Goal: Task Accomplishment & Management: Contribute content

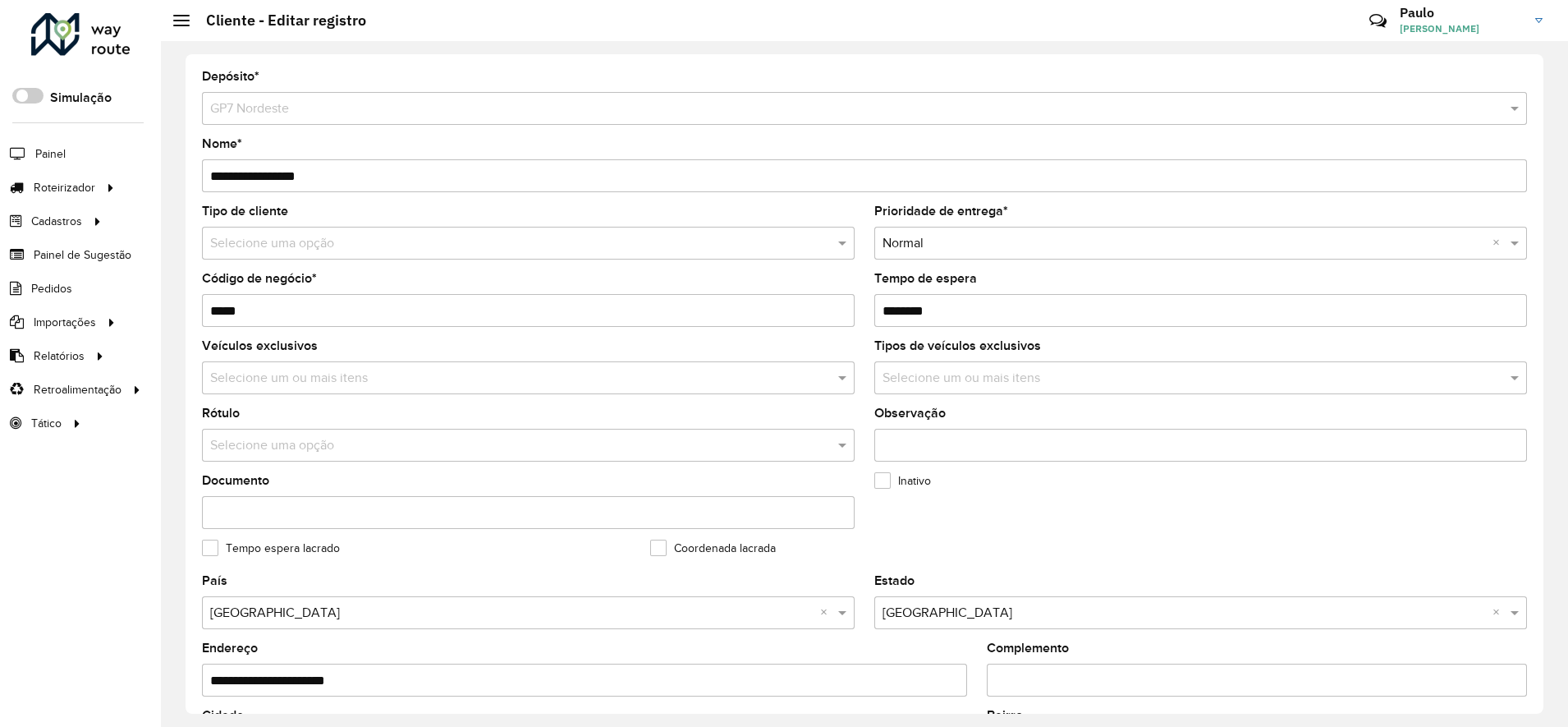
click at [88, 484] on div "Roteirizador AmbevTech Simulação Painel Roteirizador Entregas Vendas Cadastros …" at bounding box center [80, 363] width 160 height 727
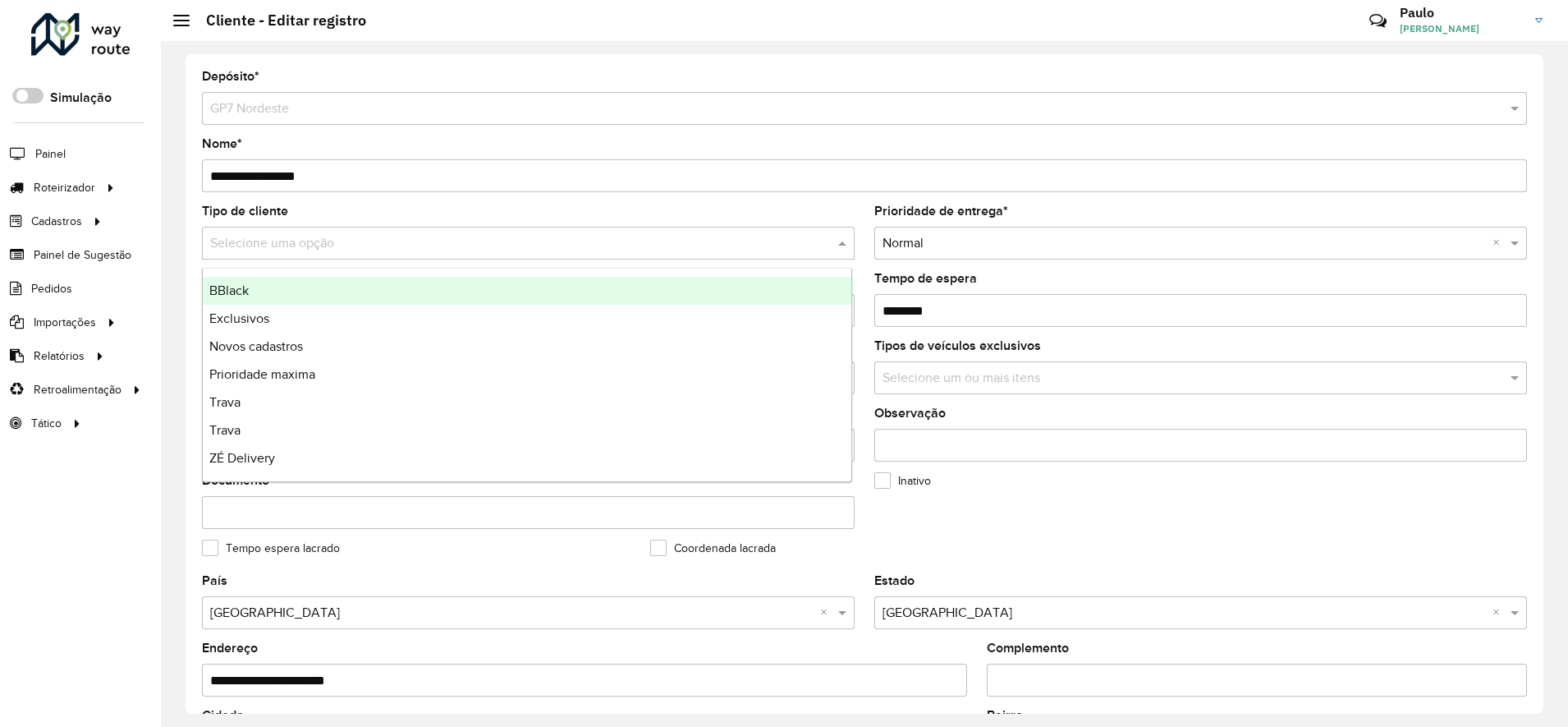
drag, startPoint x: 273, startPoint y: 259, endPoint x: 235, endPoint y: 250, distance: 39.1
click at [246, 252] on div "Selecione uma opção" at bounding box center [527, 244] width 652 height 33
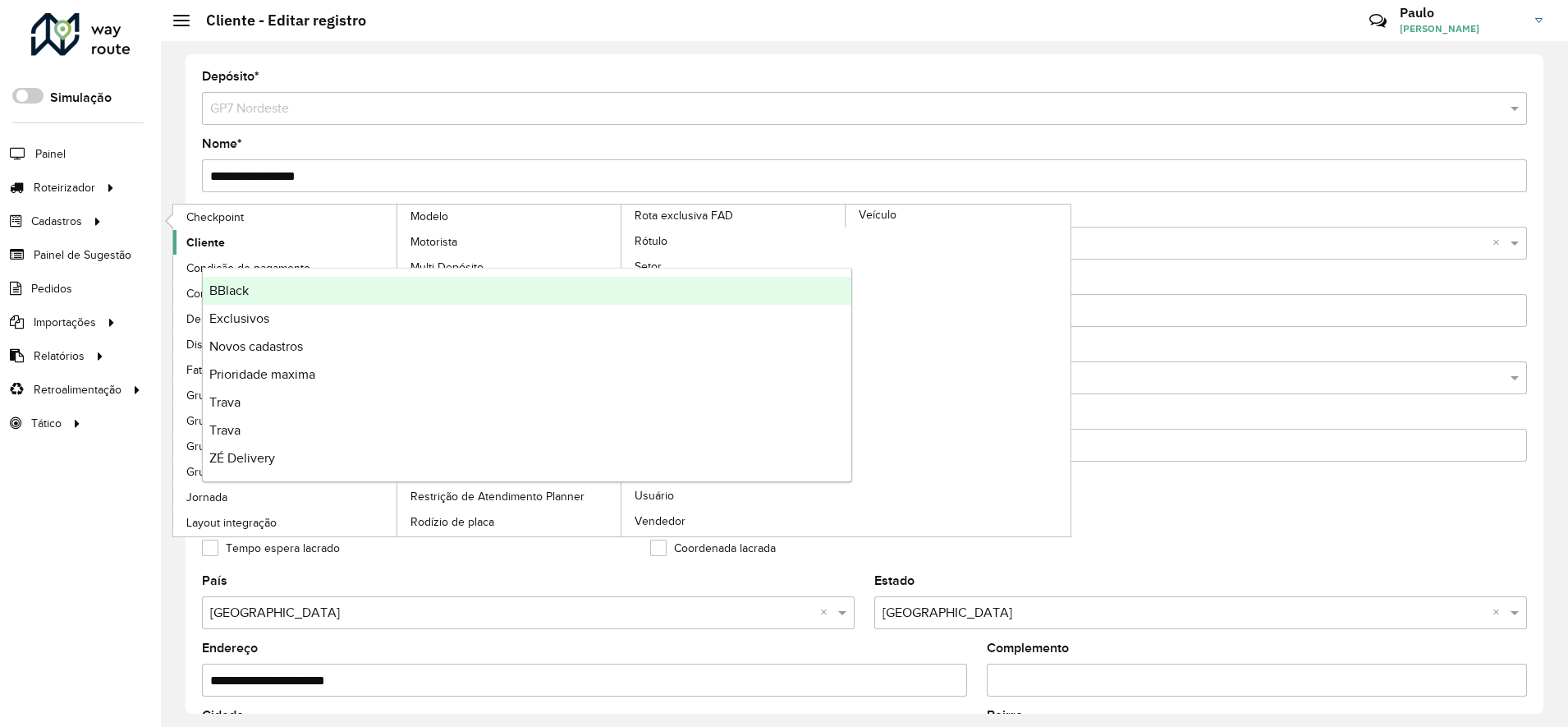
click at [212, 241] on span "Cliente" at bounding box center [205, 243] width 38 height 18
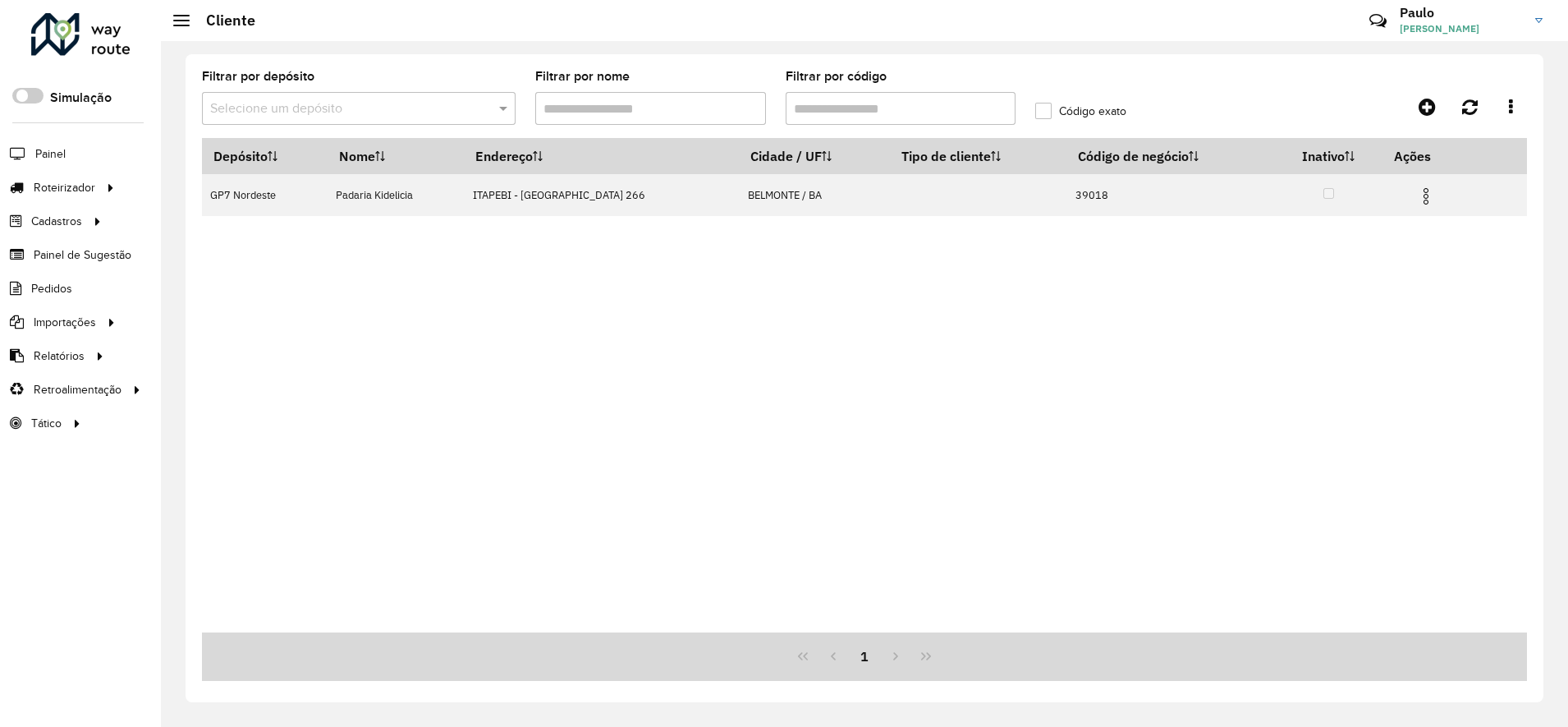
click at [809, 113] on input "Filtrar por código" at bounding box center [901, 109] width 231 height 33
paste input "text"
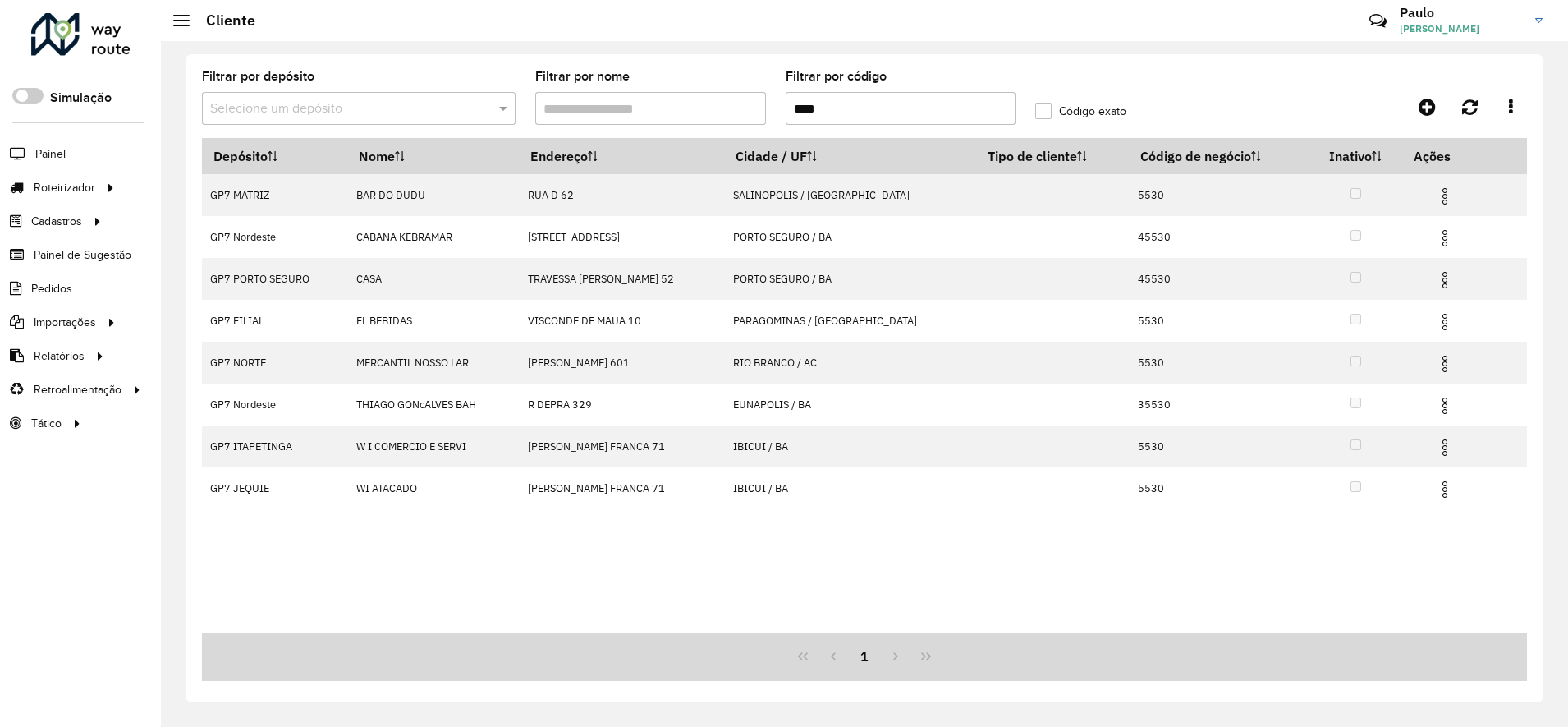
type input "****"
click at [1040, 115] on label "Código exato" at bounding box center [1080, 112] width 91 height 18
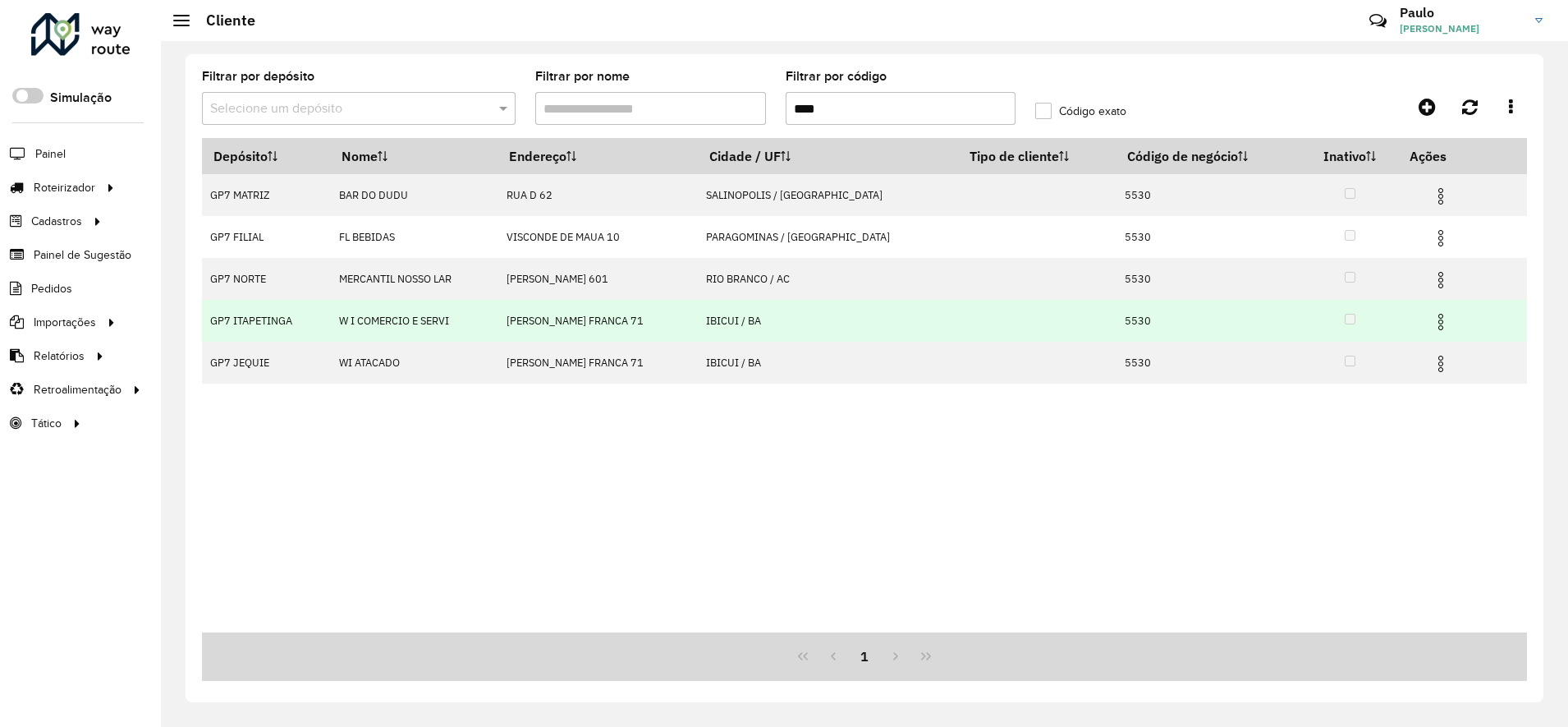
click at [1438, 325] on img at bounding box center [1441, 322] width 20 height 20
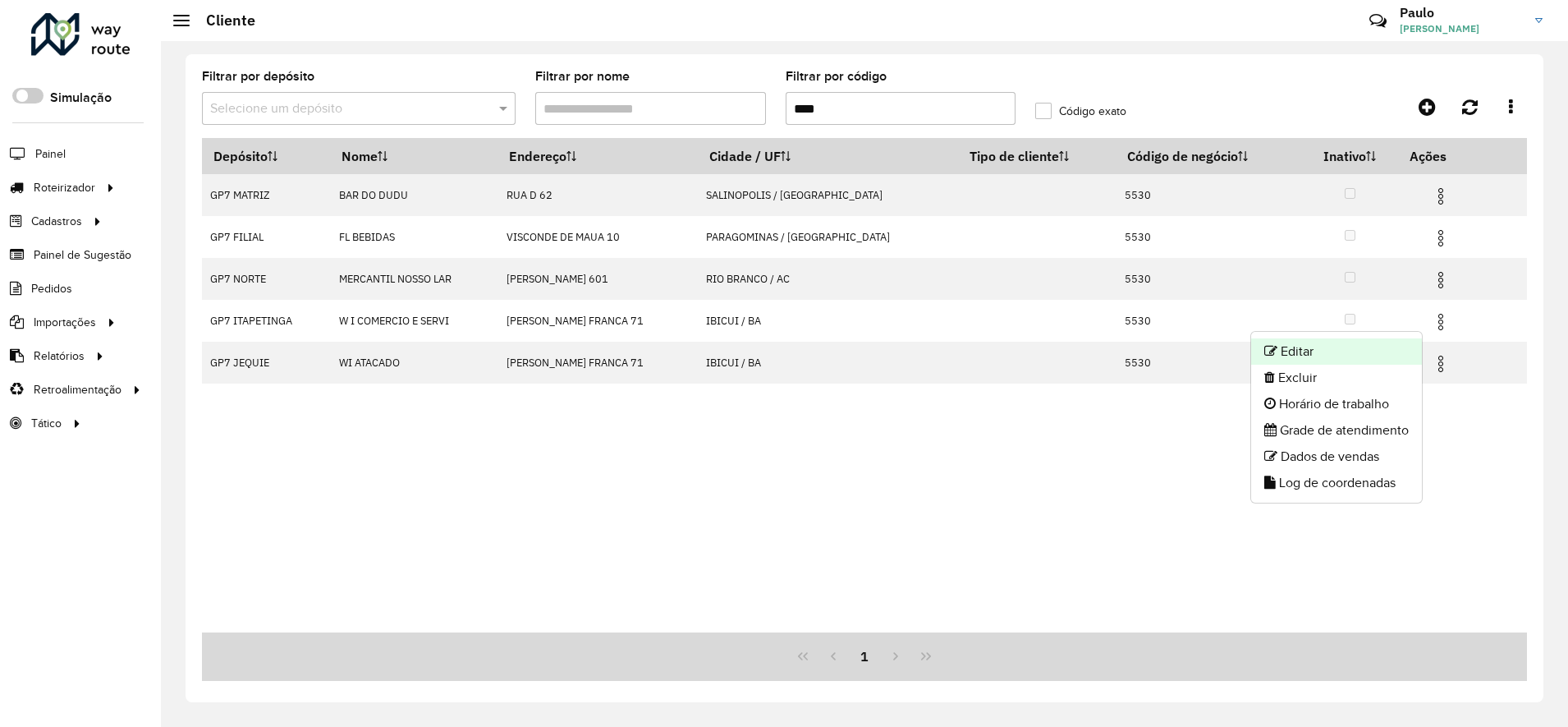
click at [1319, 355] on li "Editar" at bounding box center [1336, 351] width 171 height 26
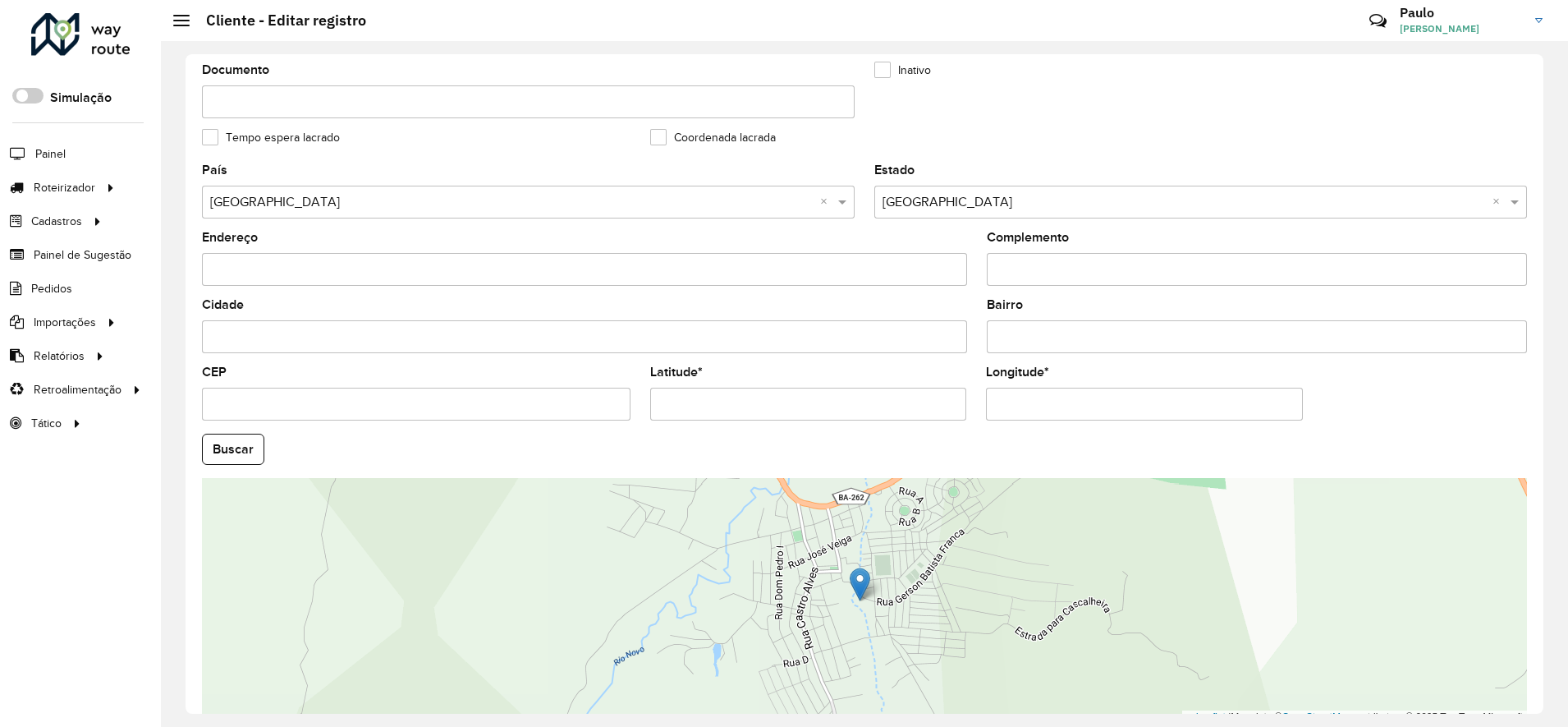
scroll to position [495, 0]
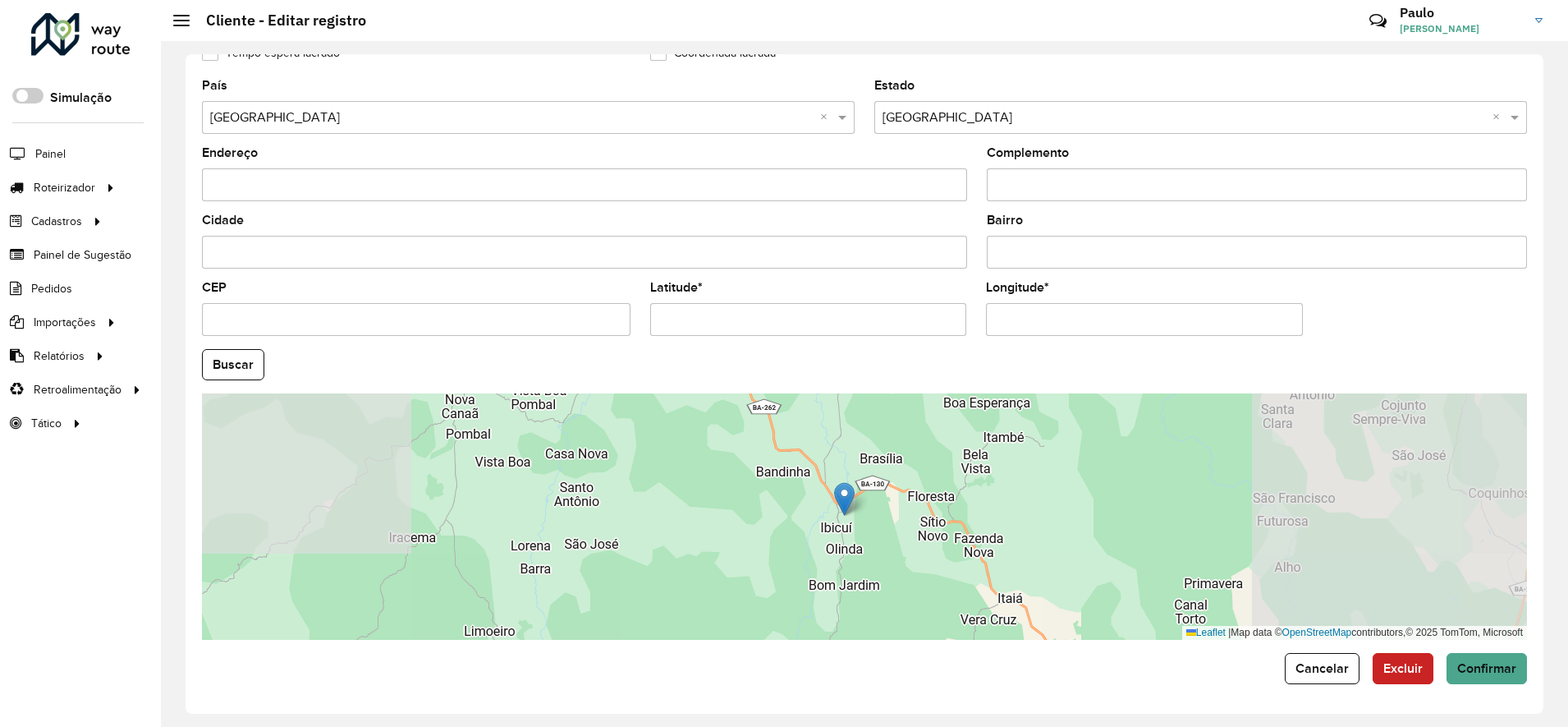
drag, startPoint x: 952, startPoint y: 490, endPoint x: 862, endPoint y: 499, distance: 90.4
click at [866, 502] on div "Leaflet | Map data © OpenStreetMap contributors,© 2025 TomTom, Microsoft" at bounding box center [864, 517] width 1325 height 247
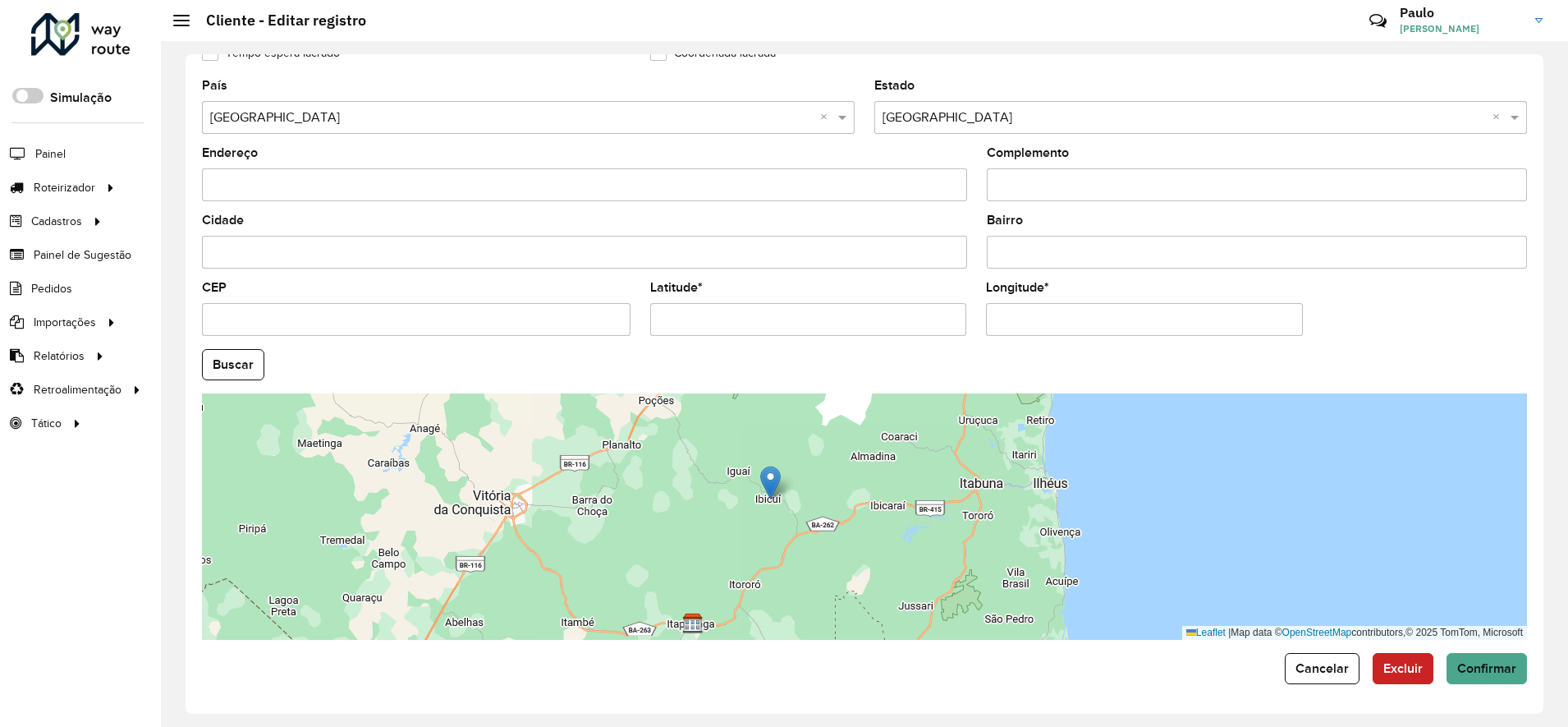
drag, startPoint x: 891, startPoint y: 494, endPoint x: 793, endPoint y: 501, distance: 98.2
click at [807, 510] on div "Leaflet | Map data © OpenStreetMap contributors,© 2025 TomTom, Microsoft" at bounding box center [864, 517] width 1325 height 247
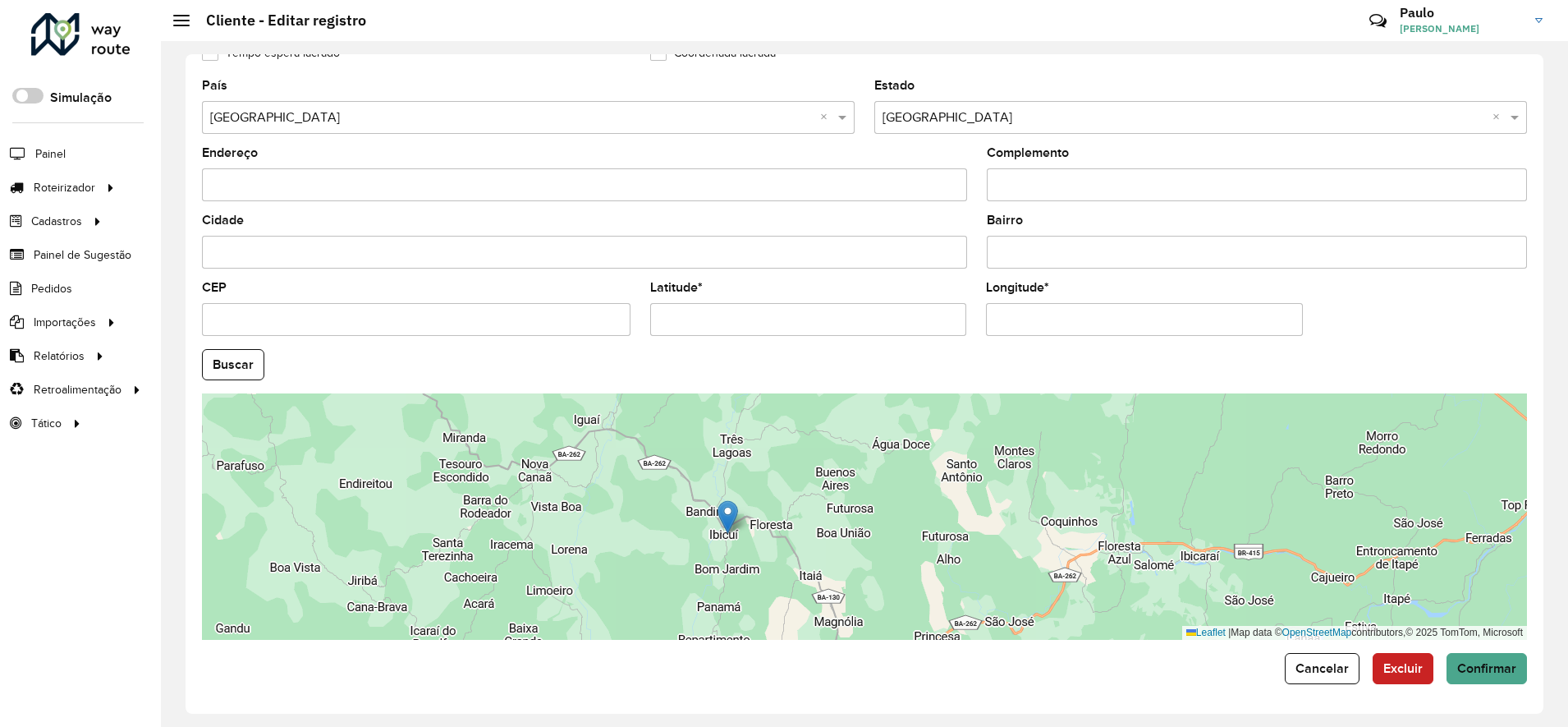
drag, startPoint x: 789, startPoint y: 503, endPoint x: 845, endPoint y: 515, distance: 57.3
click at [845, 515] on div "Leaflet | Map data © OpenStreetMap contributors,© 2025 TomTom, Microsoft" at bounding box center [864, 517] width 1325 height 247
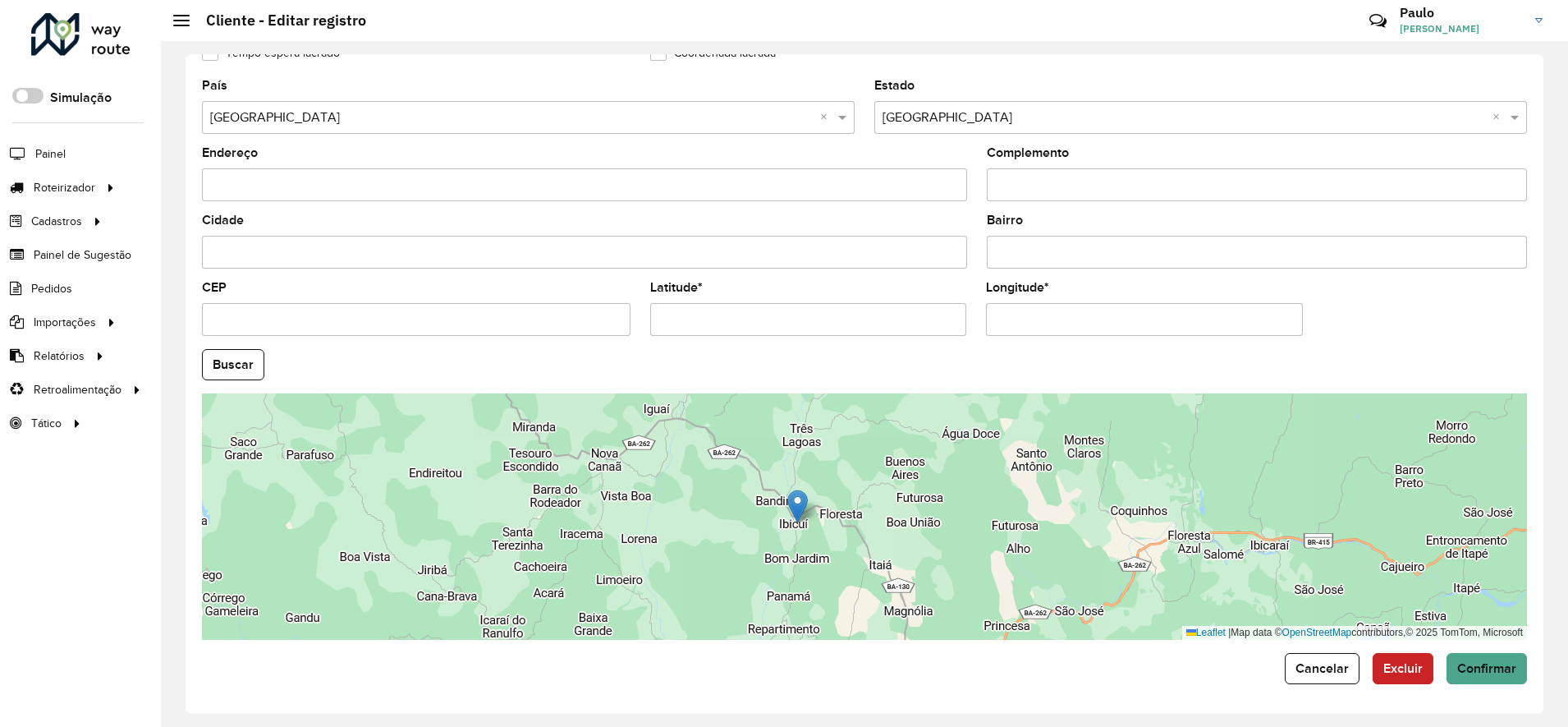
drag, startPoint x: 909, startPoint y: 510, endPoint x: 749, endPoint y: 457, distance: 168.5
click at [909, 486] on div "Leaflet | Map data © OpenStreetMap contributors,© 2025 TomTom, Microsoft" at bounding box center [864, 517] width 1325 height 247
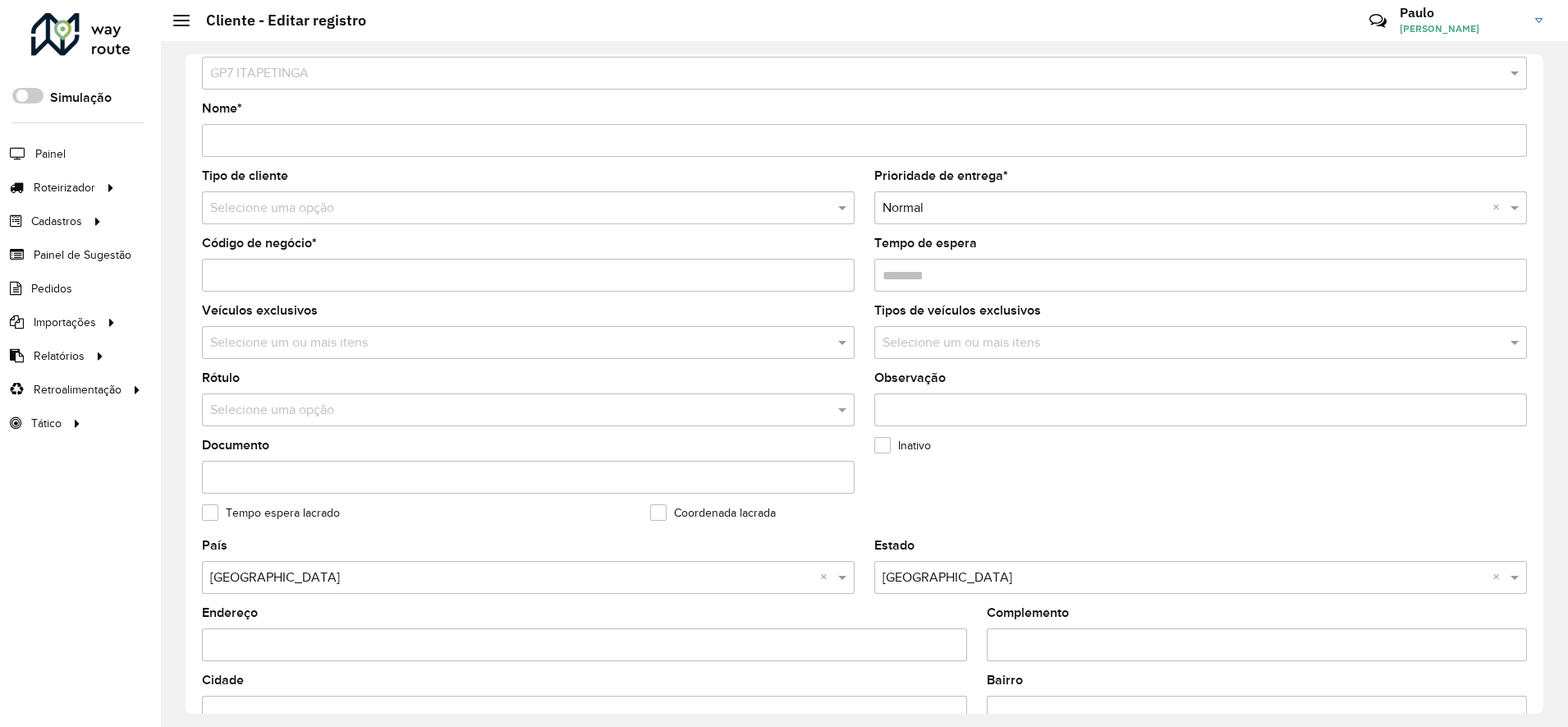
scroll to position [0, 0]
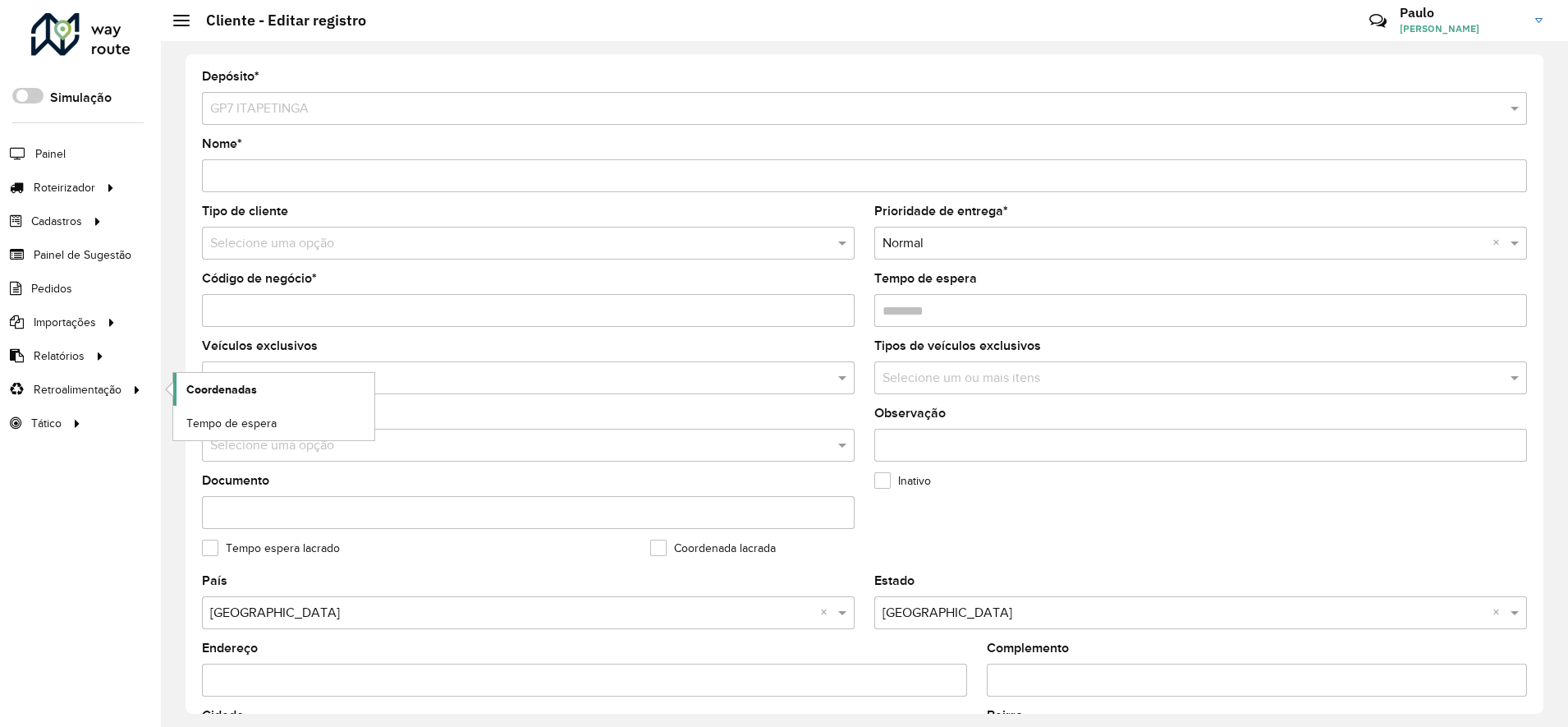
click at [229, 388] on span "Coordenadas" at bounding box center [222, 389] width 70 height 18
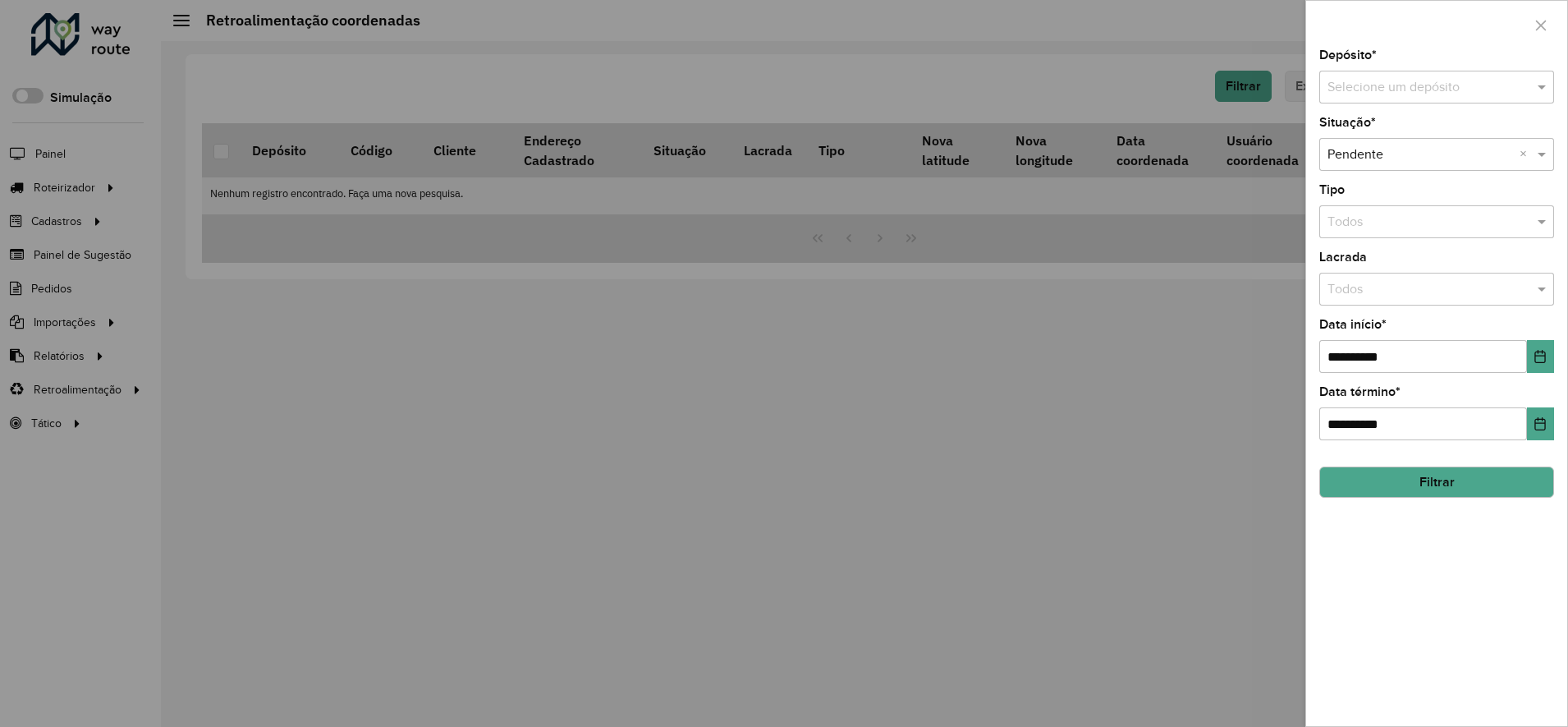
click at [1358, 84] on input "text" at bounding box center [1420, 88] width 186 height 20
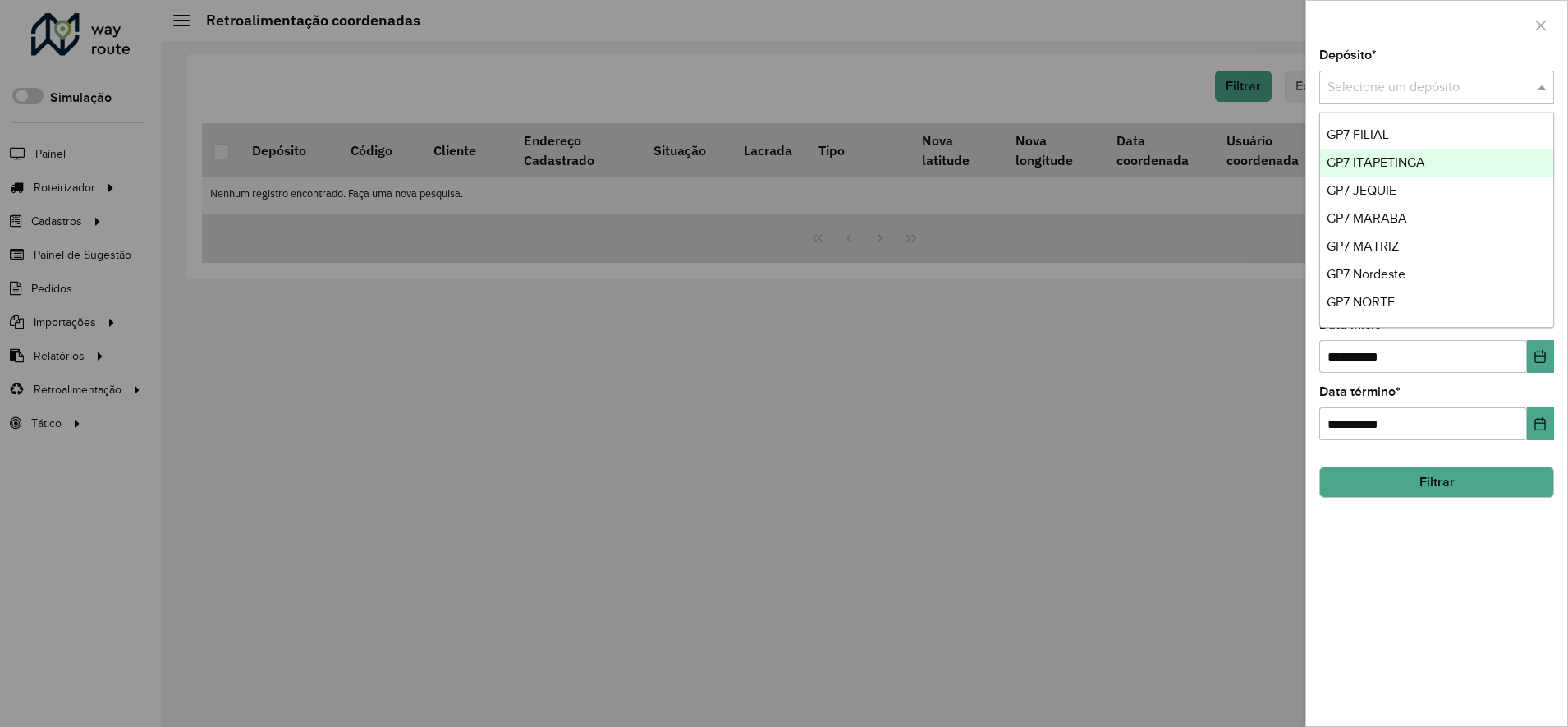
click at [1374, 161] on span "GP7 ITAPETINGA" at bounding box center [1375, 162] width 99 height 14
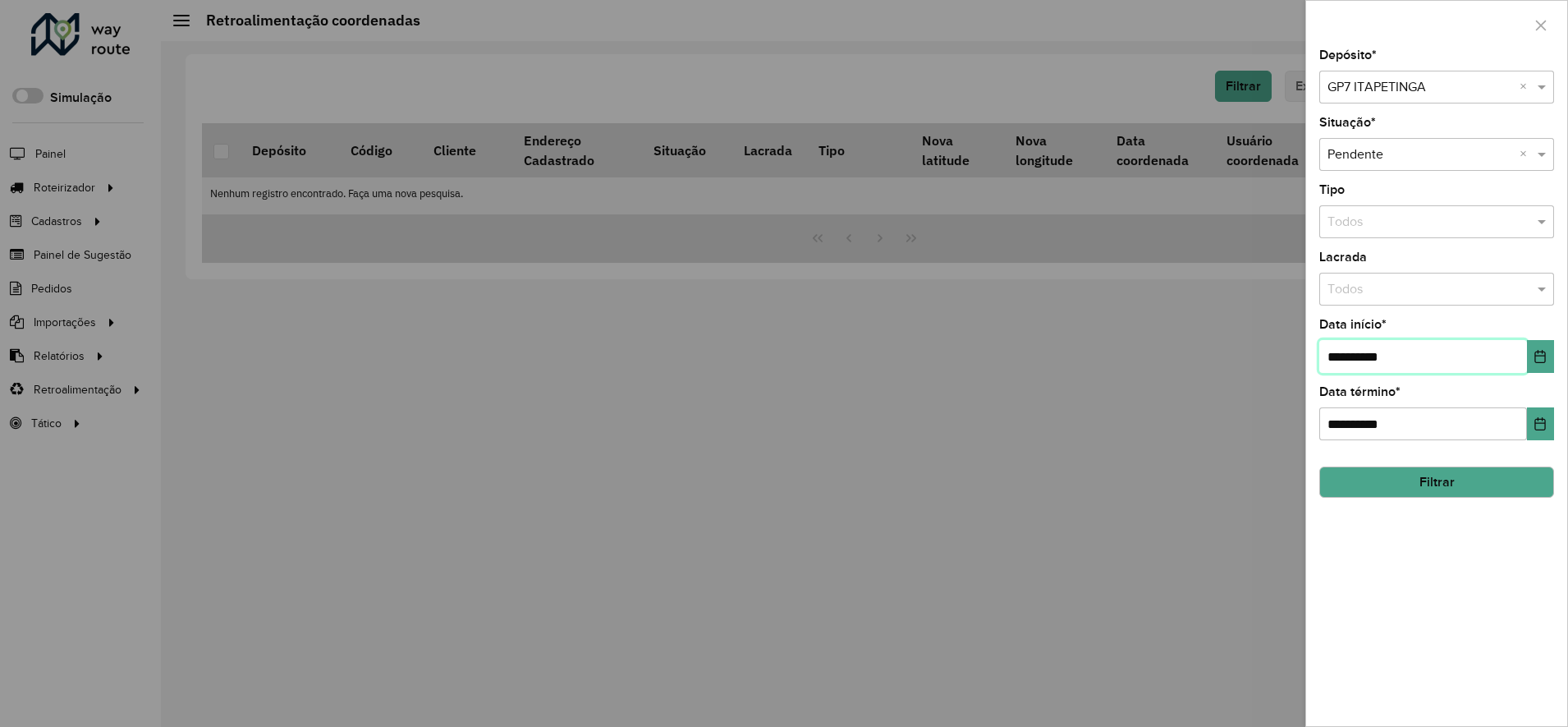
click at [1330, 360] on input "**********" at bounding box center [1423, 356] width 207 height 33
click at [1335, 360] on input "**********" at bounding box center [1423, 356] width 207 height 33
type input "**********"
click at [1422, 487] on button "Filtrar" at bounding box center [1437, 482] width 235 height 31
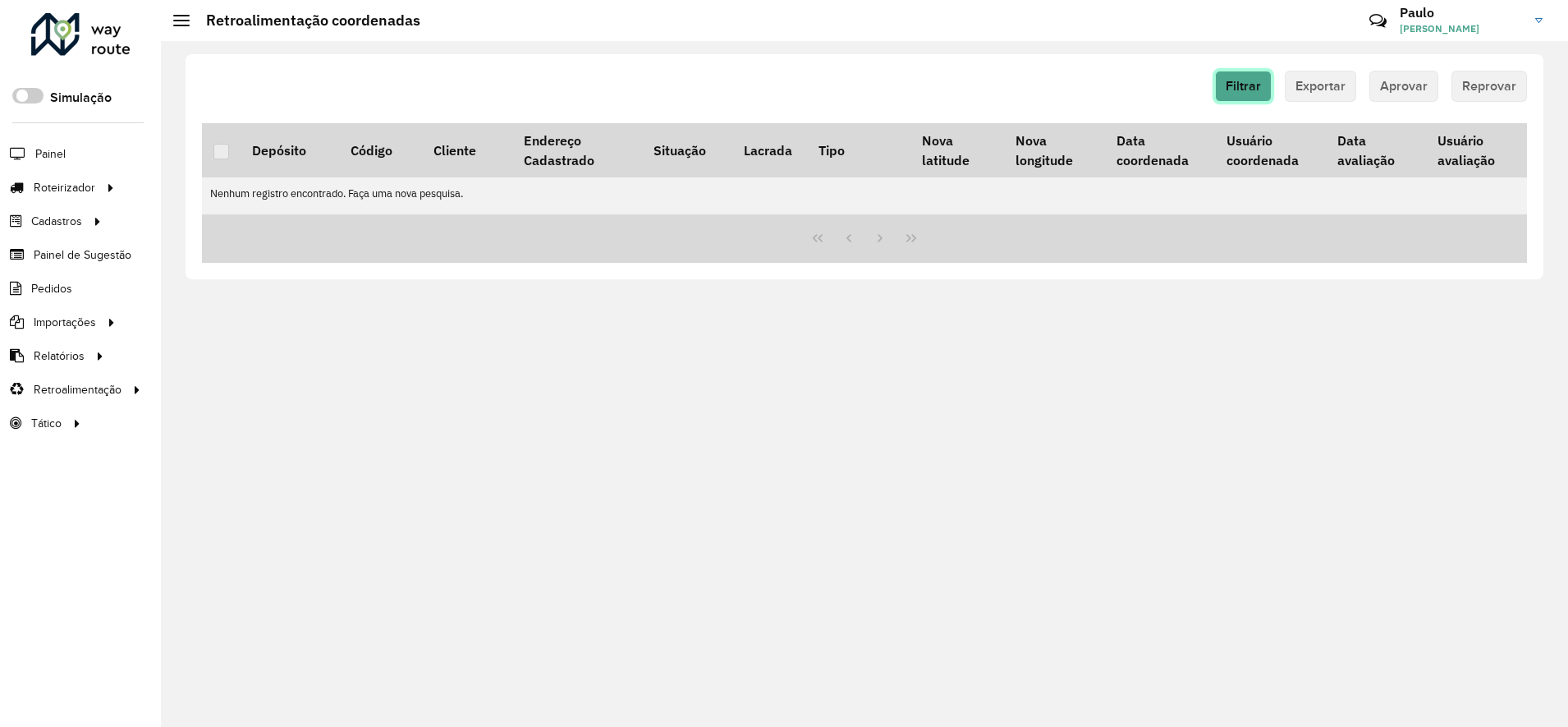
click at [1238, 88] on span "Filtrar" at bounding box center [1243, 86] width 35 height 14
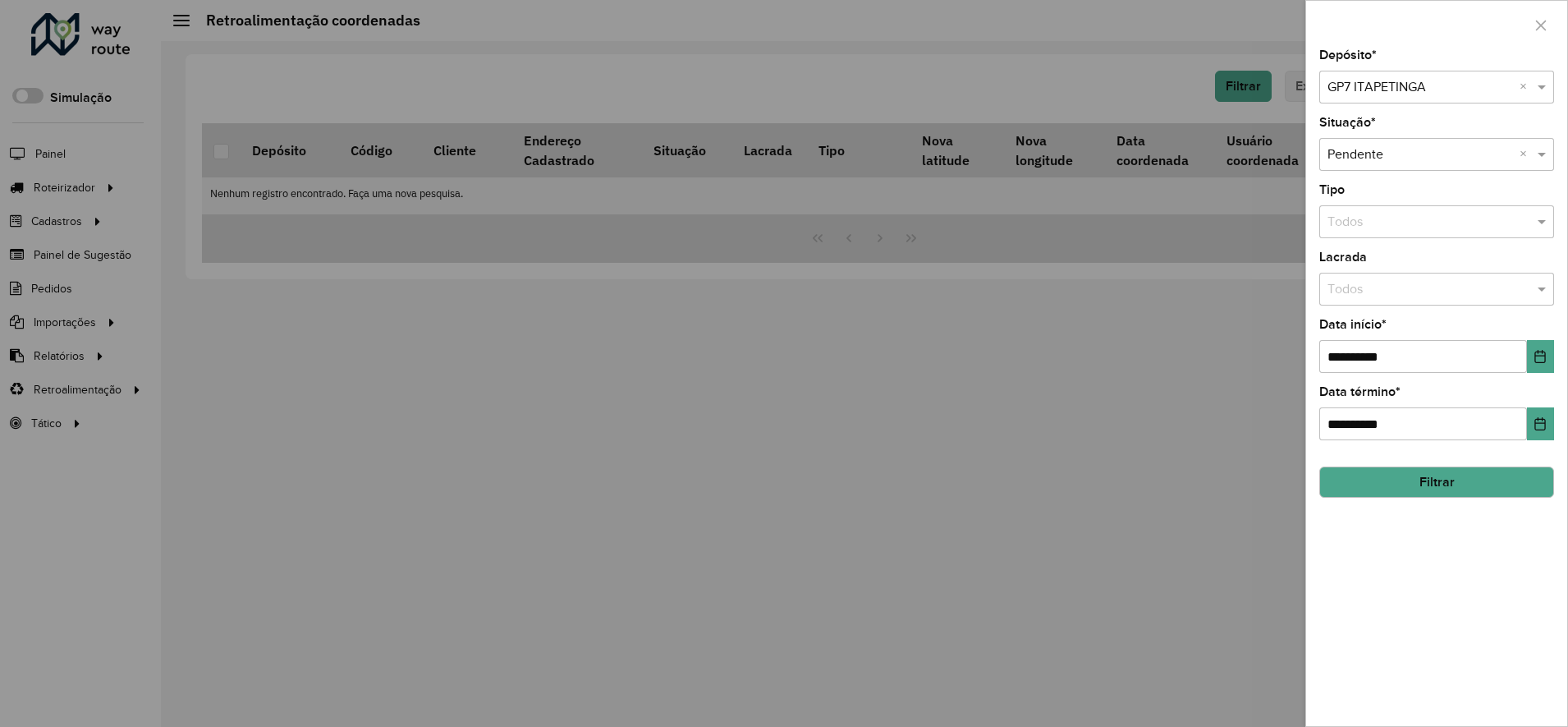
click at [1364, 85] on input "text" at bounding box center [1420, 88] width 186 height 20
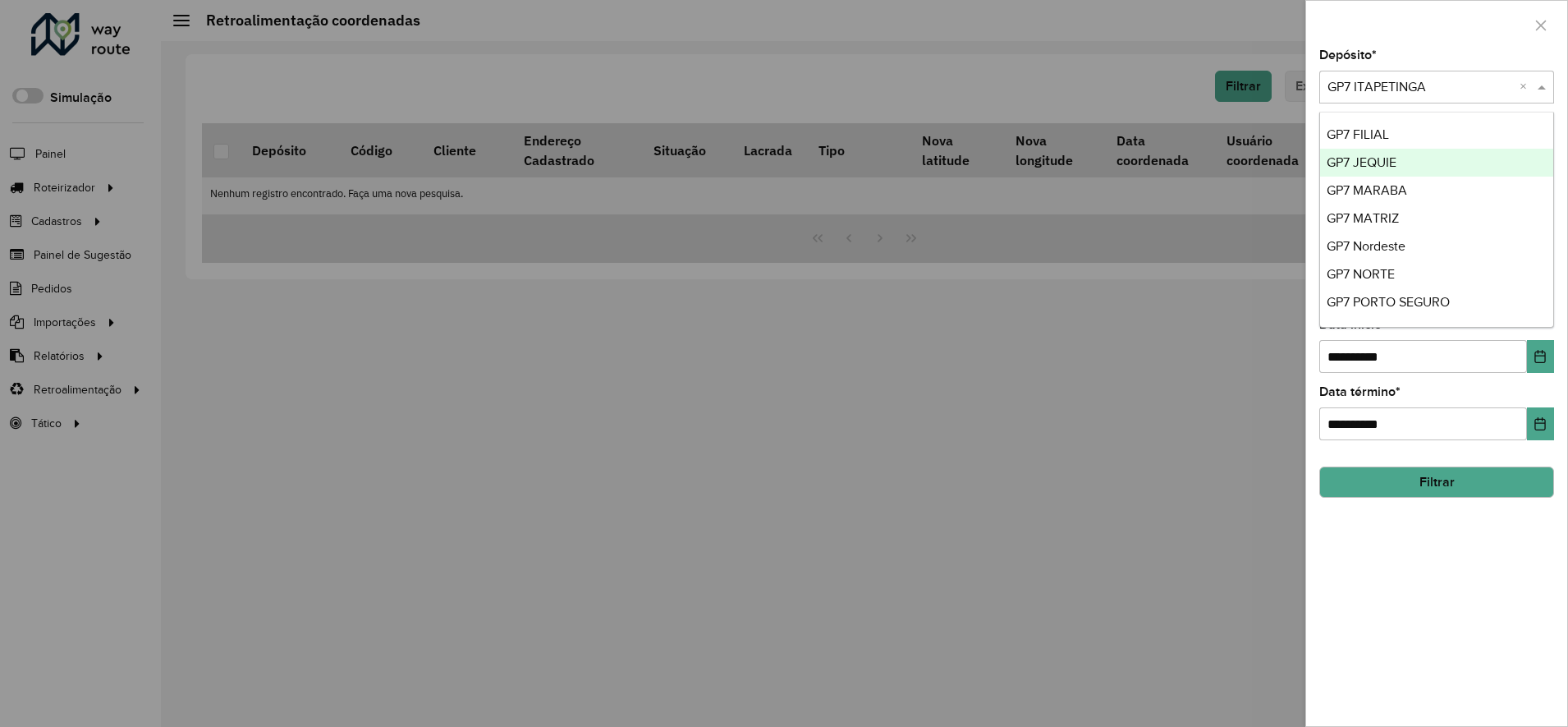
click at [1374, 159] on span "GP7 JEQUIE" at bounding box center [1361, 162] width 69 height 14
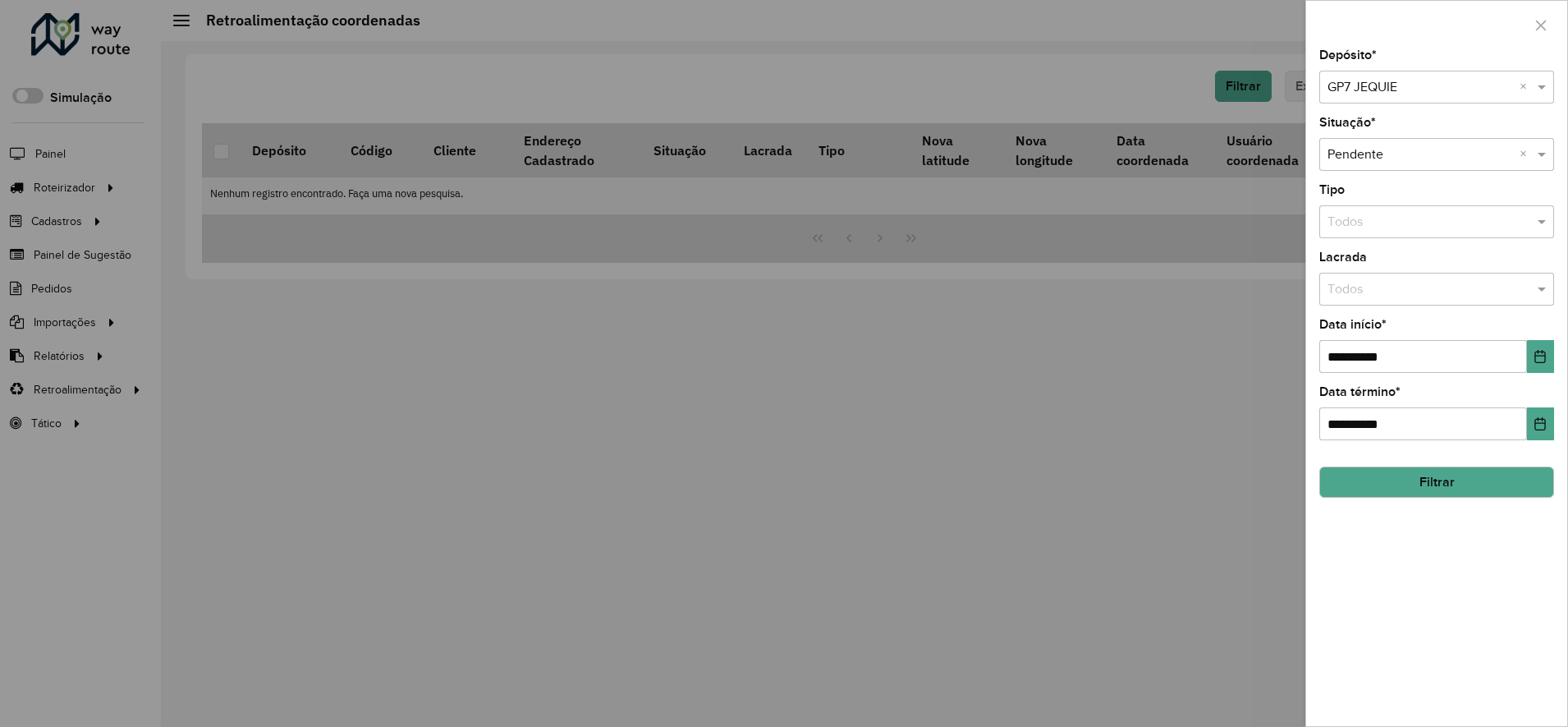
click at [1415, 491] on button "Filtrar" at bounding box center [1437, 482] width 235 height 31
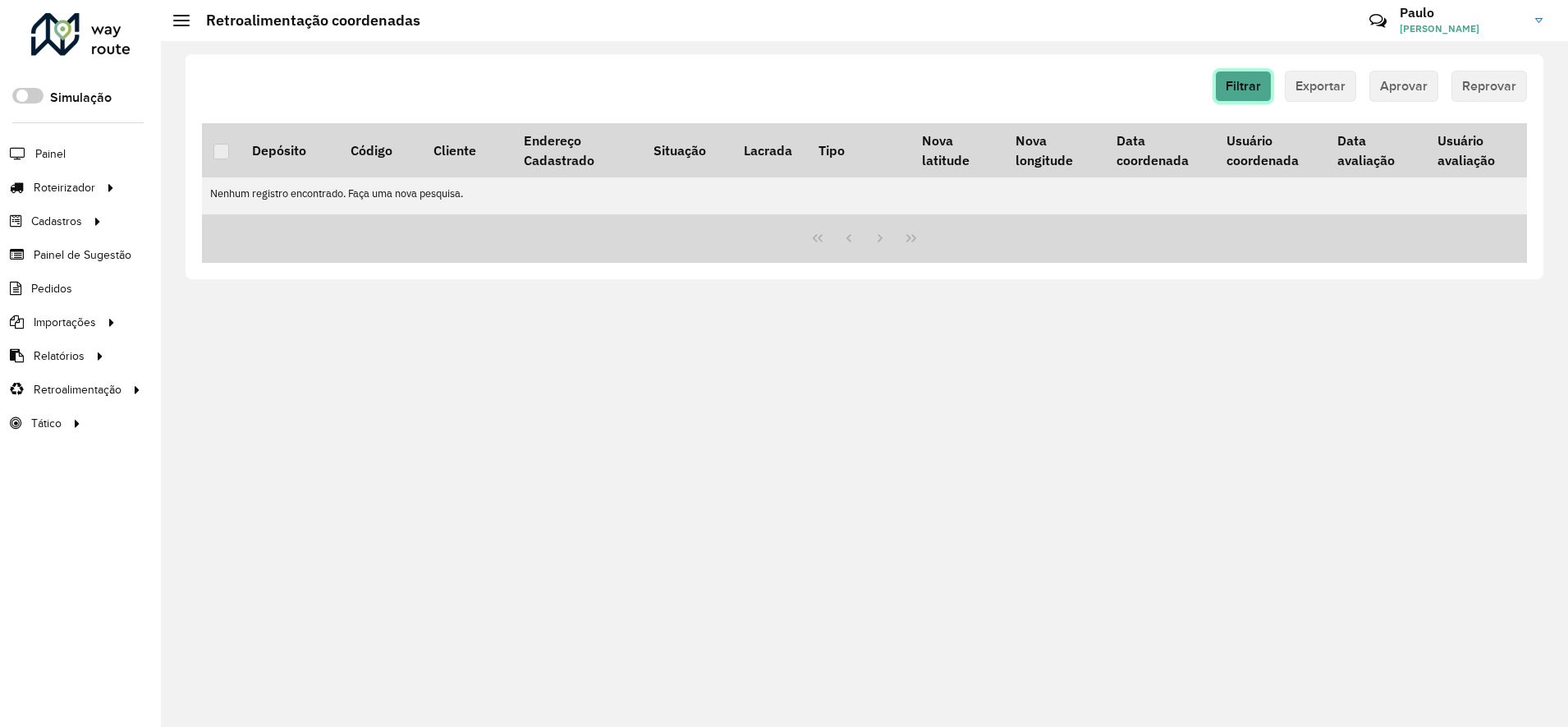
click at [1249, 84] on span "Filtrar" at bounding box center [1243, 86] width 35 height 14
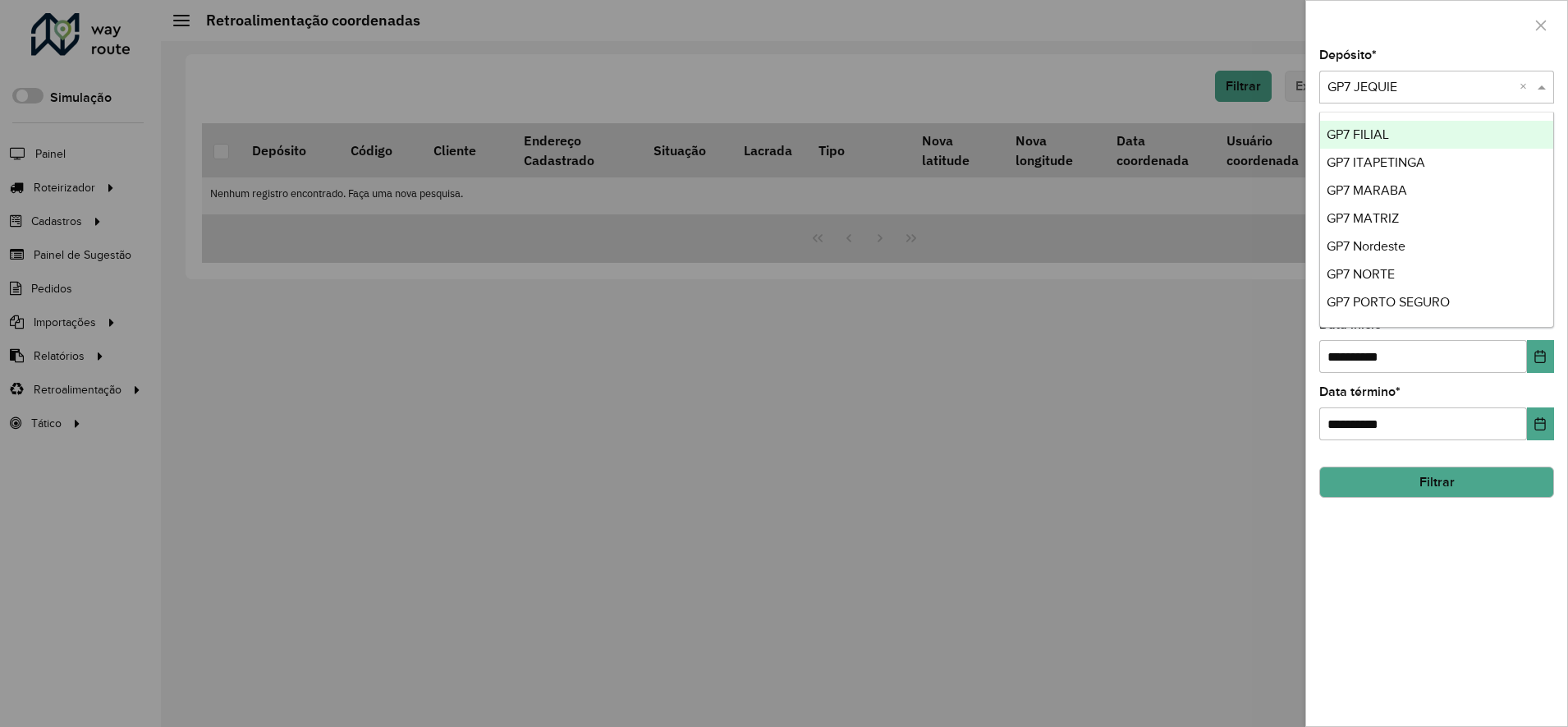
click at [1360, 78] on input "text" at bounding box center [1420, 88] width 186 height 20
click at [1381, 244] on span "GP7 Nordeste" at bounding box center [1366, 246] width 79 height 14
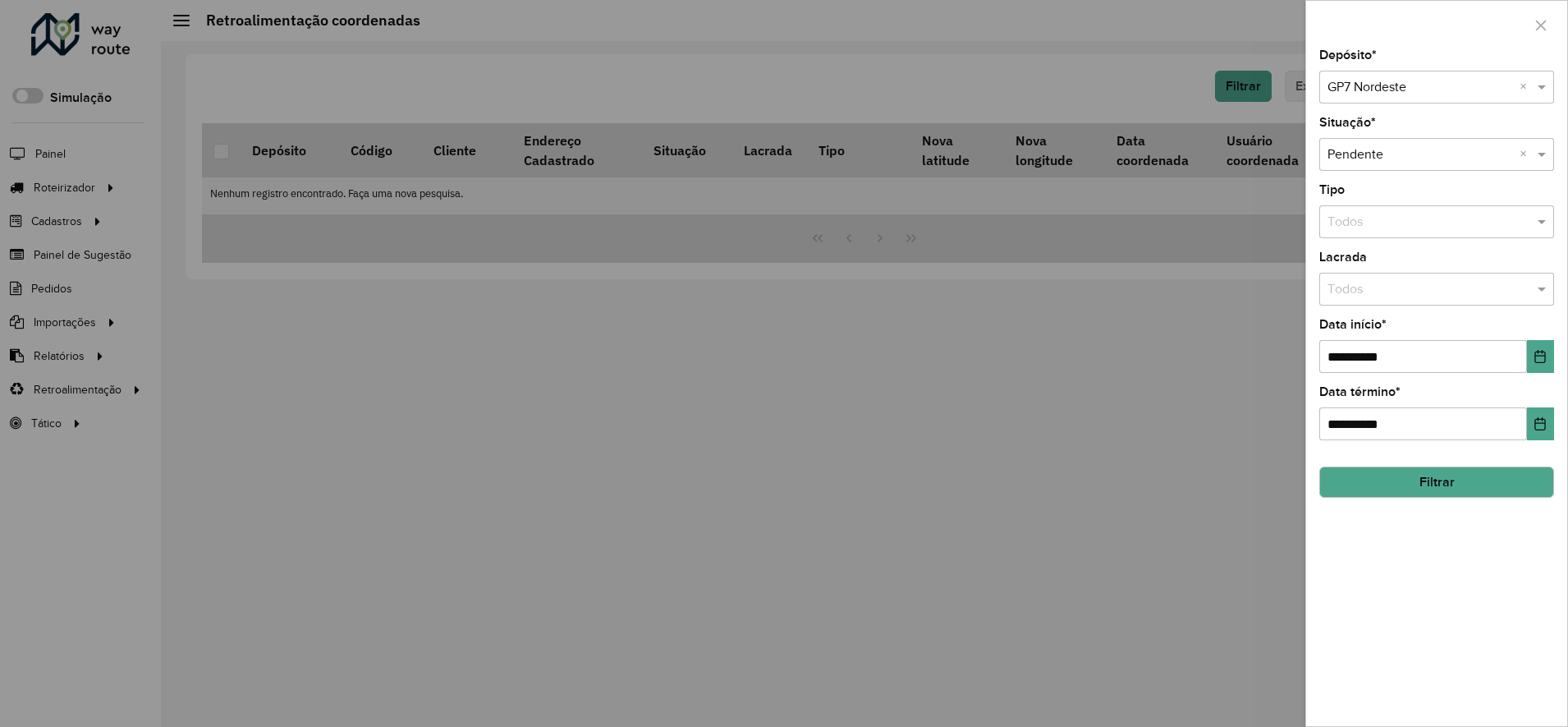
click at [1376, 493] on button "Filtrar" at bounding box center [1437, 482] width 235 height 31
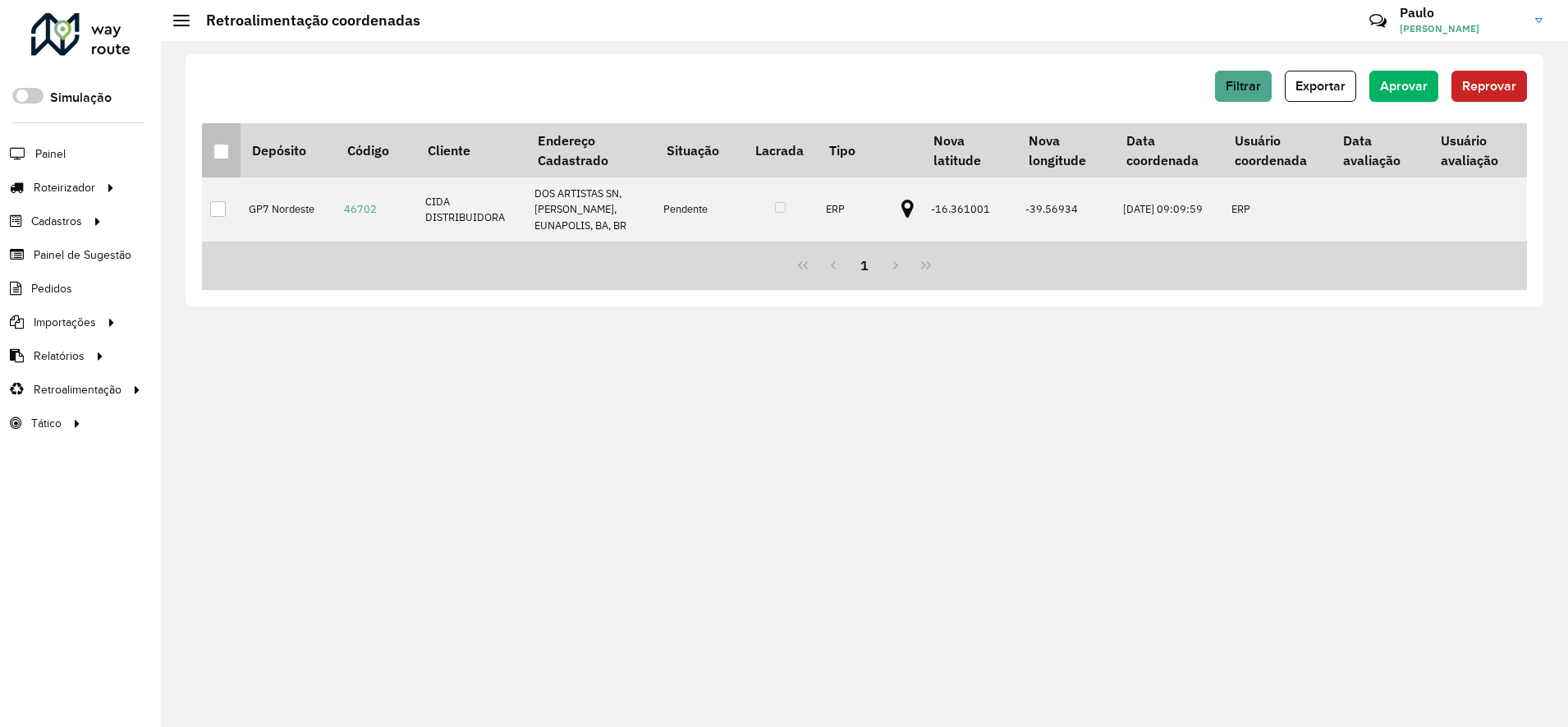
click at [216, 152] on div at bounding box center [221, 152] width 16 height 16
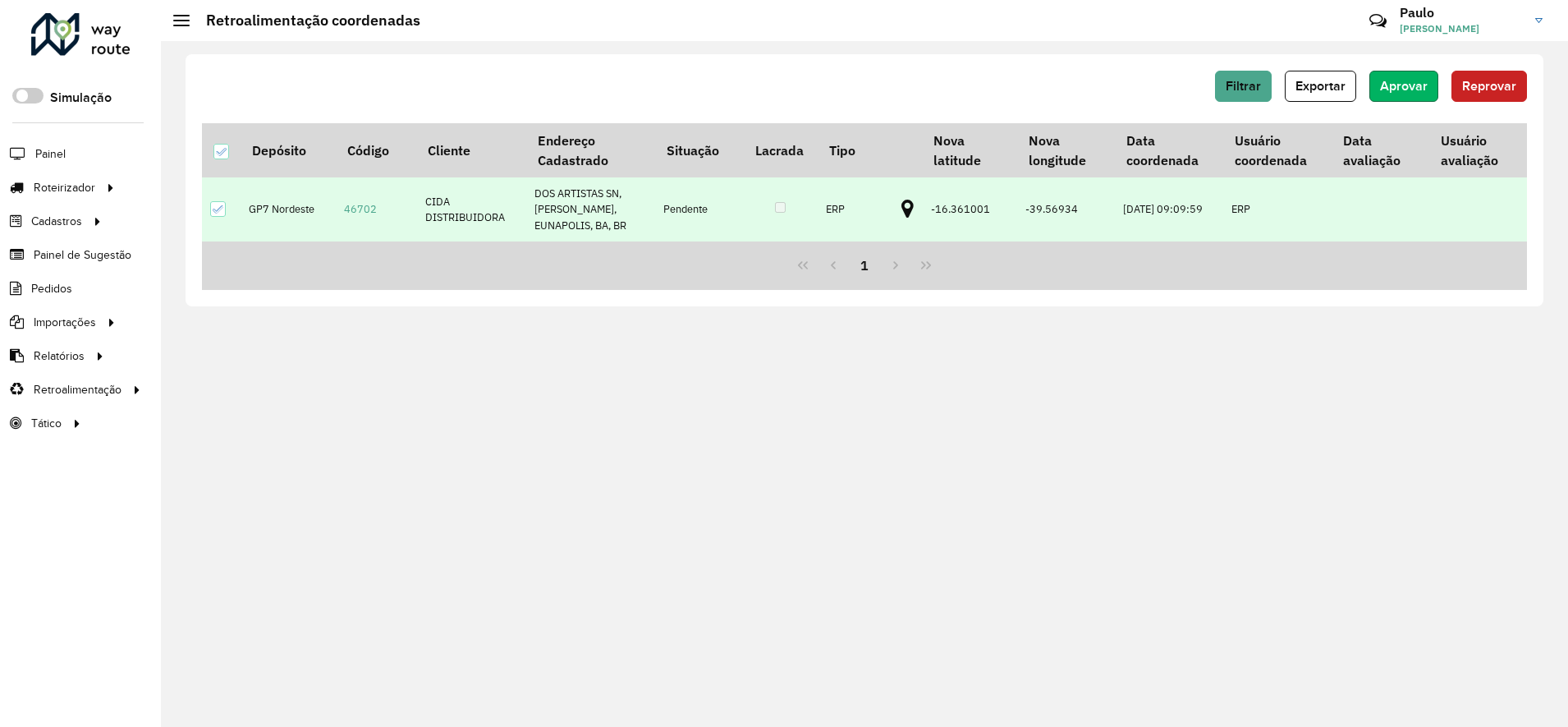
click at [1402, 84] on span "Aprovar" at bounding box center [1404, 86] width 48 height 14
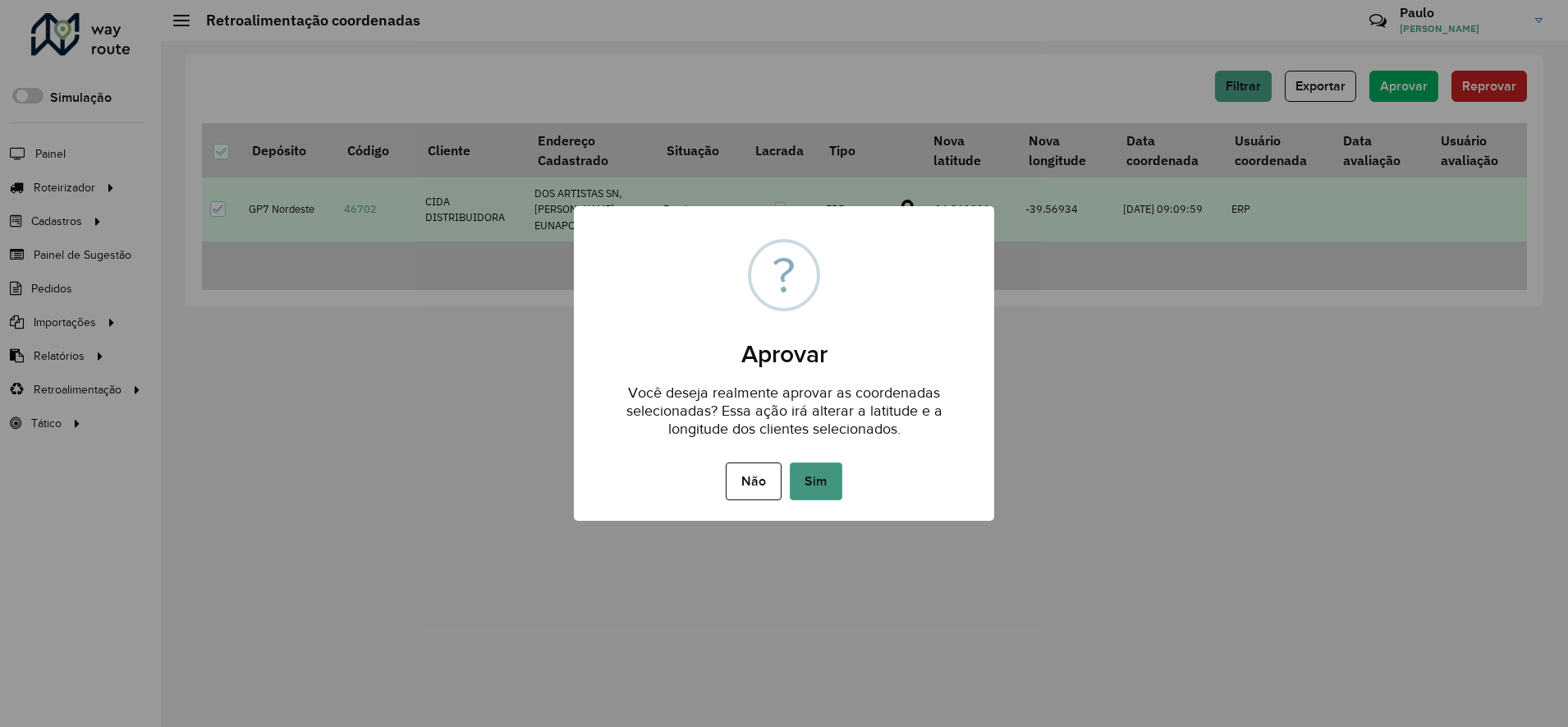
click at [820, 482] on button "Sim" at bounding box center [816, 481] width 53 height 38
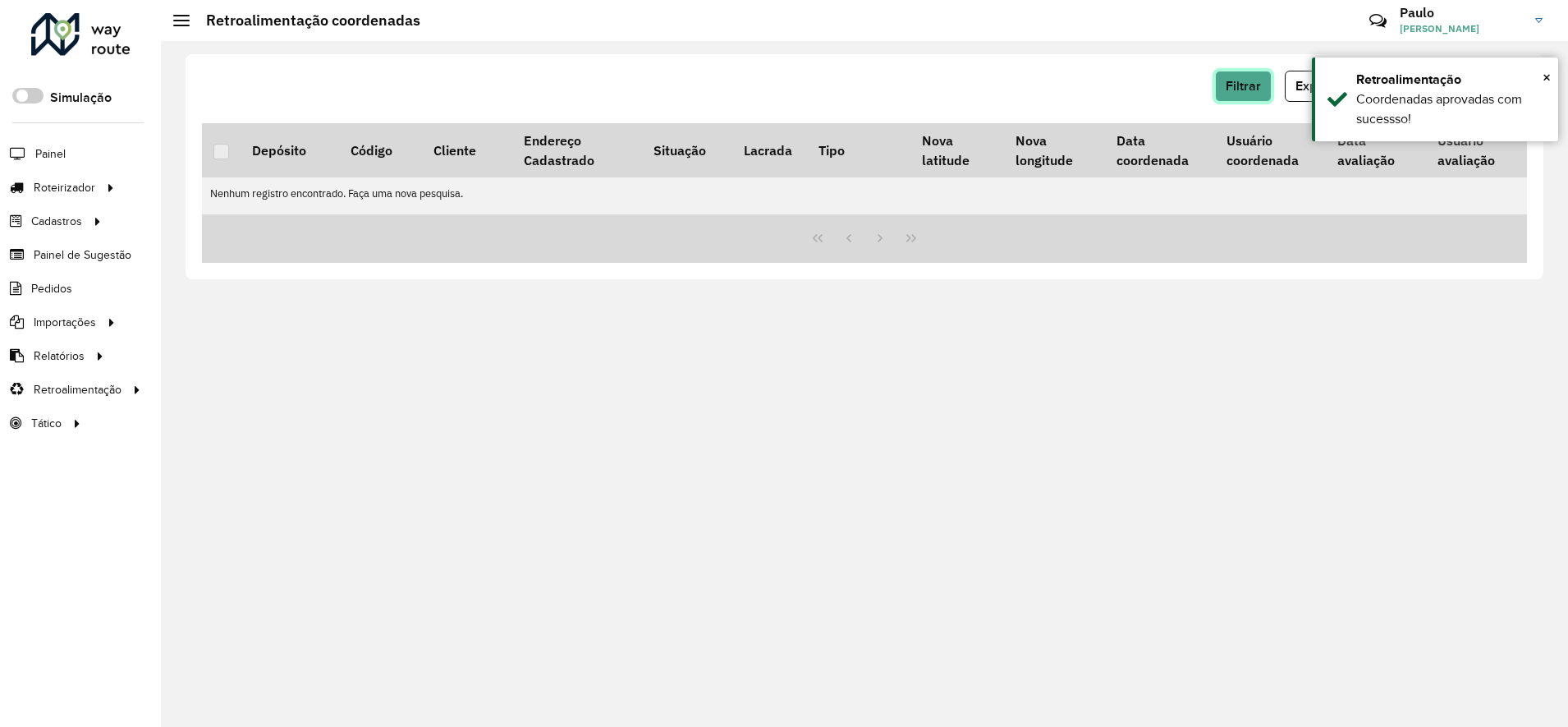
click at [1243, 92] on span "Filtrar" at bounding box center [1243, 86] width 35 height 14
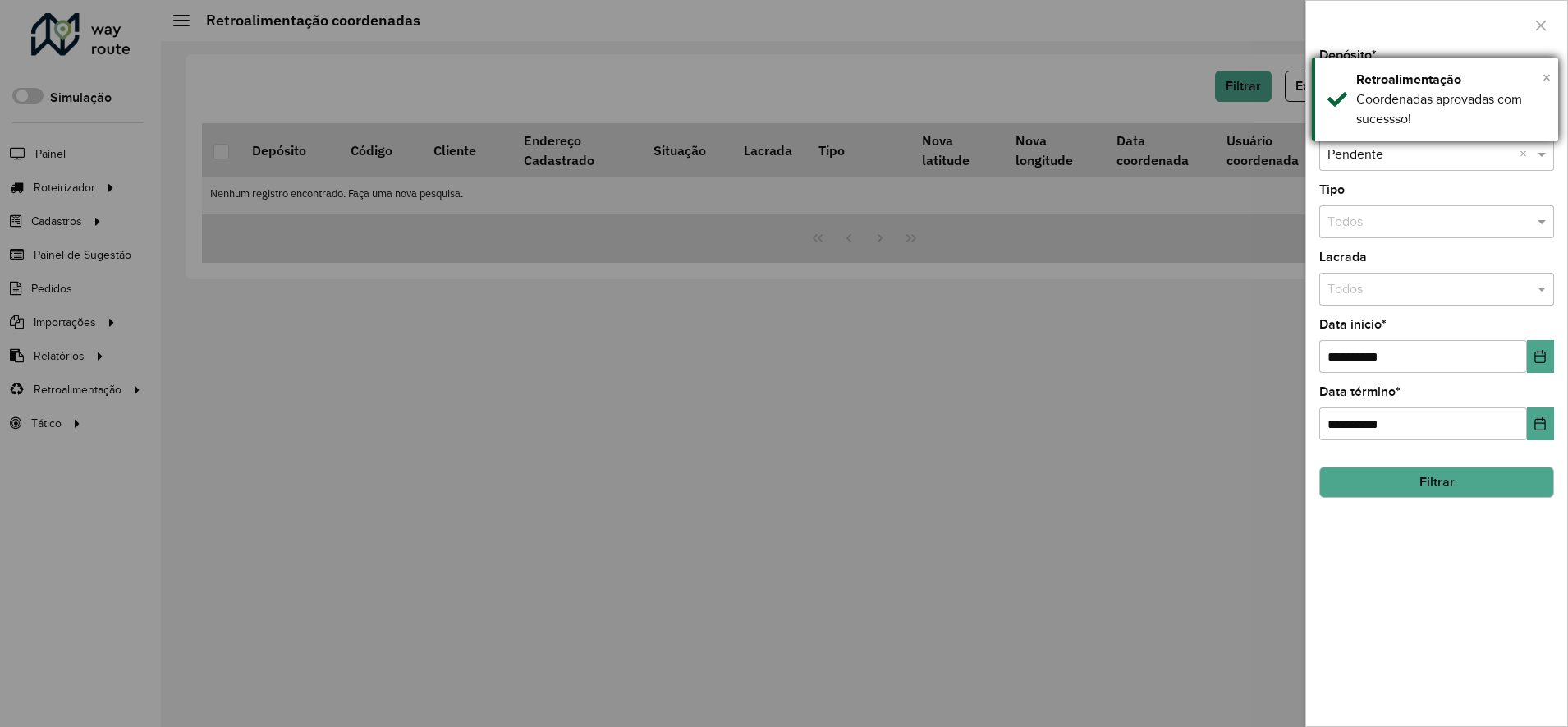
click at [1547, 73] on span "×" at bounding box center [1546, 77] width 8 height 18
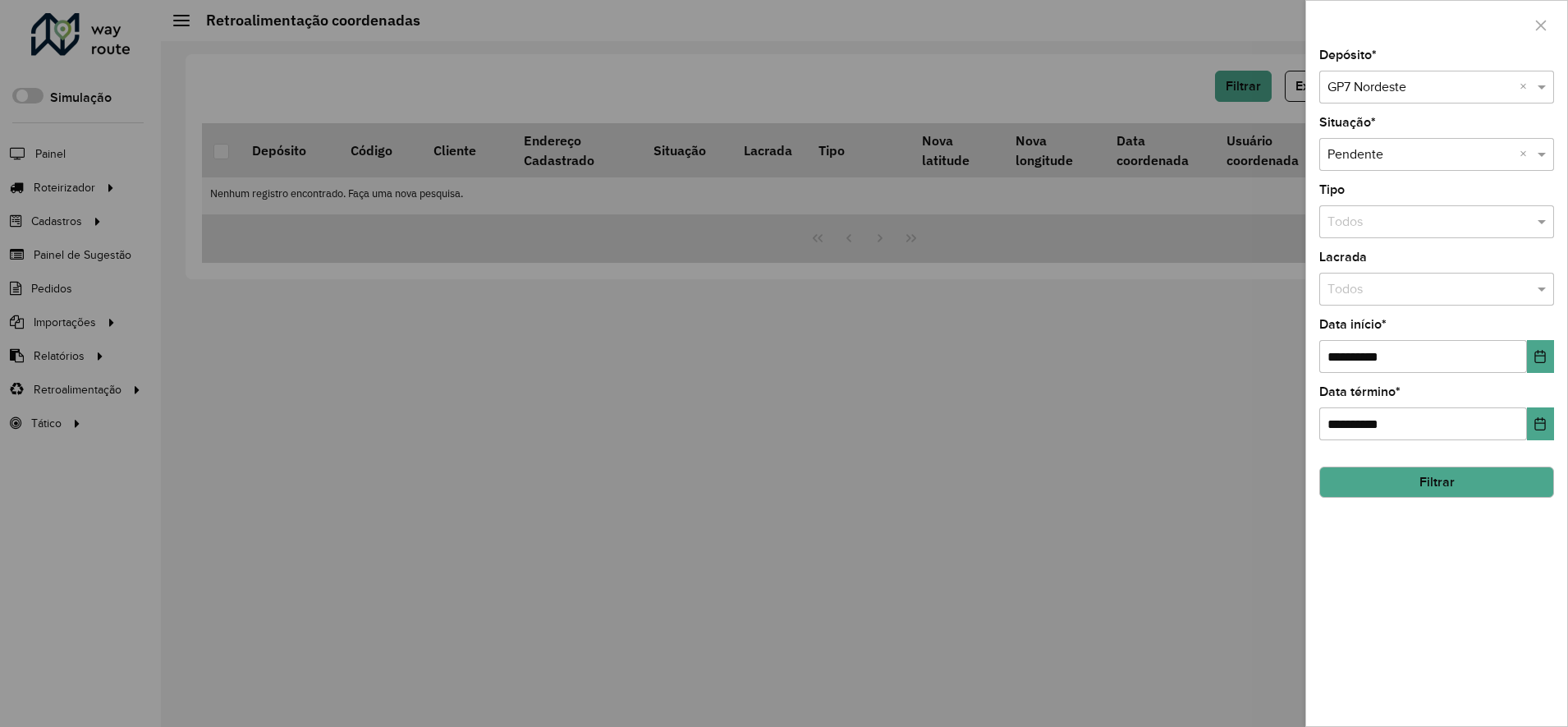
click at [1371, 91] on input "text" at bounding box center [1420, 88] width 186 height 20
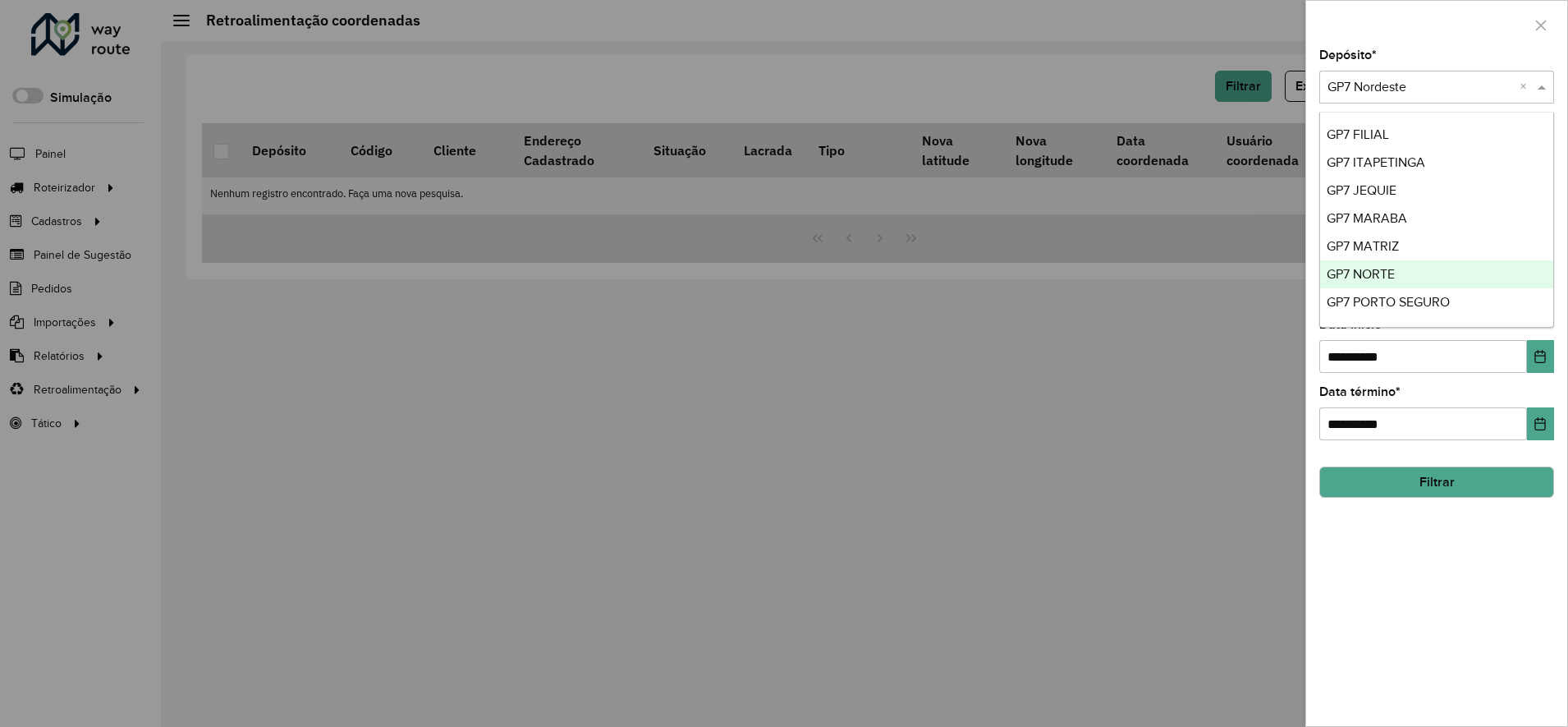
scroll to position [26, 0]
click at [1372, 272] on span "GP7 PORTO SEGURO" at bounding box center [1388, 275] width 123 height 14
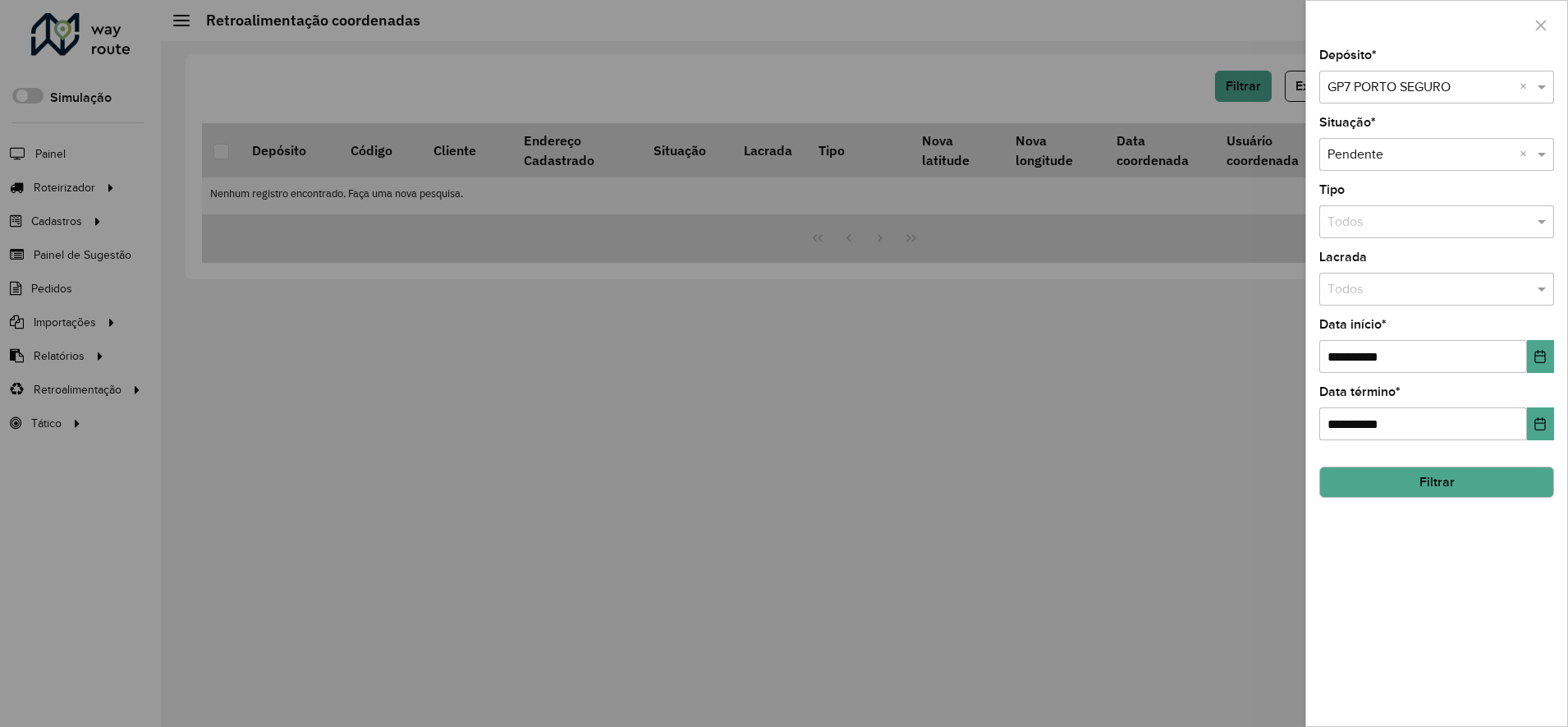
click at [1407, 481] on button "Filtrar" at bounding box center [1437, 482] width 235 height 31
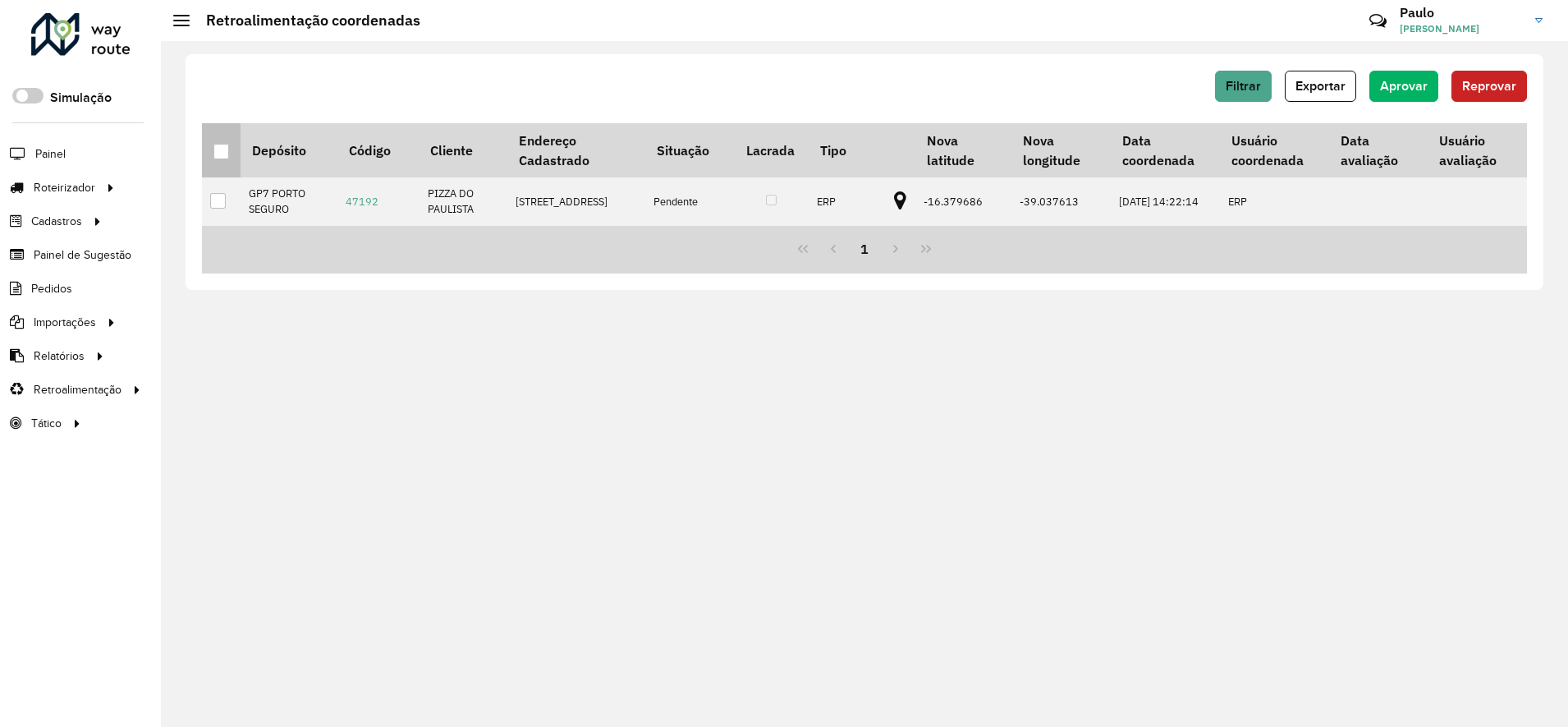
click at [218, 157] on div at bounding box center [221, 152] width 16 height 16
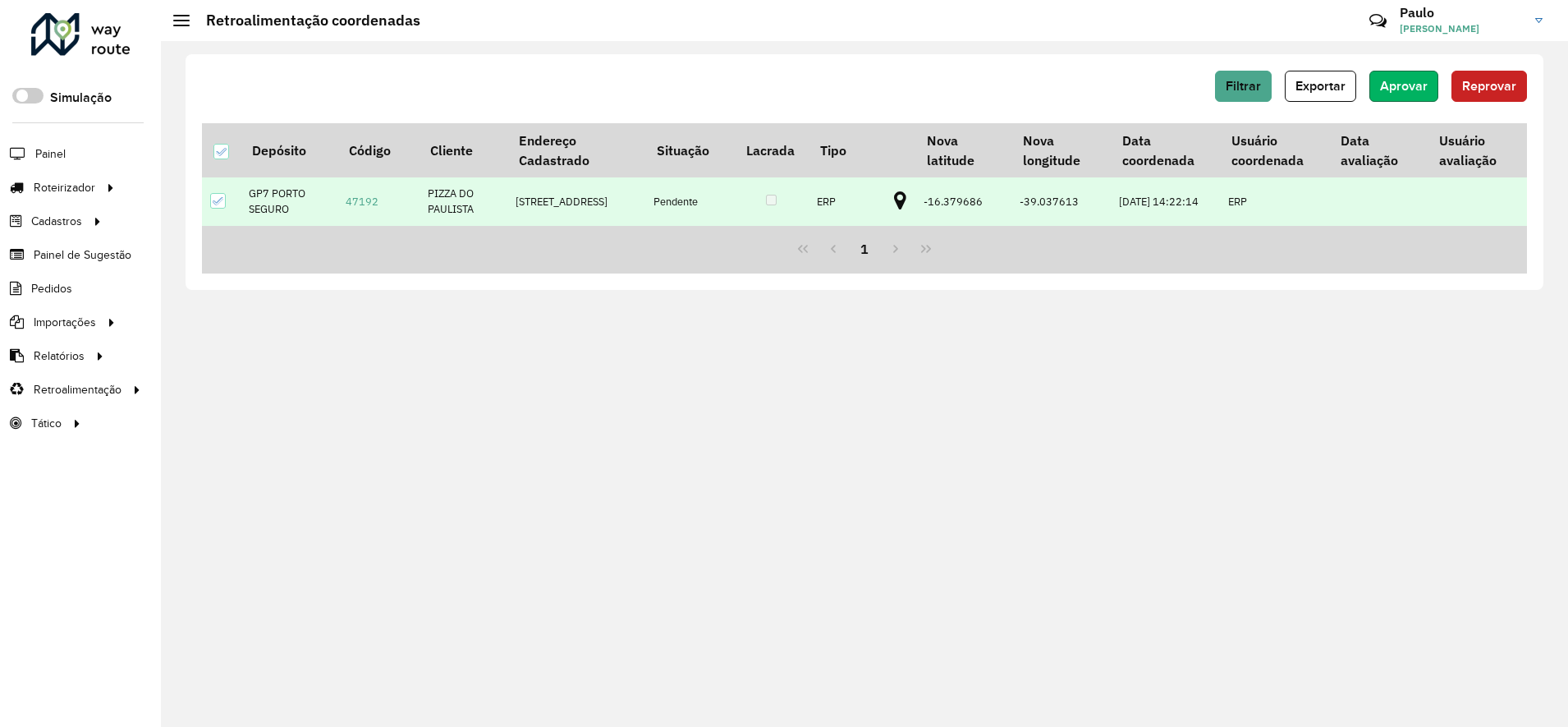
click at [1407, 85] on span "Aprovar" at bounding box center [1404, 86] width 48 height 14
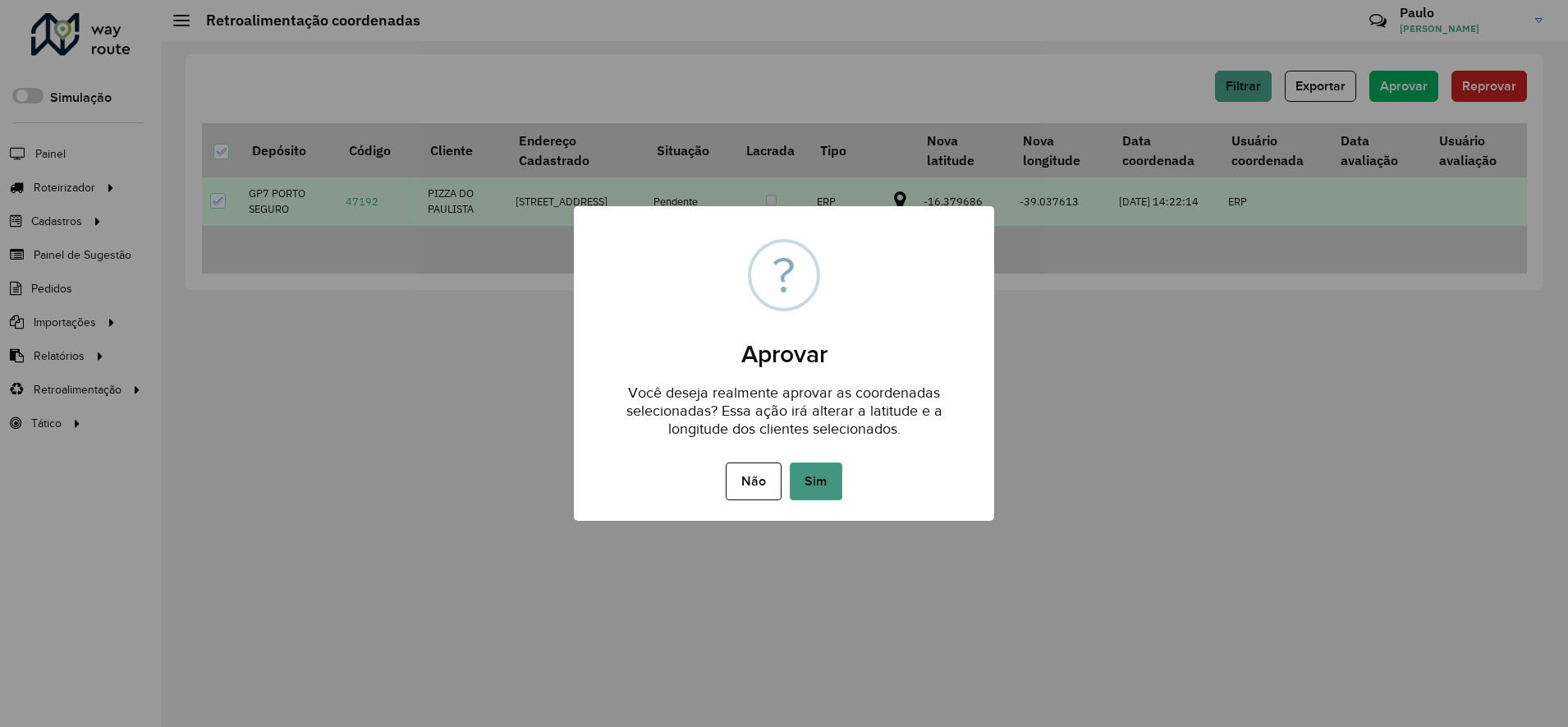
click at [809, 486] on button "Sim" at bounding box center [816, 481] width 53 height 38
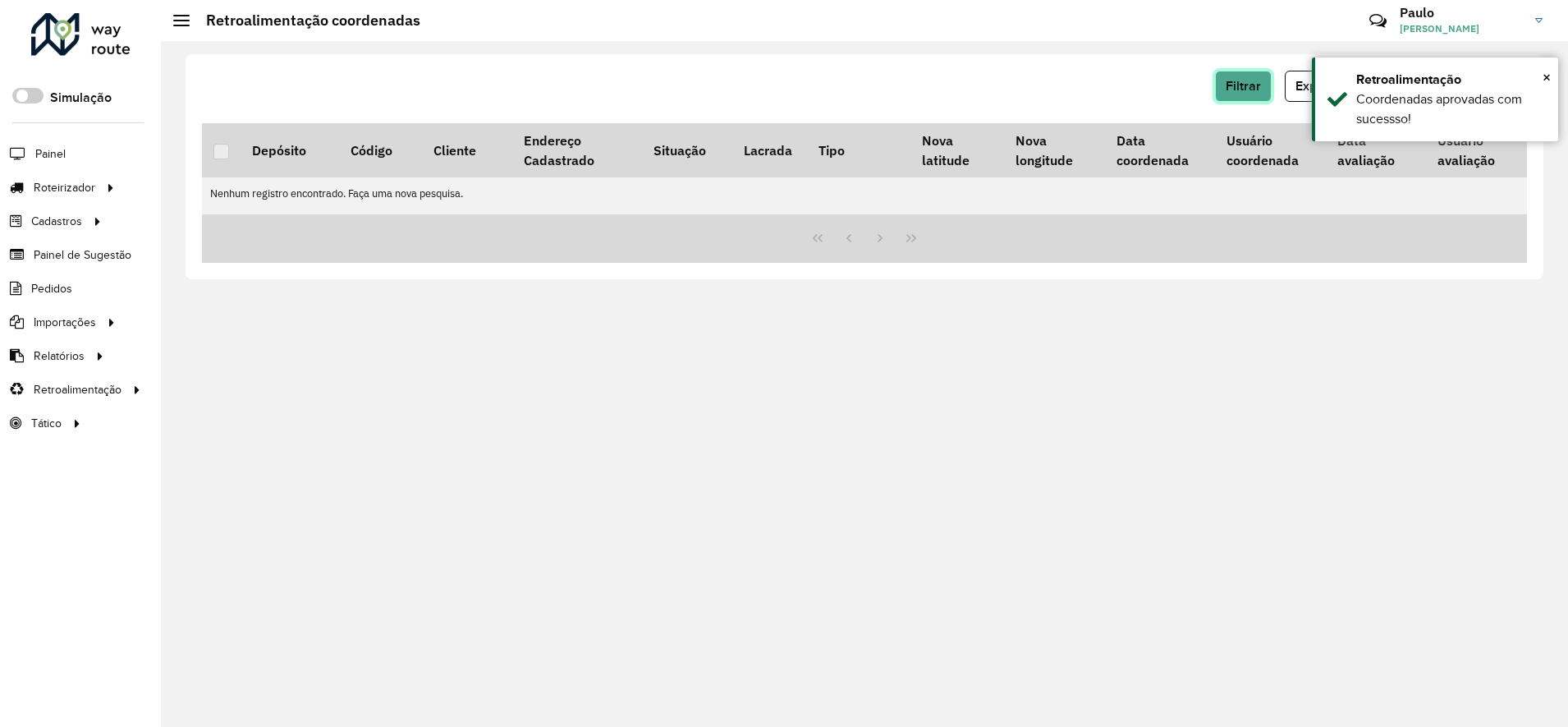
click at [1249, 89] on span "Filtrar" at bounding box center [1243, 86] width 35 height 14
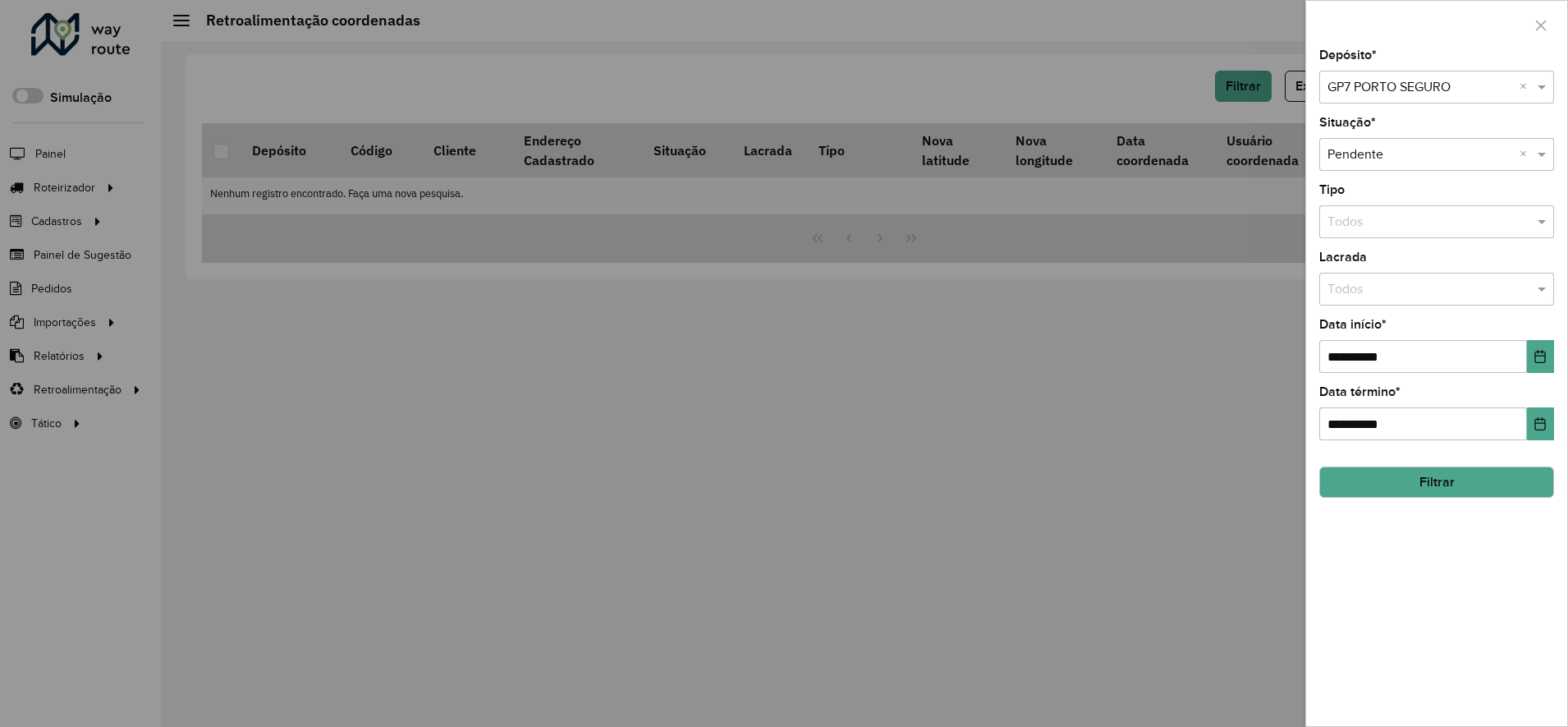
click at [1393, 91] on input "text" at bounding box center [1420, 88] width 186 height 20
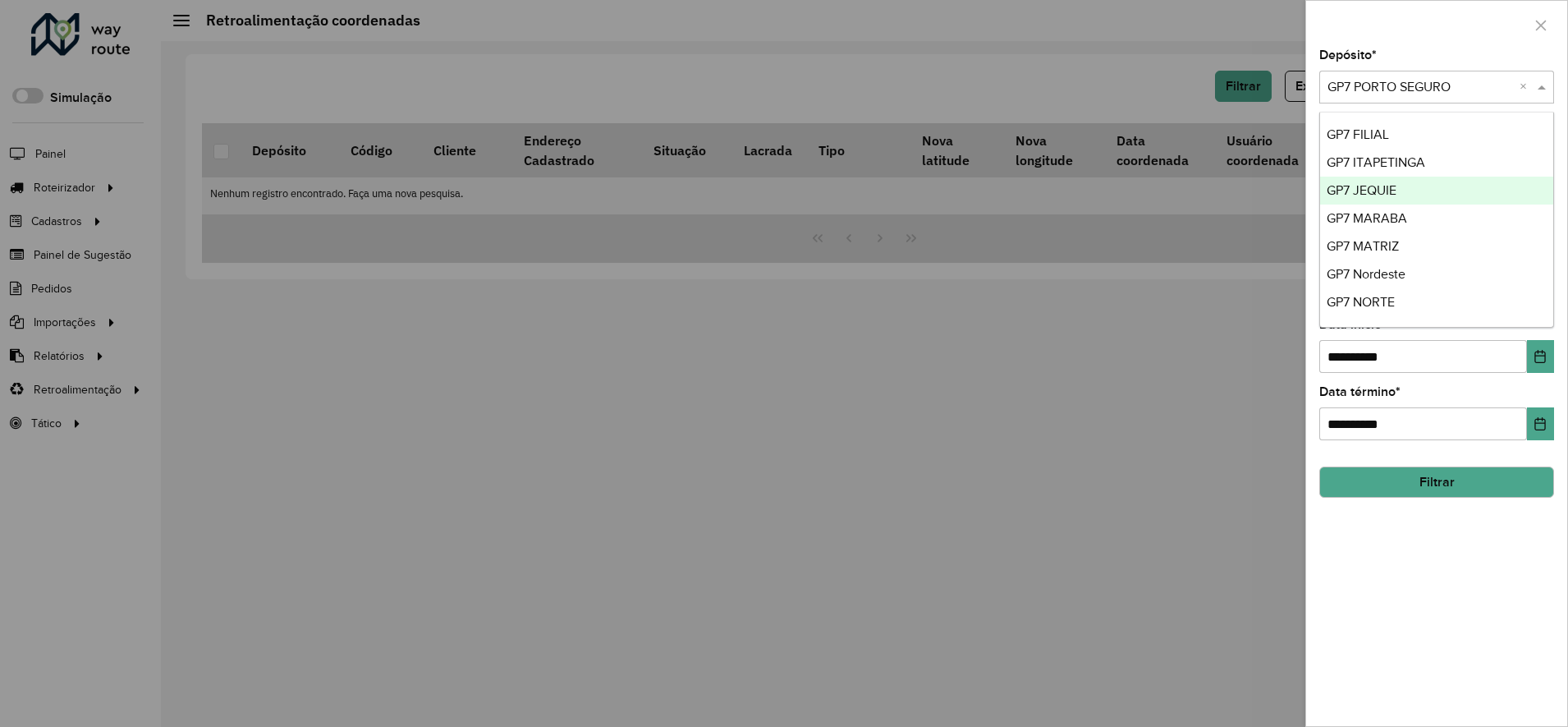
click at [1372, 192] on span "GP7 JEQUIE" at bounding box center [1361, 190] width 69 height 14
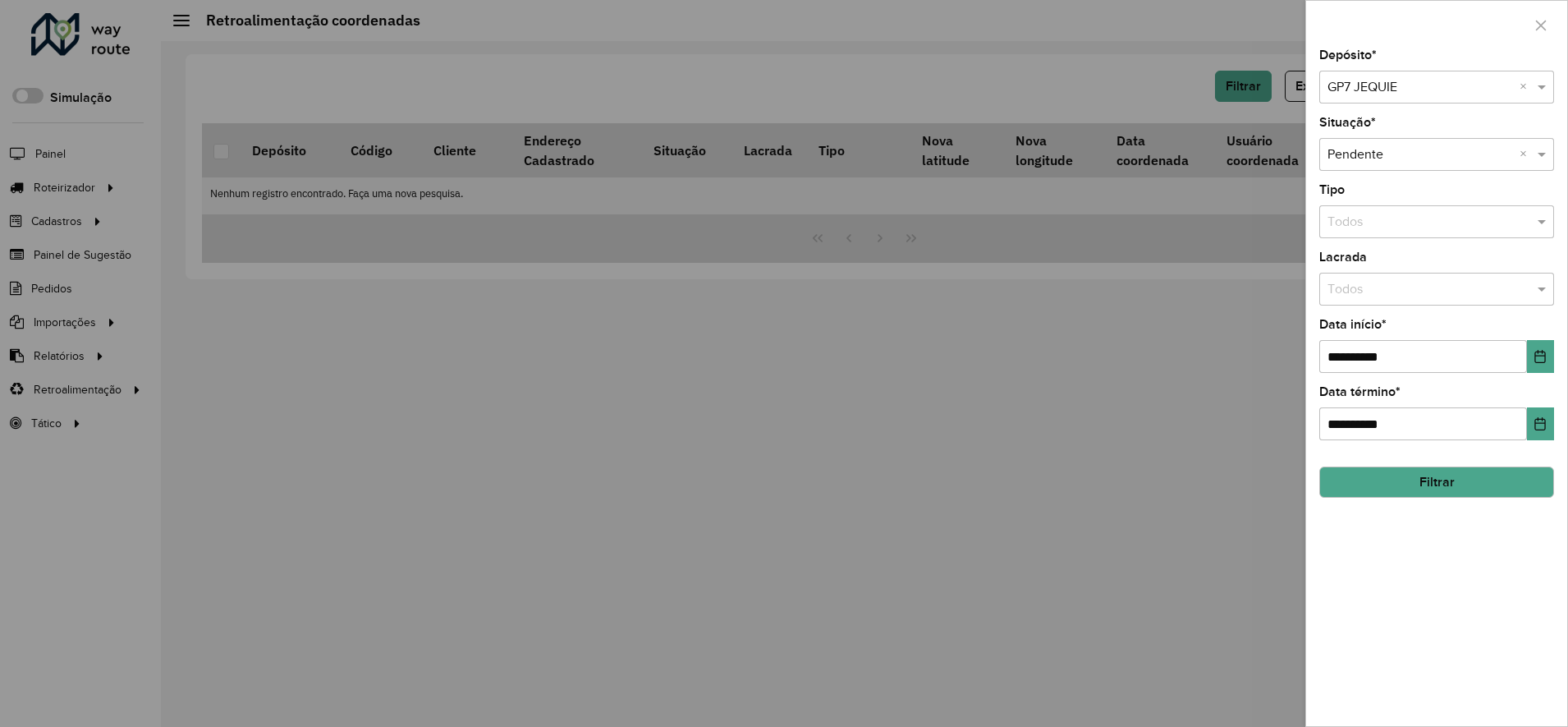
click at [1396, 478] on button "Filtrar" at bounding box center [1437, 482] width 235 height 31
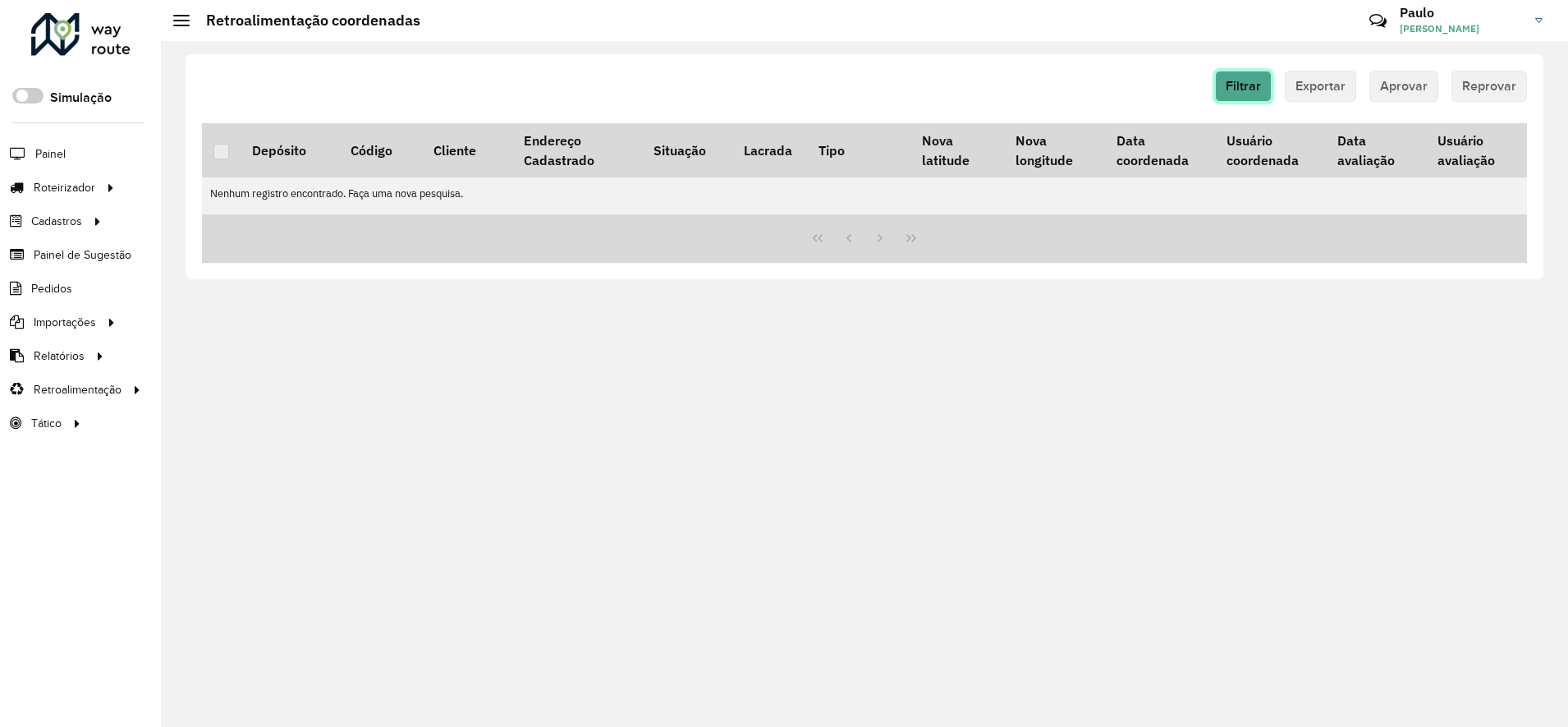
click at [1253, 85] on span "Filtrar" at bounding box center [1243, 86] width 35 height 14
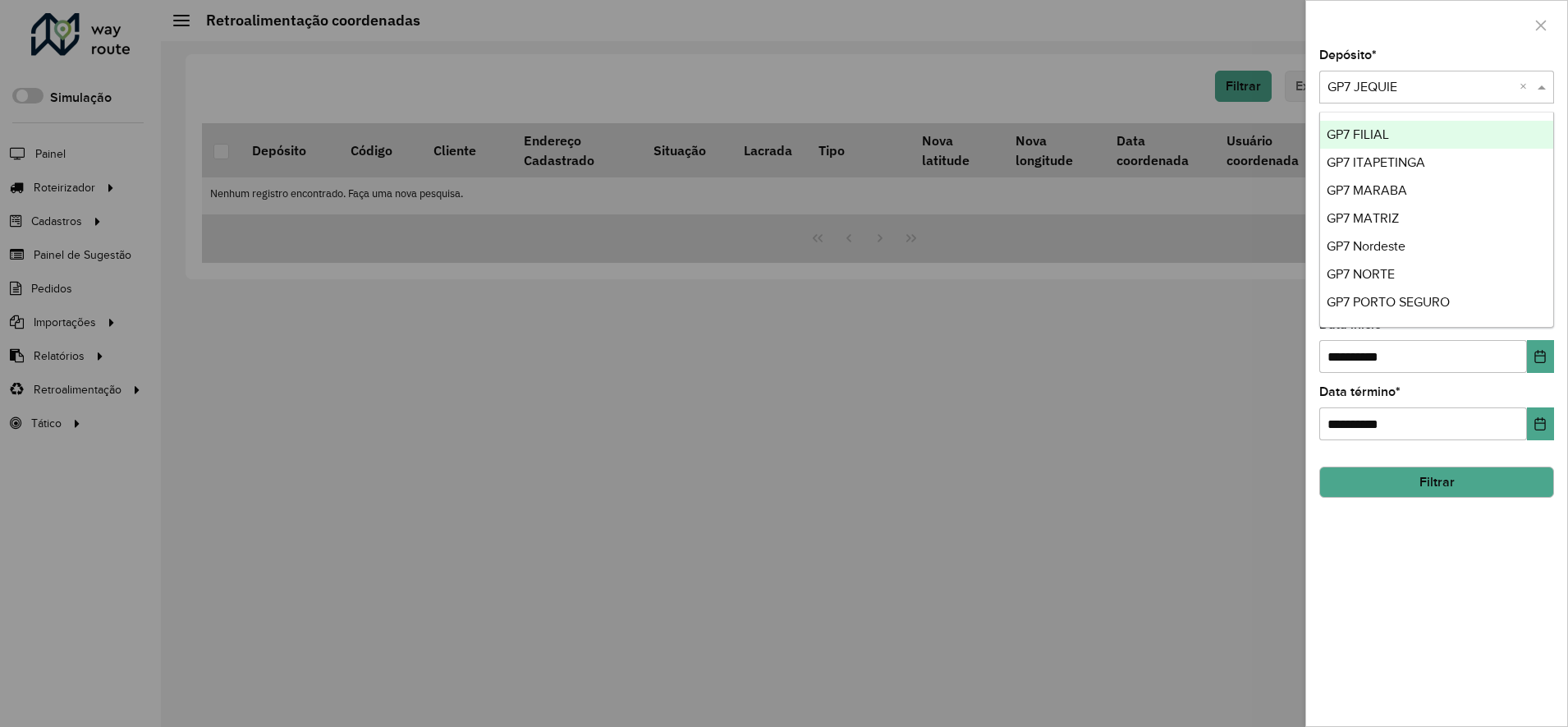
click at [1358, 75] on div "Selecione um depósito × GP7 JEQUIE ×" at bounding box center [1437, 87] width 235 height 33
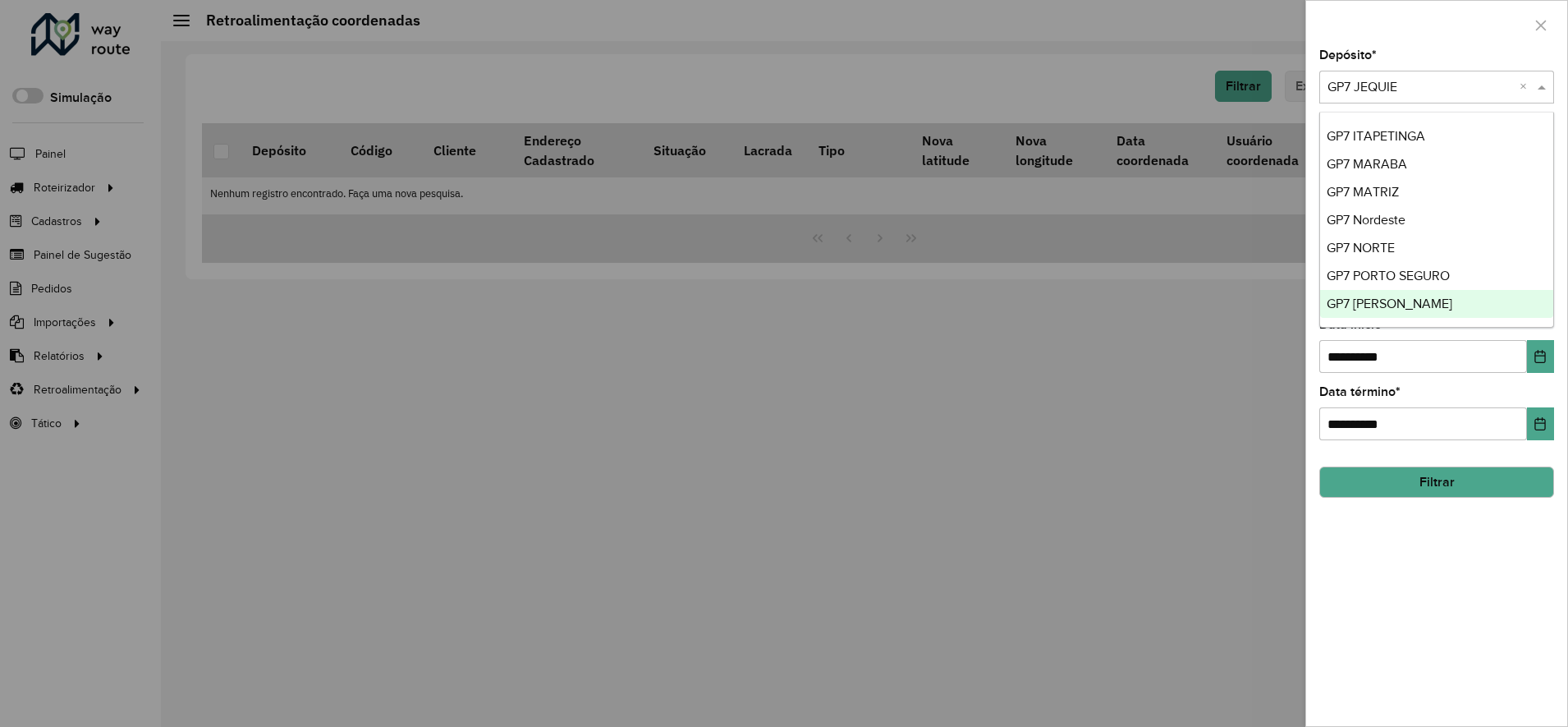
click at [1407, 299] on span "GP7 [PERSON_NAME]" at bounding box center [1389, 303] width 125 height 14
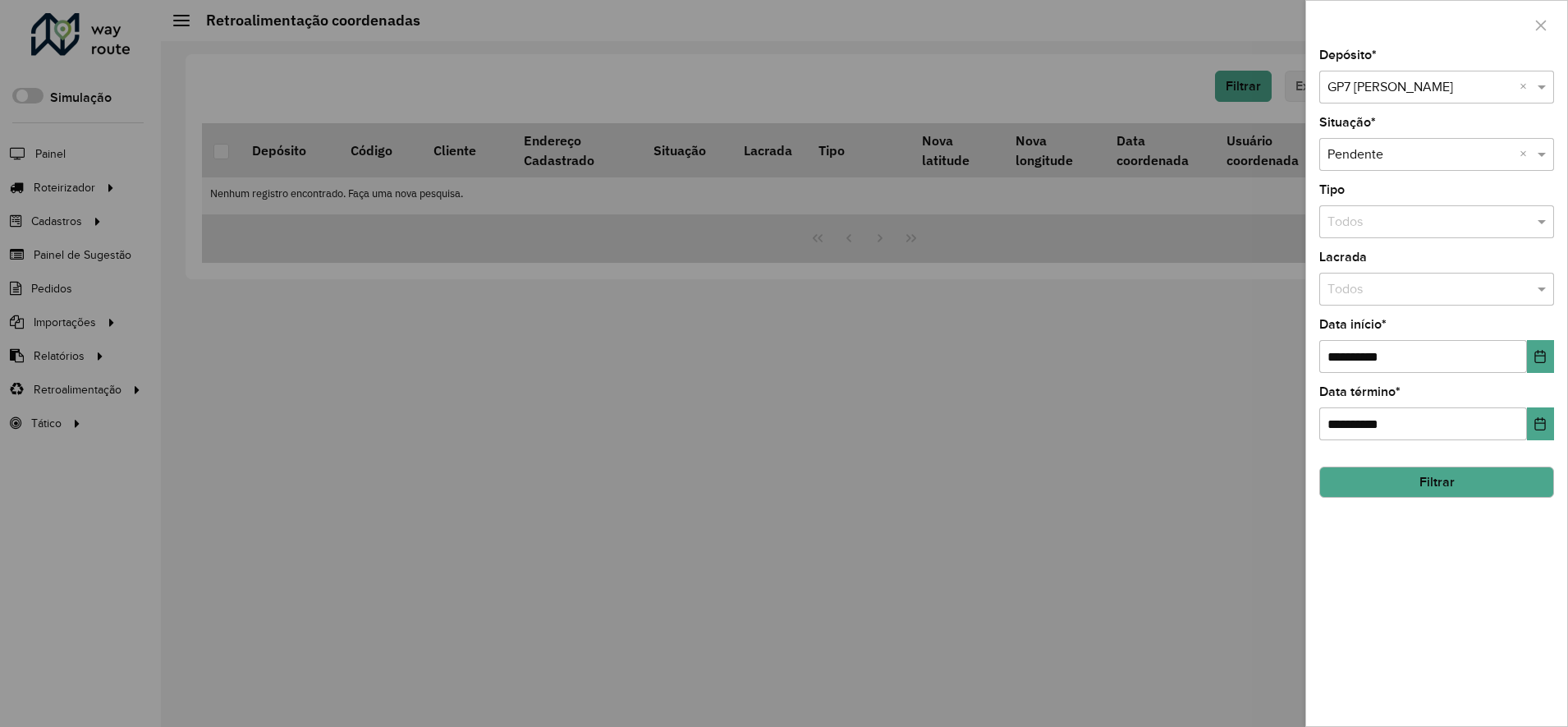
click at [1448, 488] on button "Filtrar" at bounding box center [1437, 482] width 235 height 31
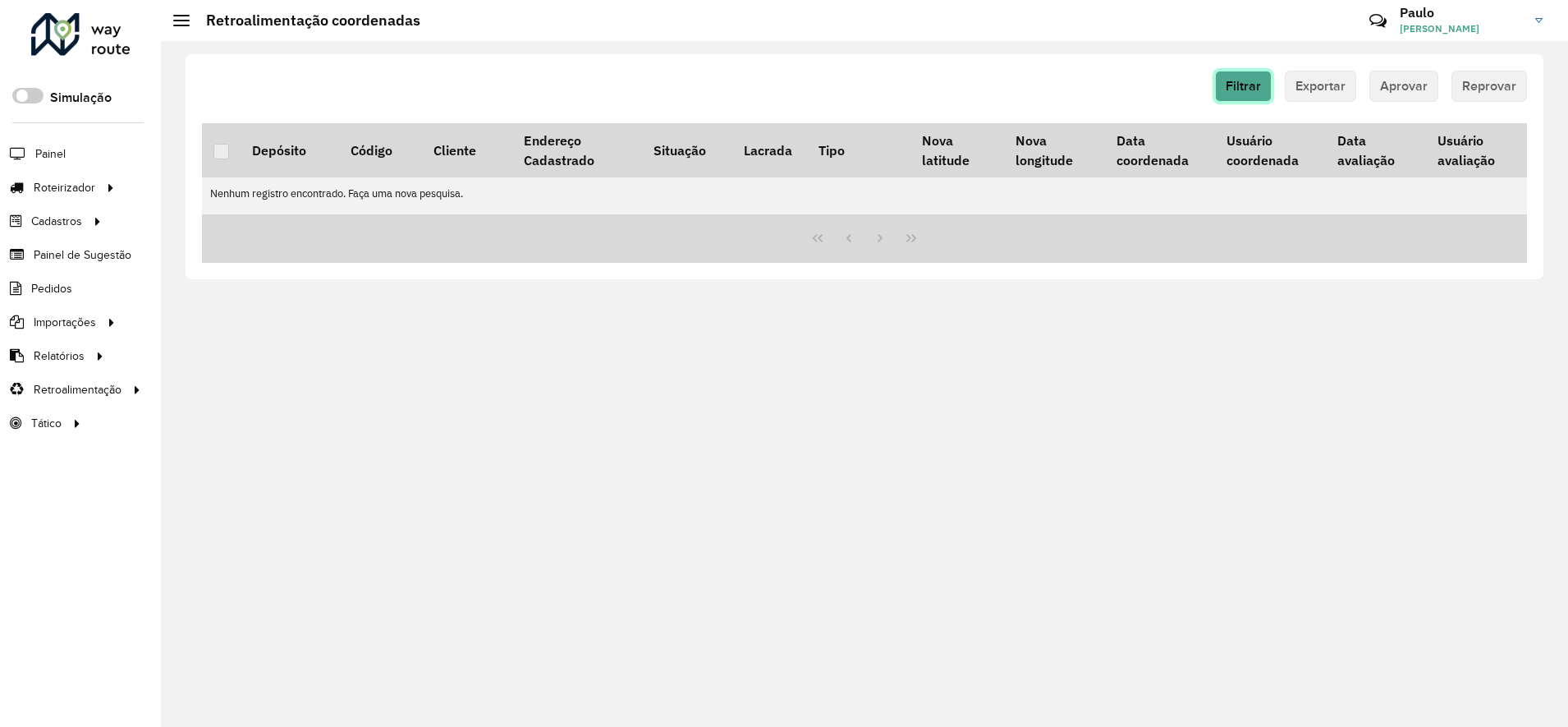
click at [1253, 88] on span "Filtrar" at bounding box center [1243, 86] width 35 height 14
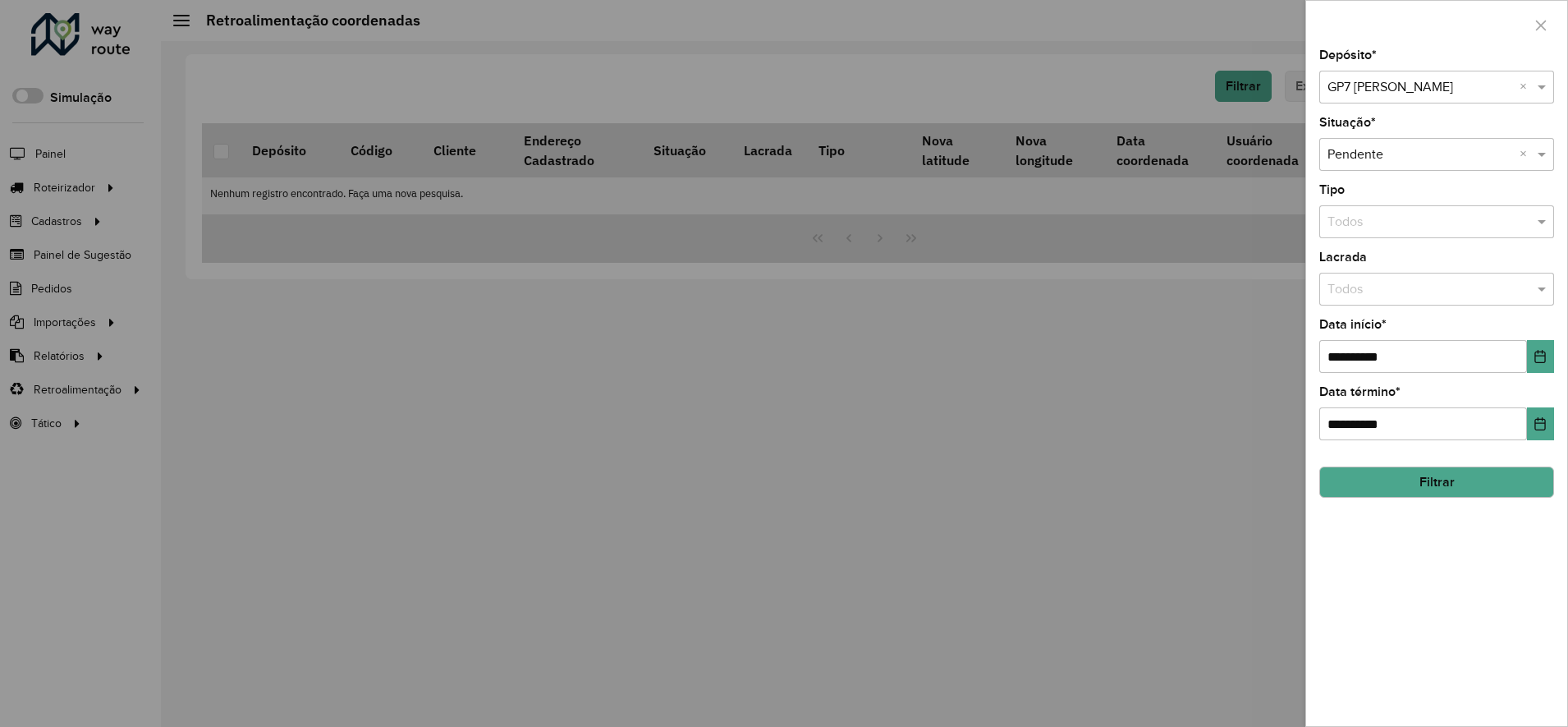
click at [1381, 94] on input "text" at bounding box center [1420, 88] width 186 height 20
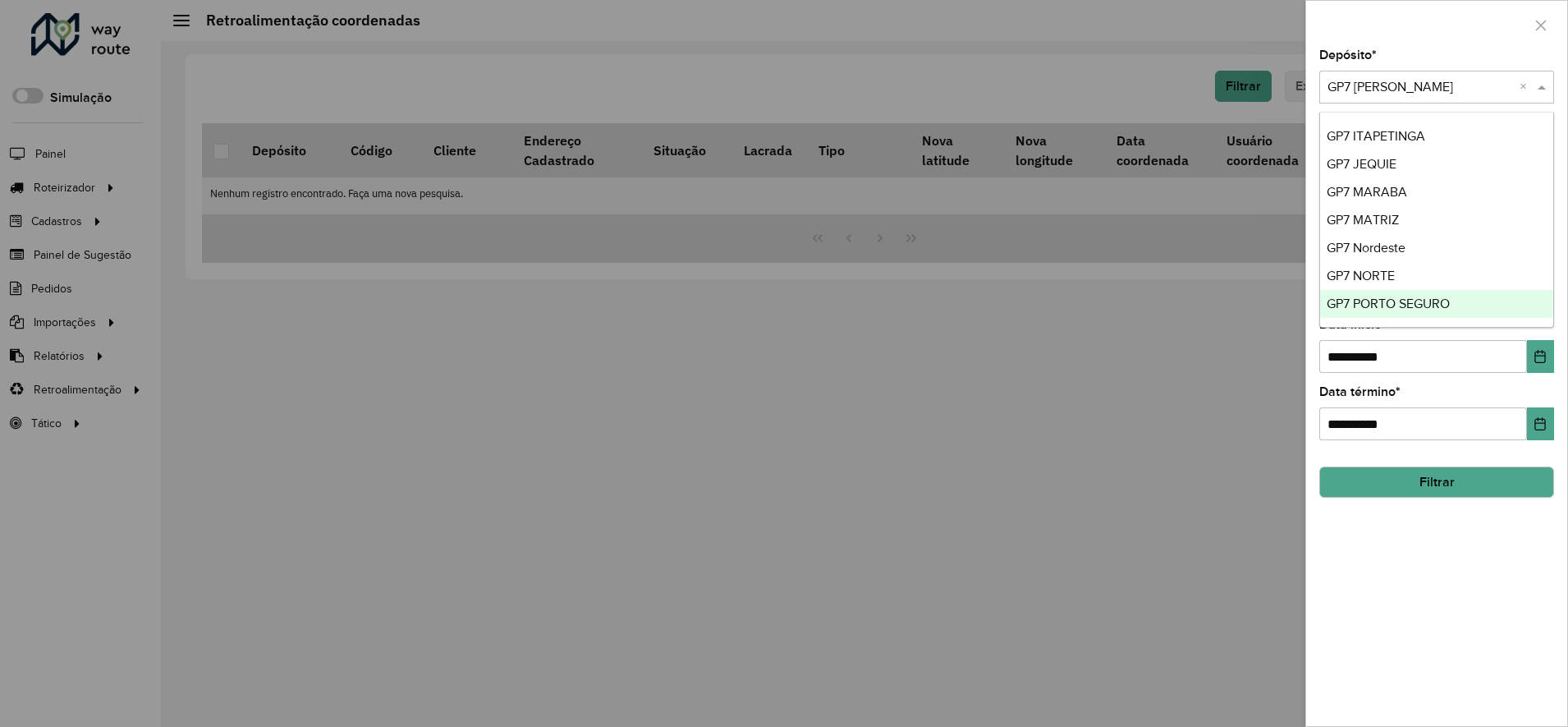
scroll to position [0, 0]
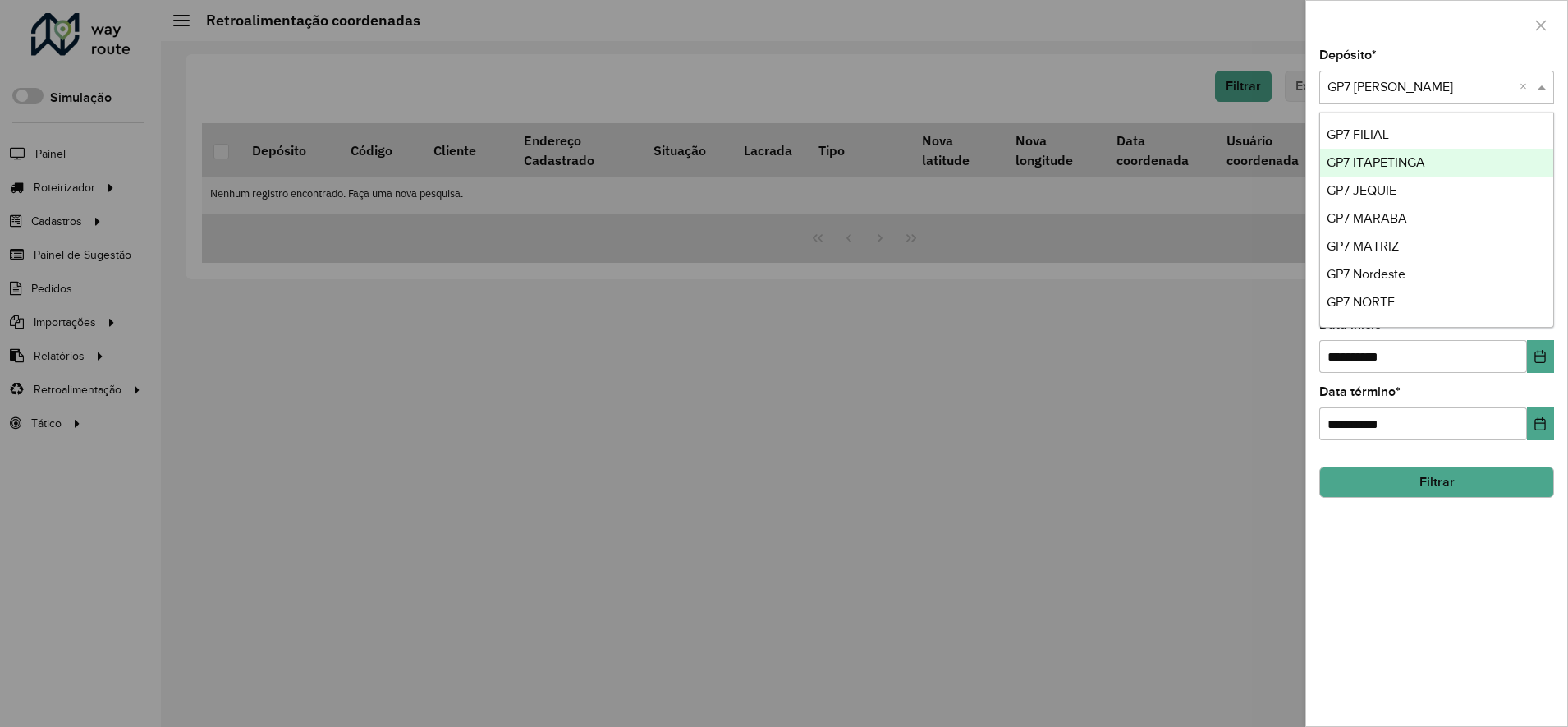
click at [1387, 156] on span "GP7 ITAPETINGA" at bounding box center [1375, 162] width 99 height 14
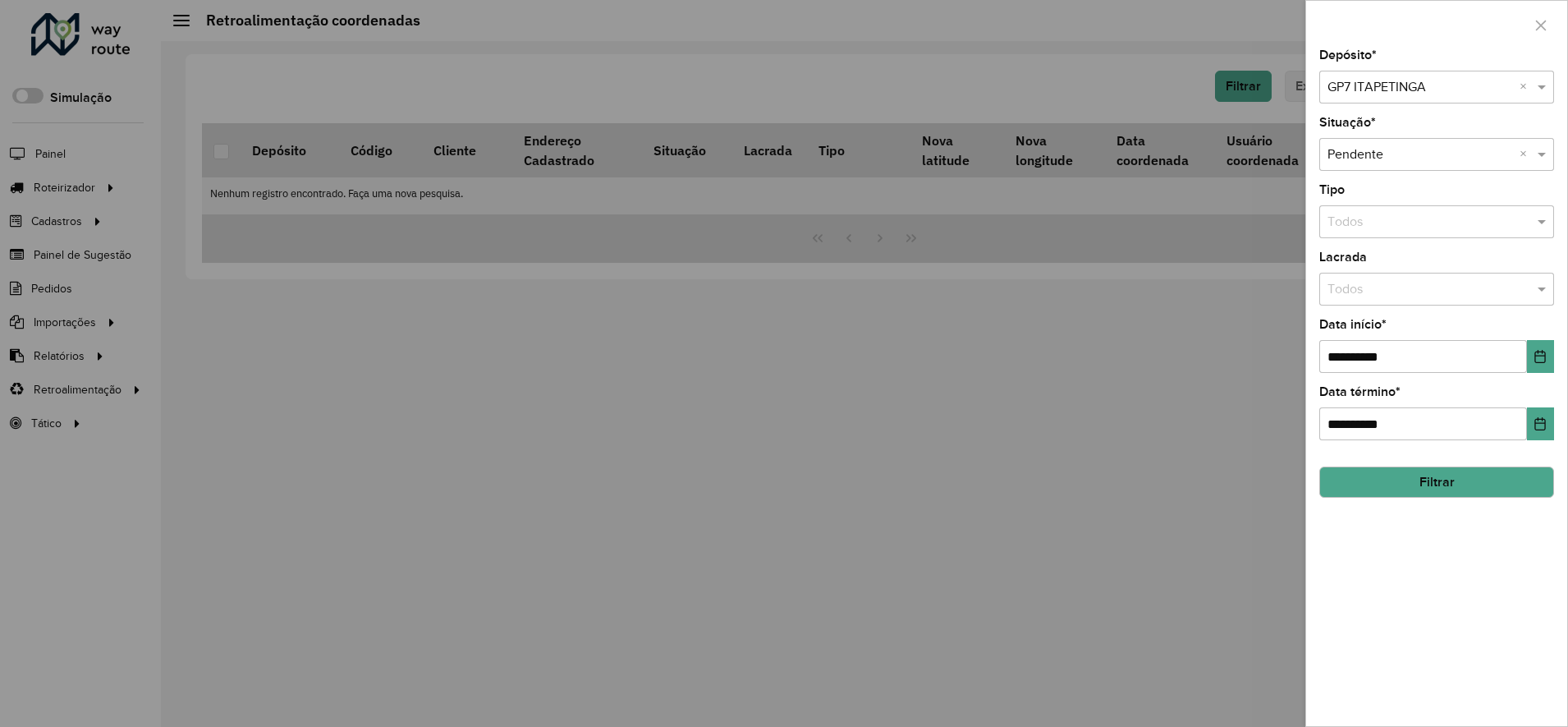
click at [1428, 477] on button "Filtrar" at bounding box center [1437, 482] width 235 height 31
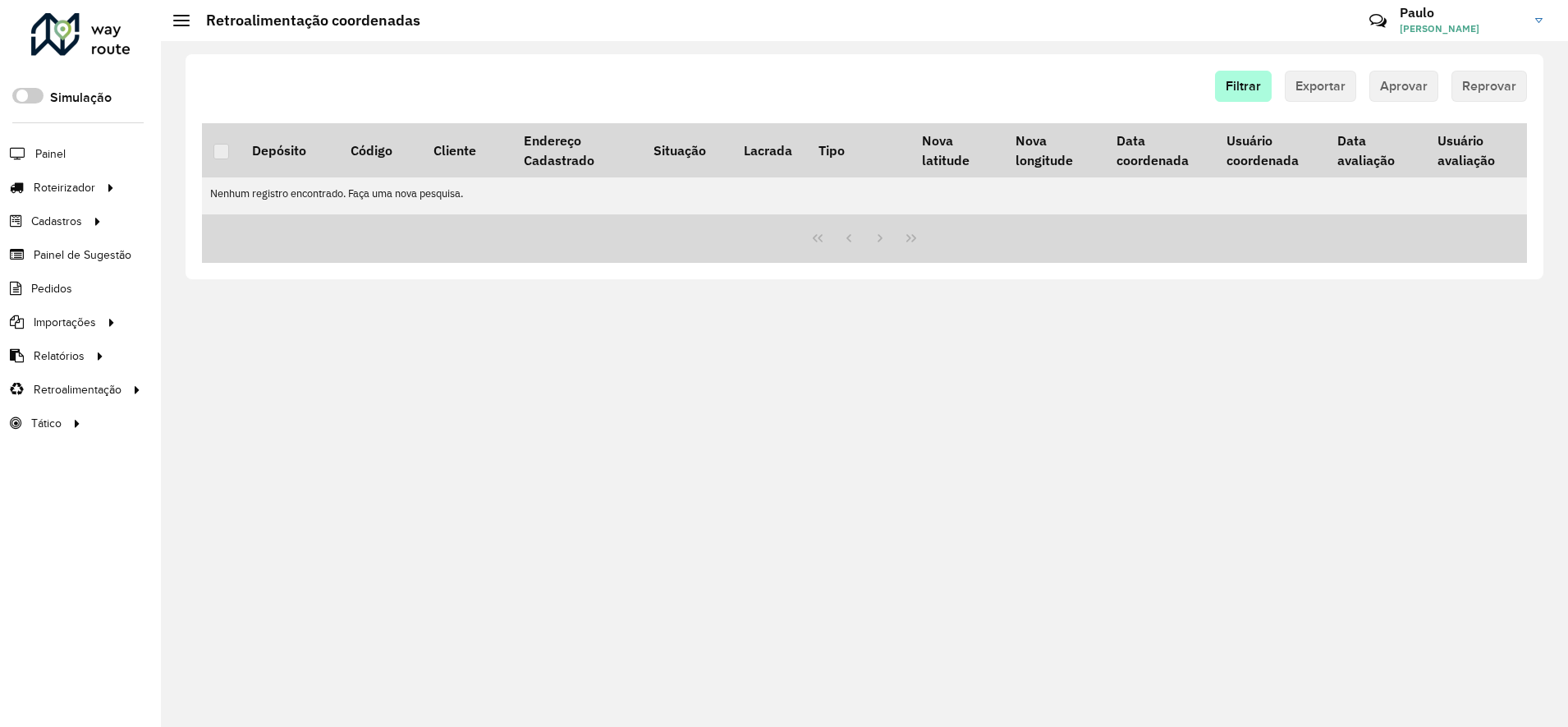
click at [1274, 76] on hb-button "Filtrar" at bounding box center [1246, 86] width 64 height 31
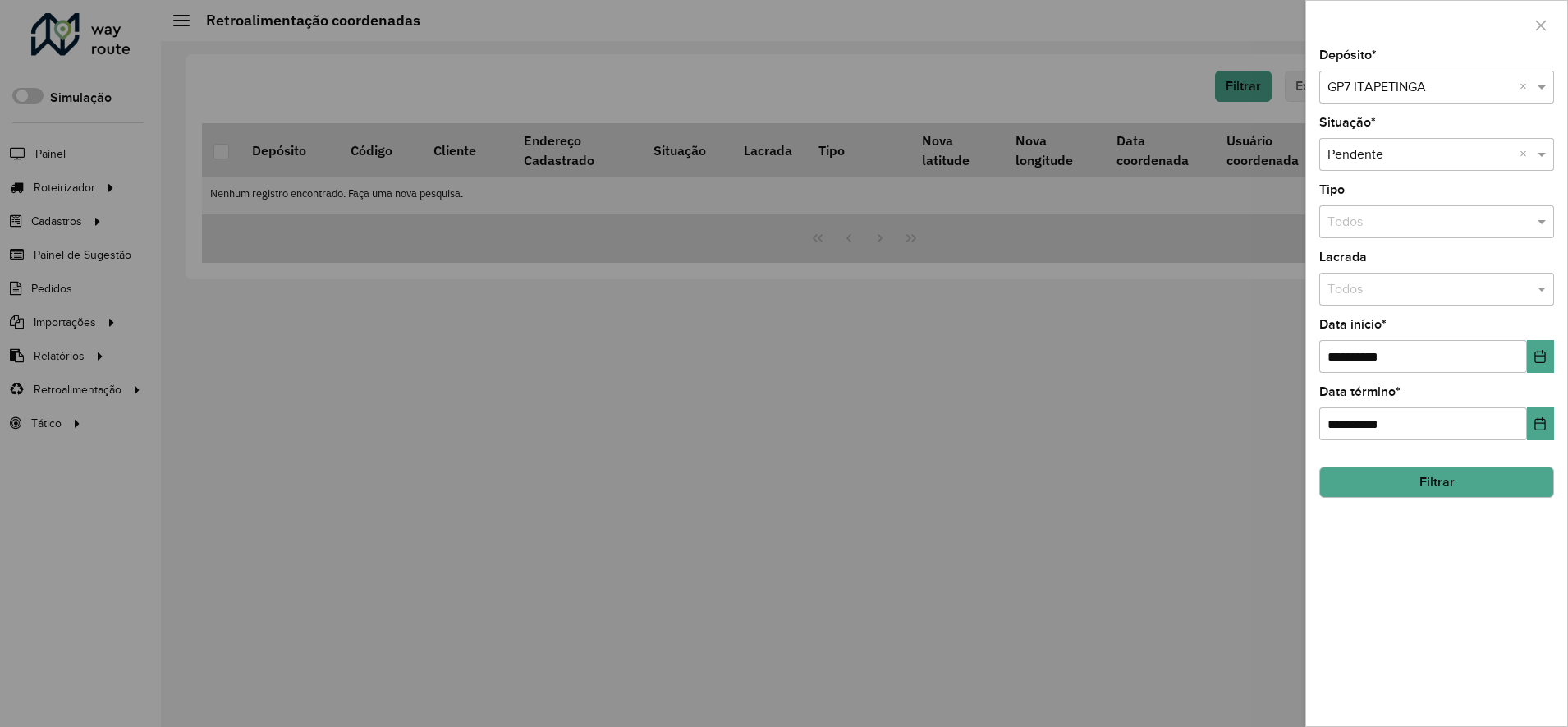
click at [1259, 86] on div at bounding box center [784, 363] width 1568 height 727
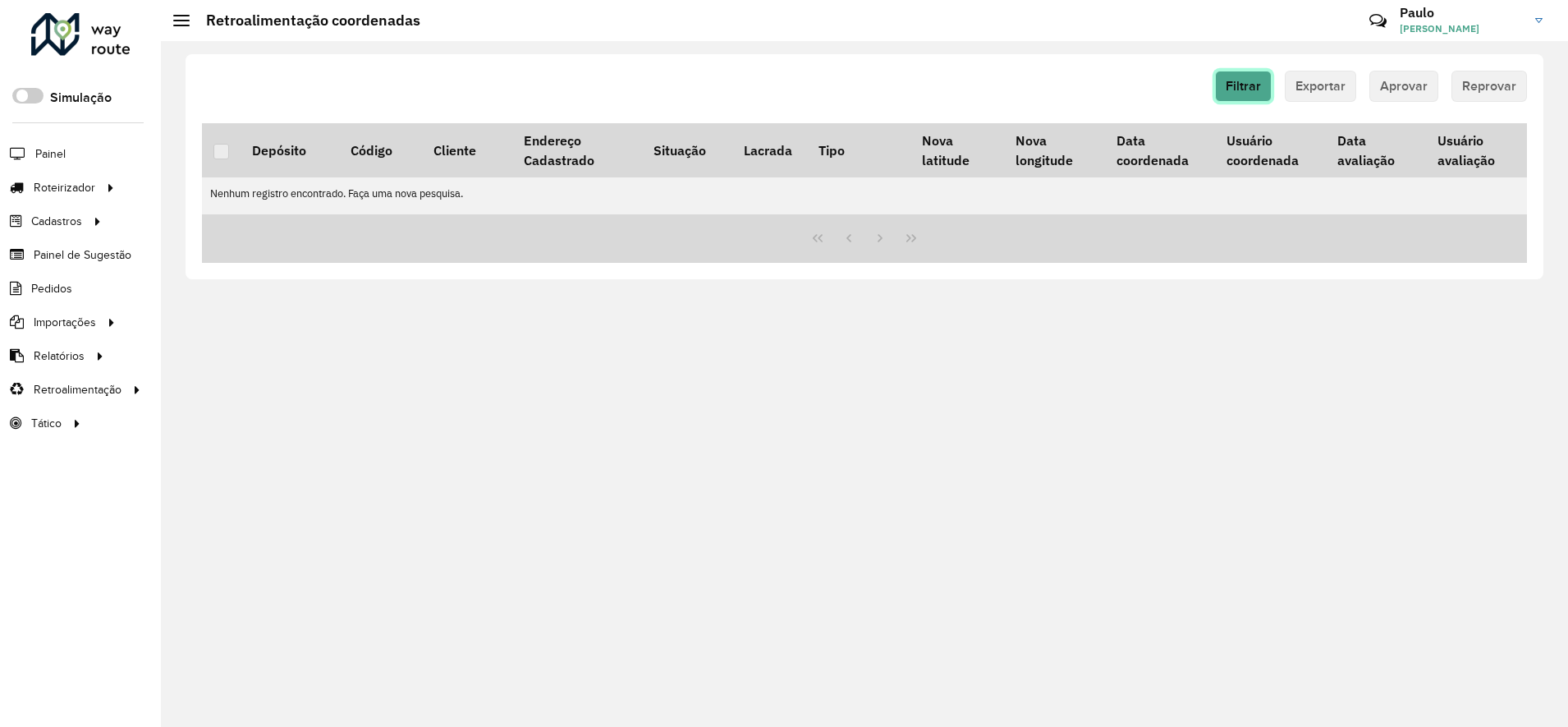
click at [1259, 87] on span "Filtrar" at bounding box center [1243, 86] width 35 height 14
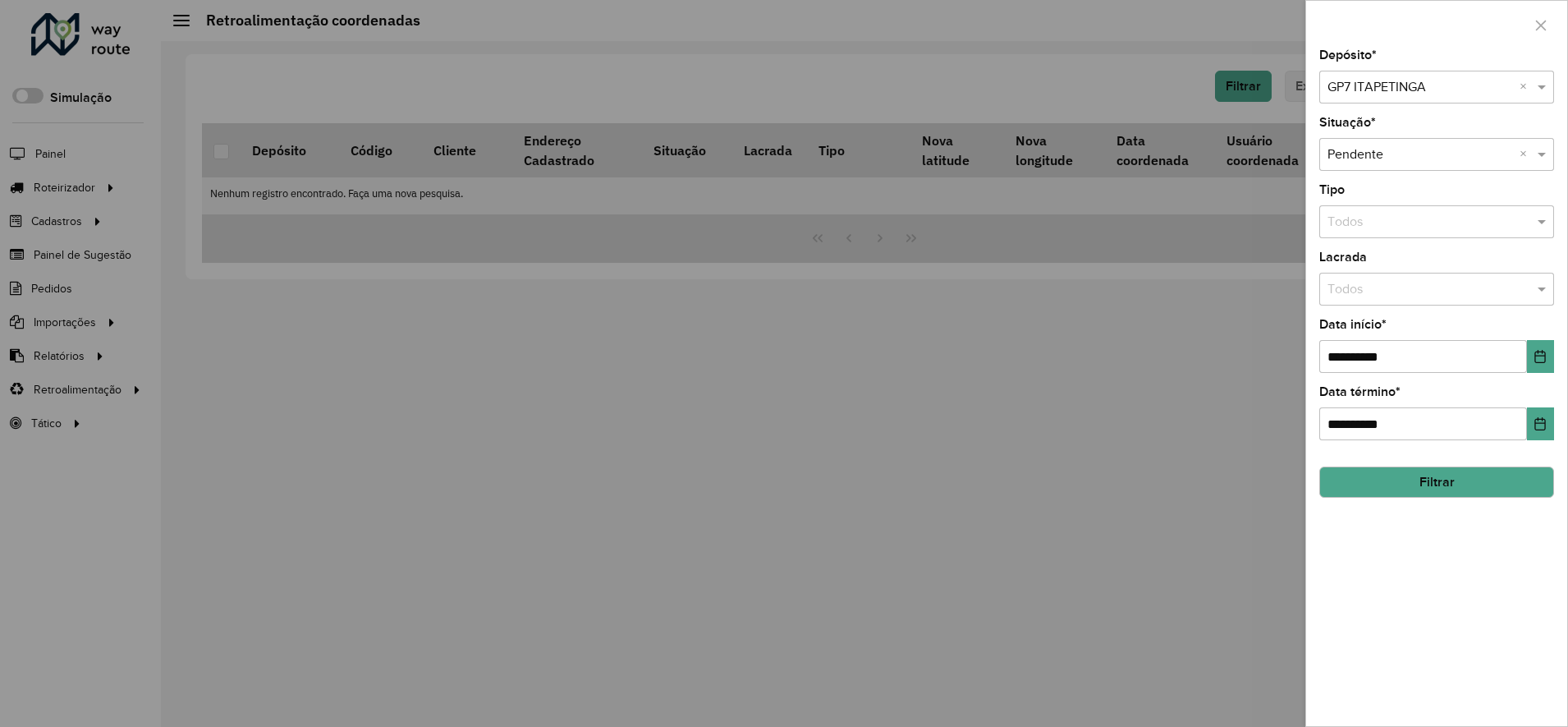
click at [1376, 84] on input "text" at bounding box center [1420, 88] width 186 height 20
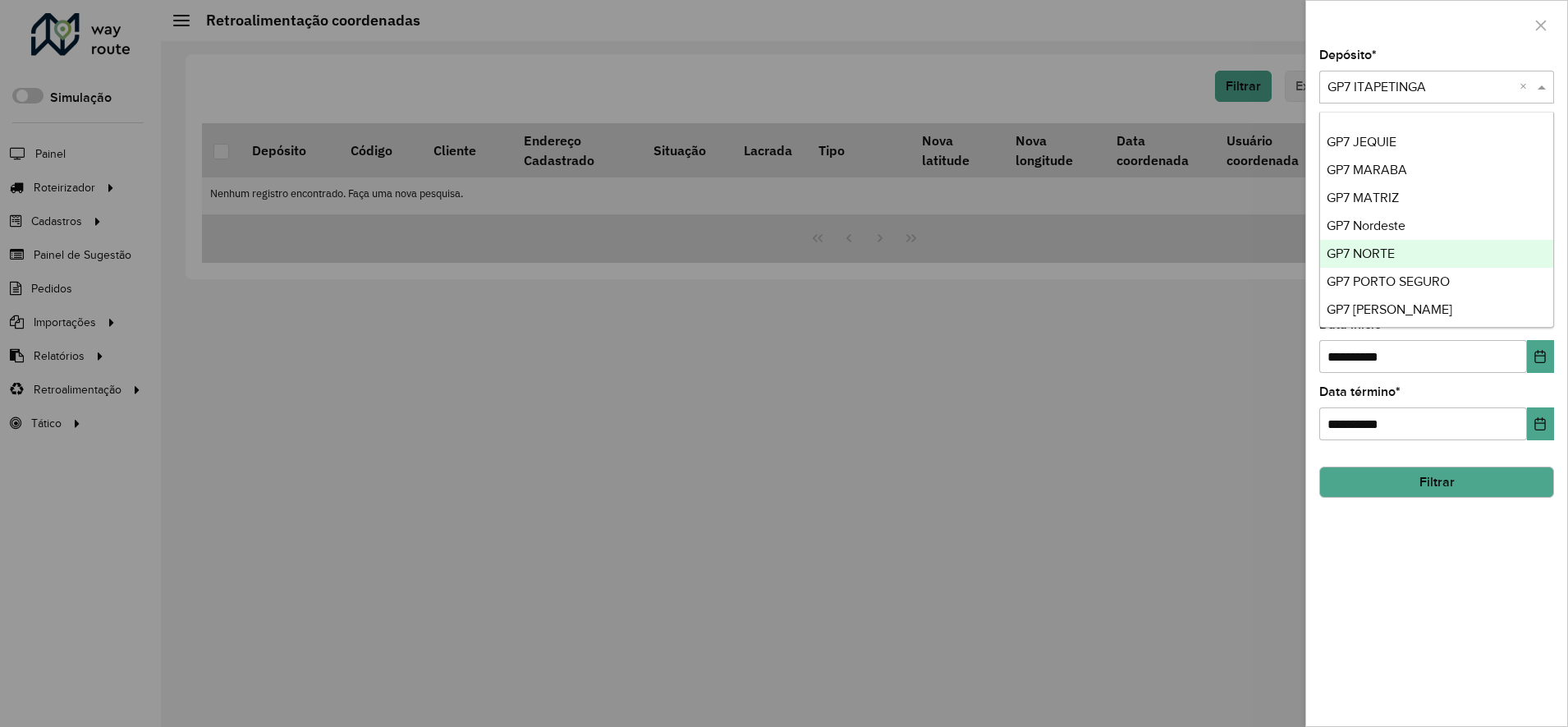
scroll to position [26, 0]
drag, startPoint x: 1380, startPoint y: 214, endPoint x: 1380, endPoint y: 251, distance: 37.0
click at [1378, 214] on span "GP7 Nordeste" at bounding box center [1366, 219] width 79 height 14
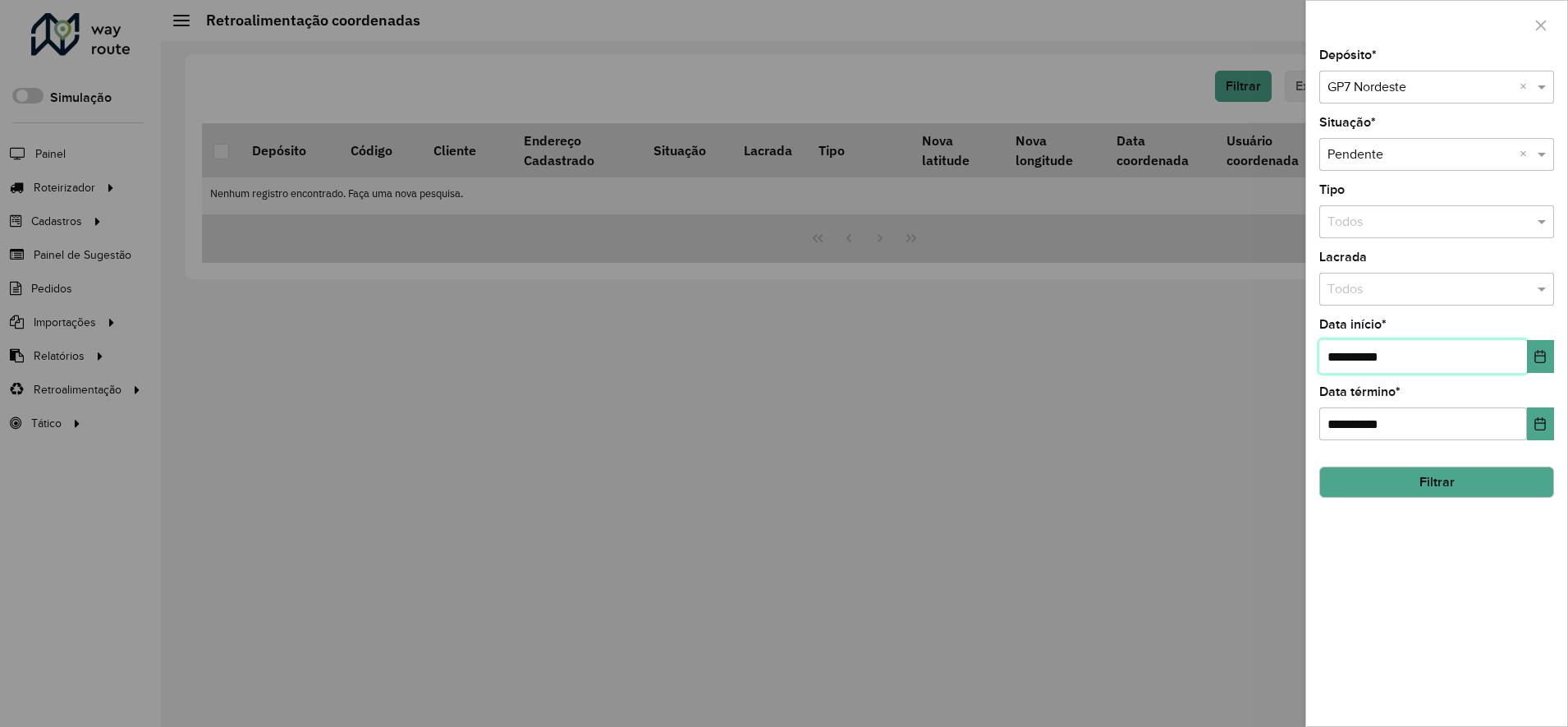
click at [1356, 356] on input "**********" at bounding box center [1423, 356] width 207 height 33
type input "**********"
click at [1414, 472] on button "Filtrar" at bounding box center [1437, 482] width 235 height 31
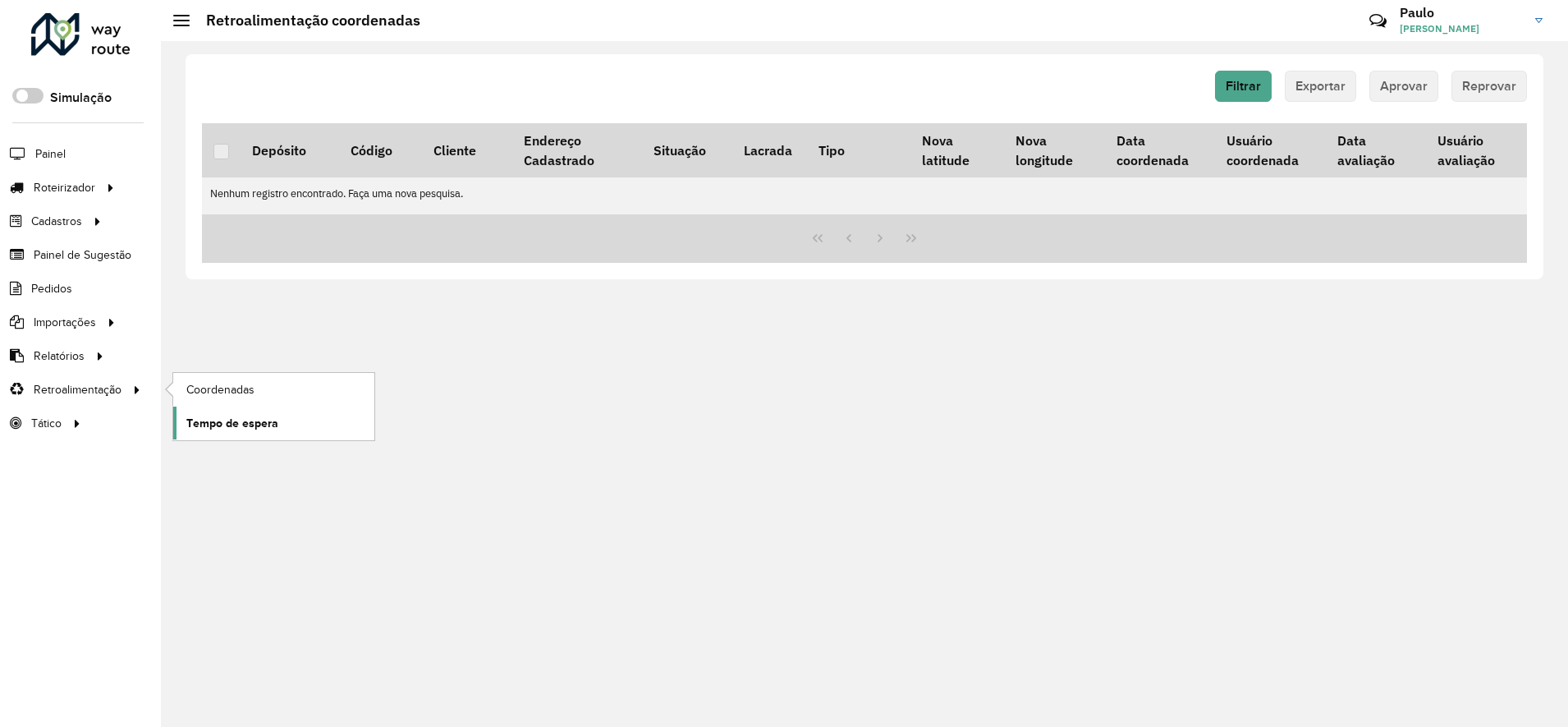
click at [218, 421] on span "Tempo de espera" at bounding box center [233, 424] width 92 height 18
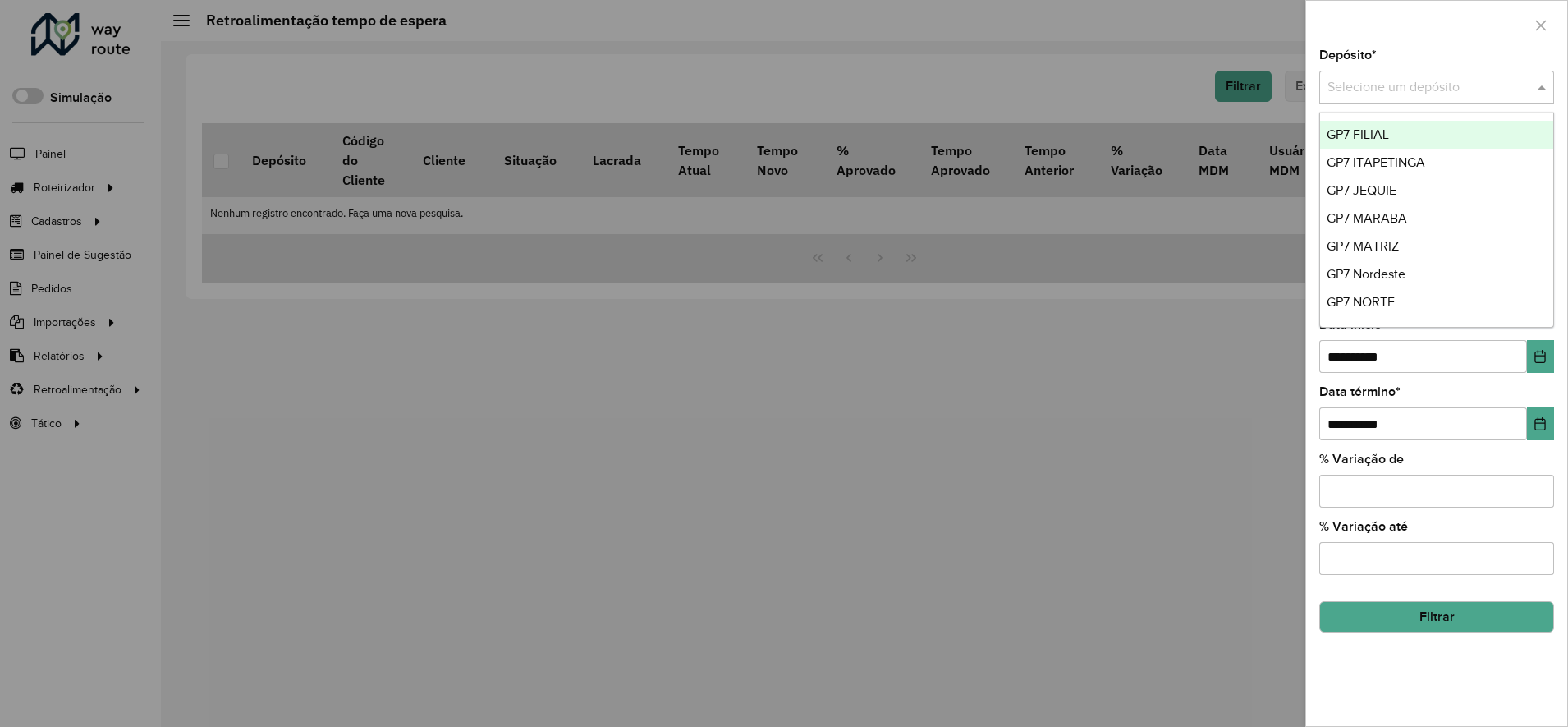
click at [1432, 81] on input "text" at bounding box center [1420, 88] width 186 height 20
click at [1371, 164] on span "GP7 ITAPETINGA" at bounding box center [1375, 162] width 99 height 14
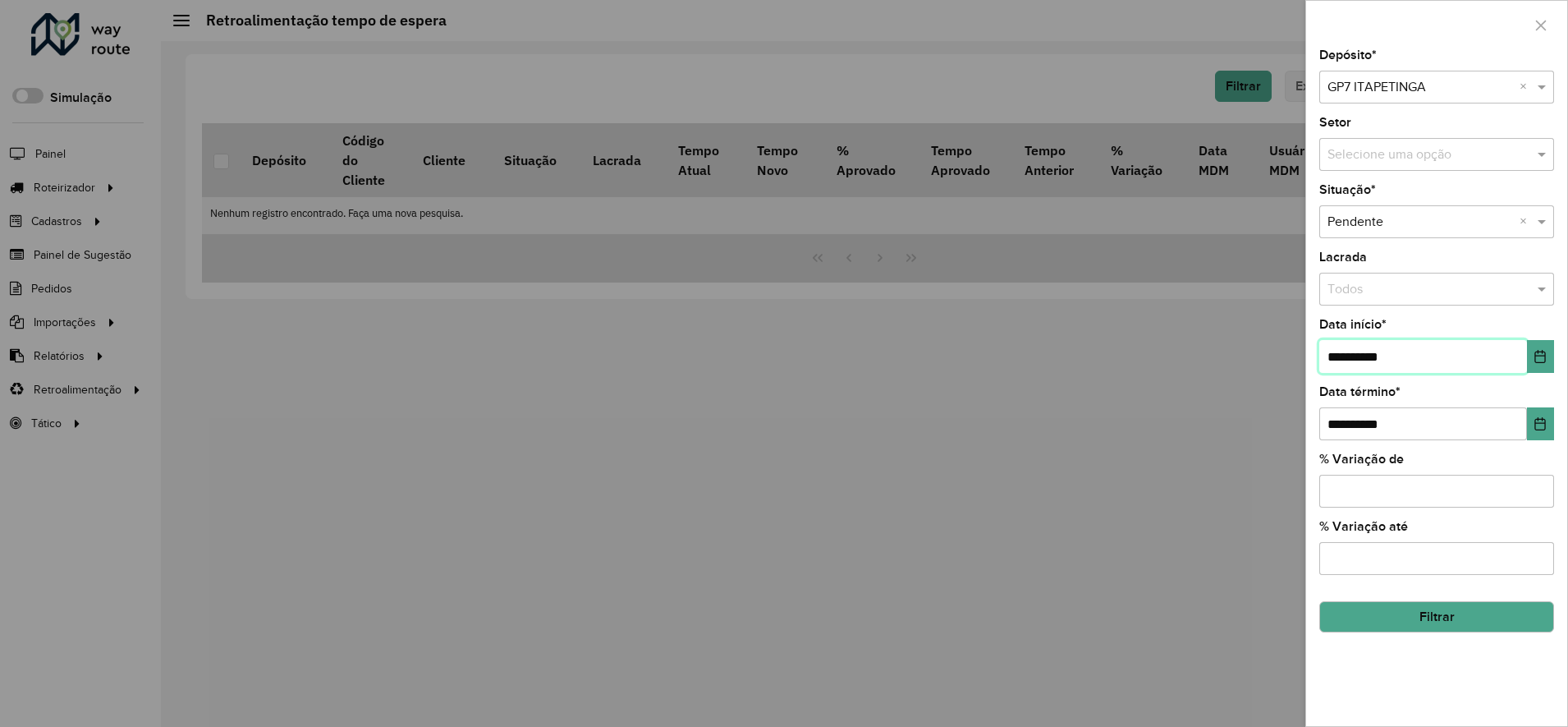
click at [1332, 355] on input "**********" at bounding box center [1423, 356] width 207 height 33
click at [1361, 356] on input "**********" at bounding box center [1423, 356] width 207 height 33
click at [1349, 350] on input "**********" at bounding box center [1423, 356] width 207 height 33
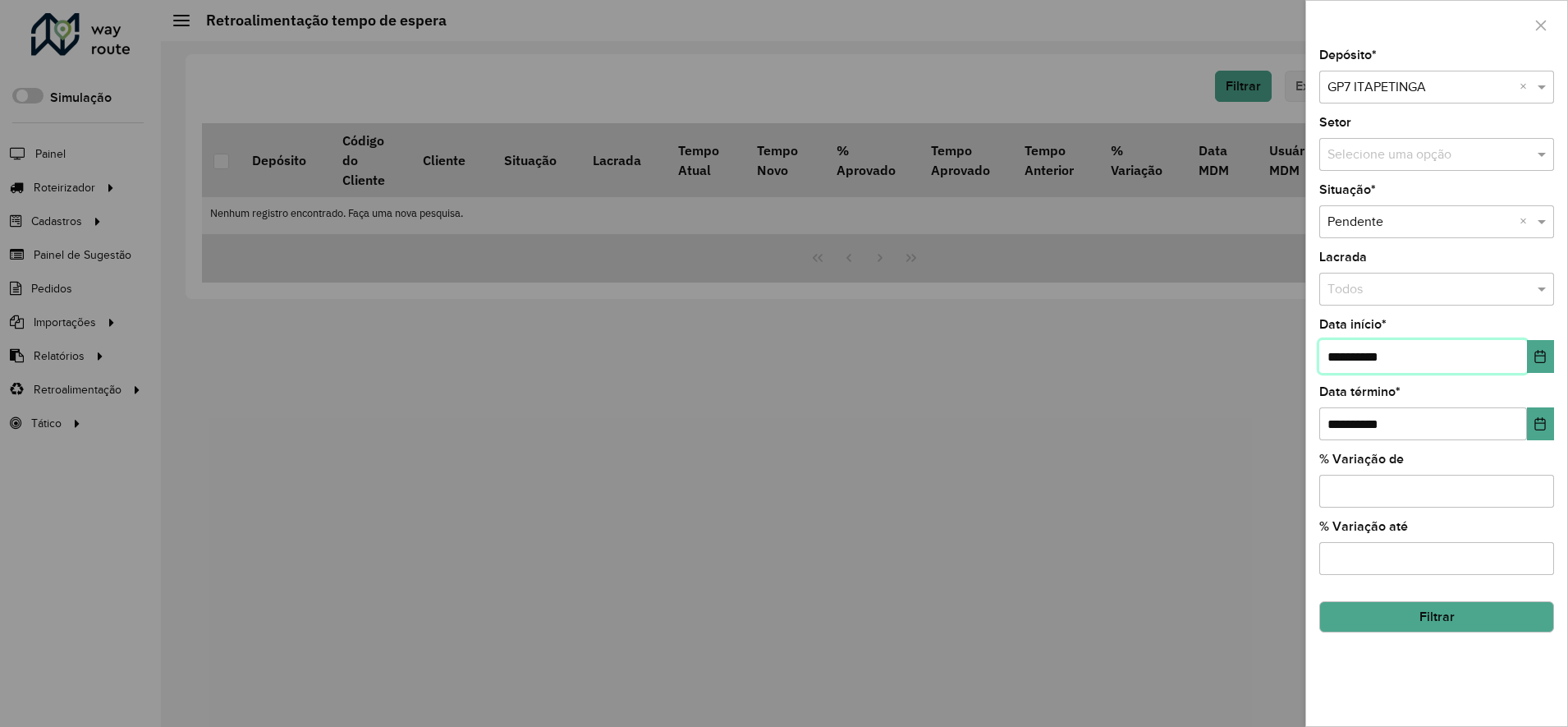
click at [1361, 355] on input "**********" at bounding box center [1423, 356] width 207 height 33
click at [1356, 356] on input "**********" at bounding box center [1423, 356] width 207 height 33
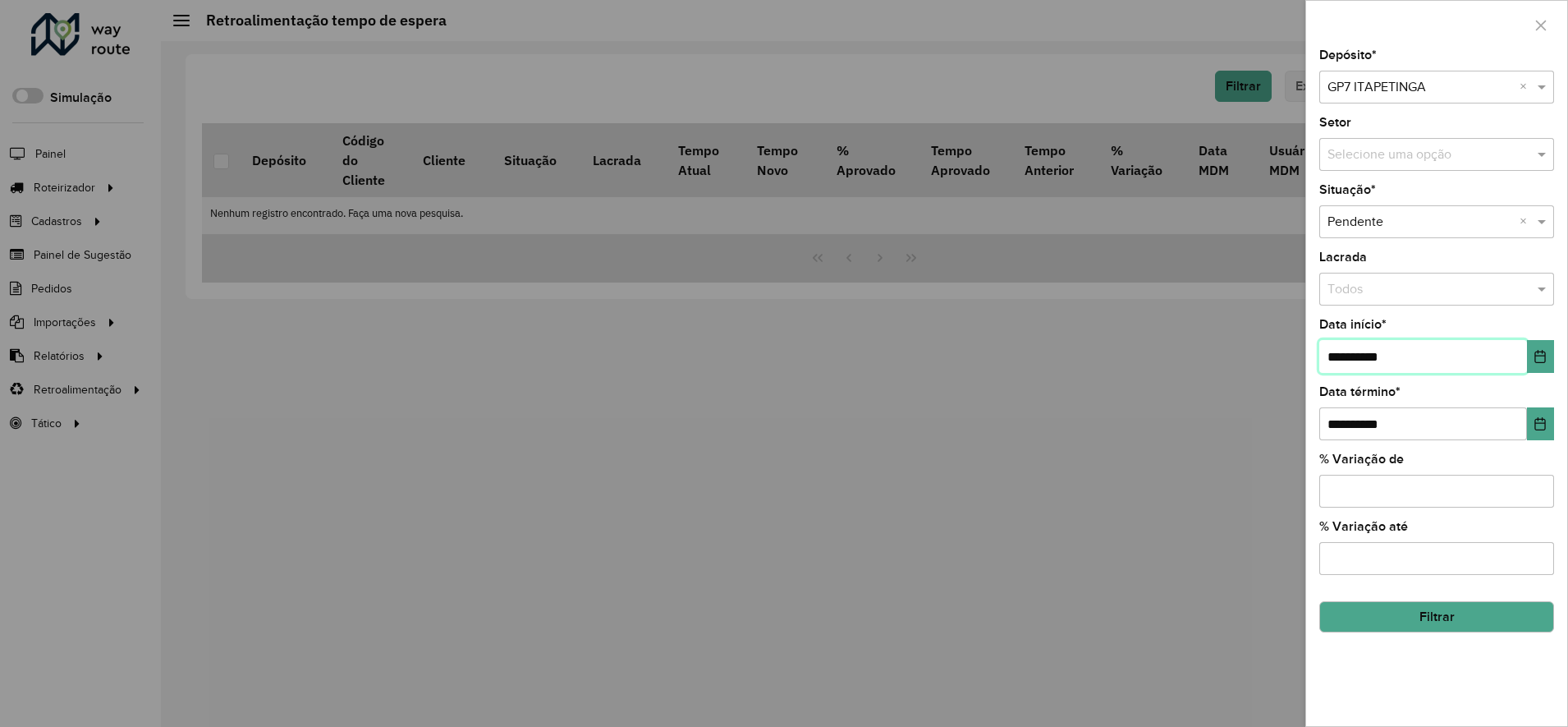
click at [1356, 356] on input "**********" at bounding box center [1423, 356] width 207 height 33
type input "**********"
click at [1437, 615] on button "Filtrar" at bounding box center [1437, 616] width 235 height 31
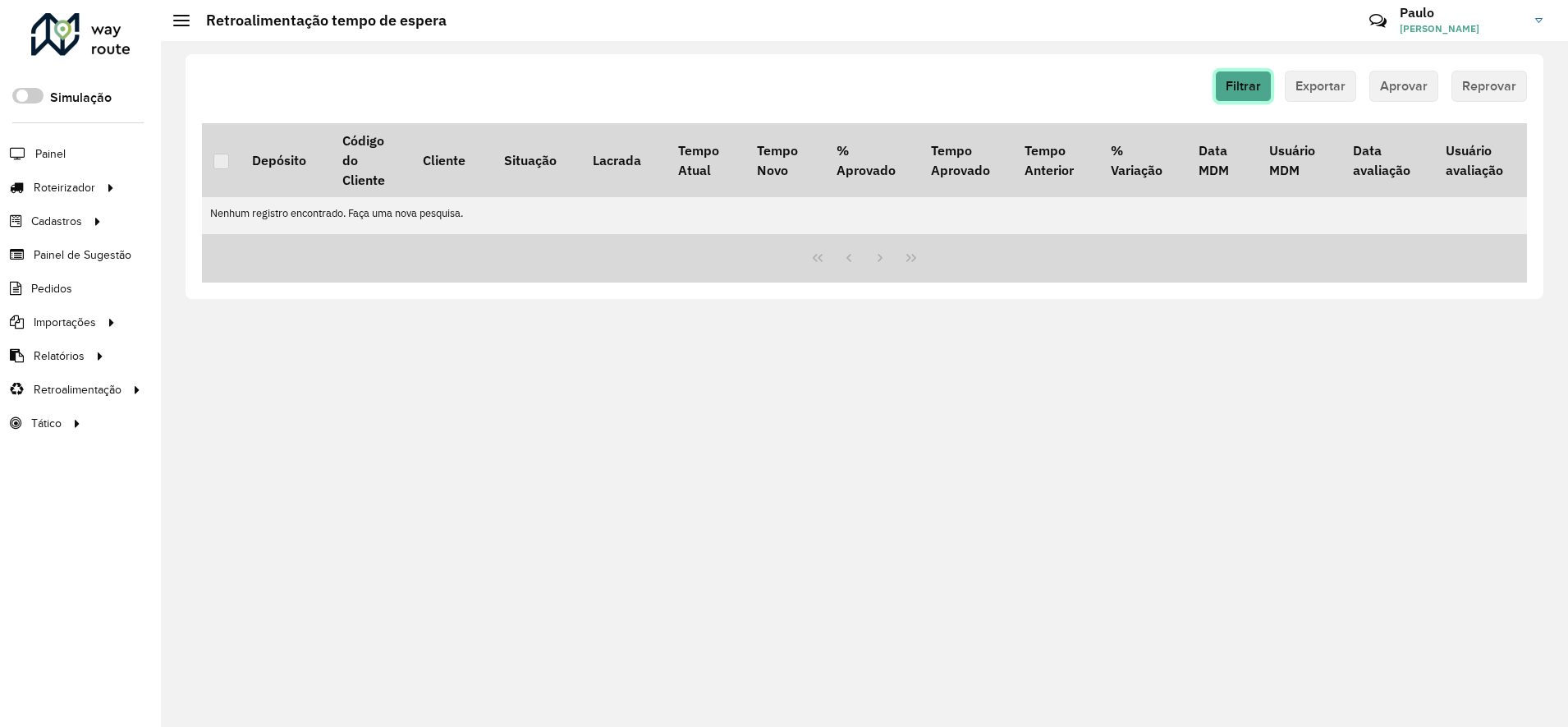
click at [1255, 83] on span "Filtrar" at bounding box center [1243, 86] width 35 height 14
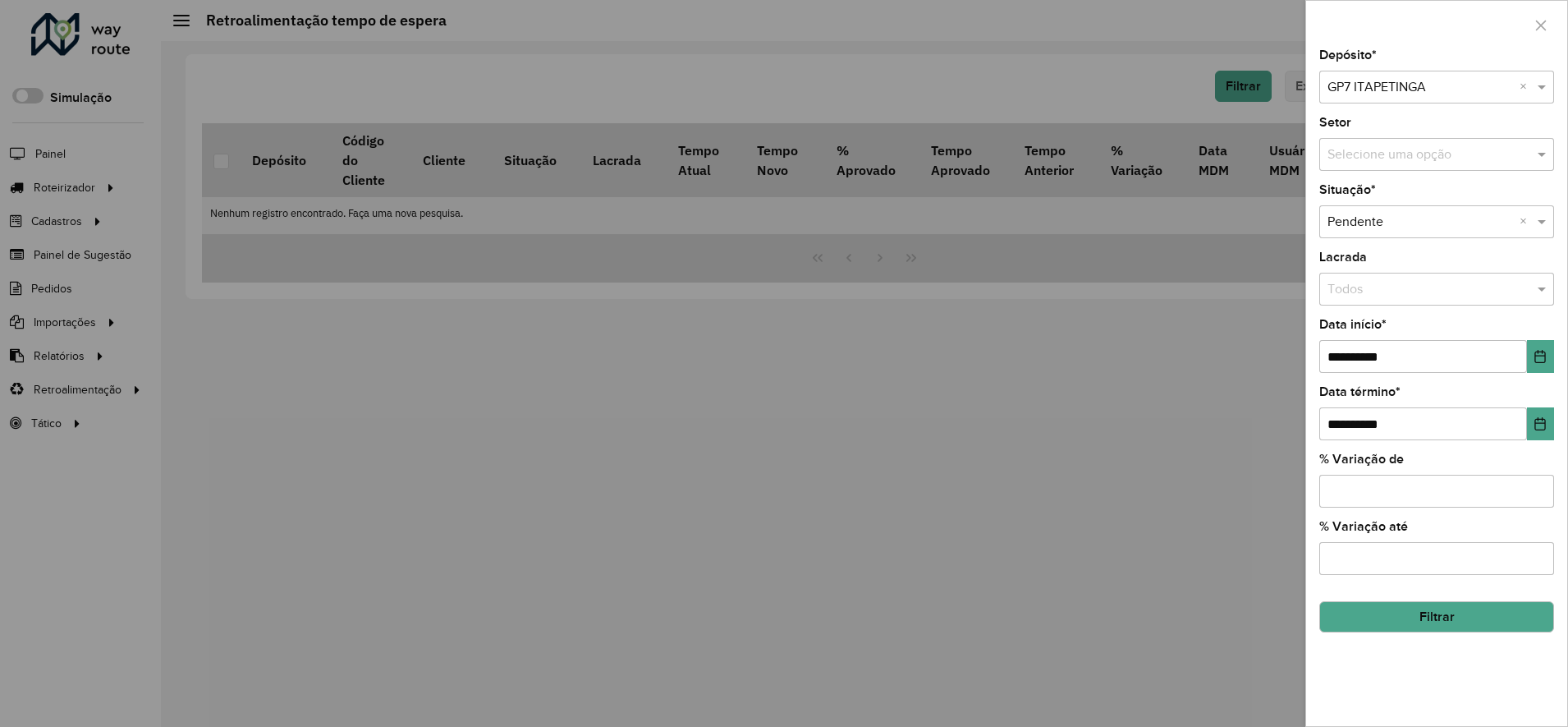
click at [1388, 93] on input "text" at bounding box center [1420, 88] width 186 height 20
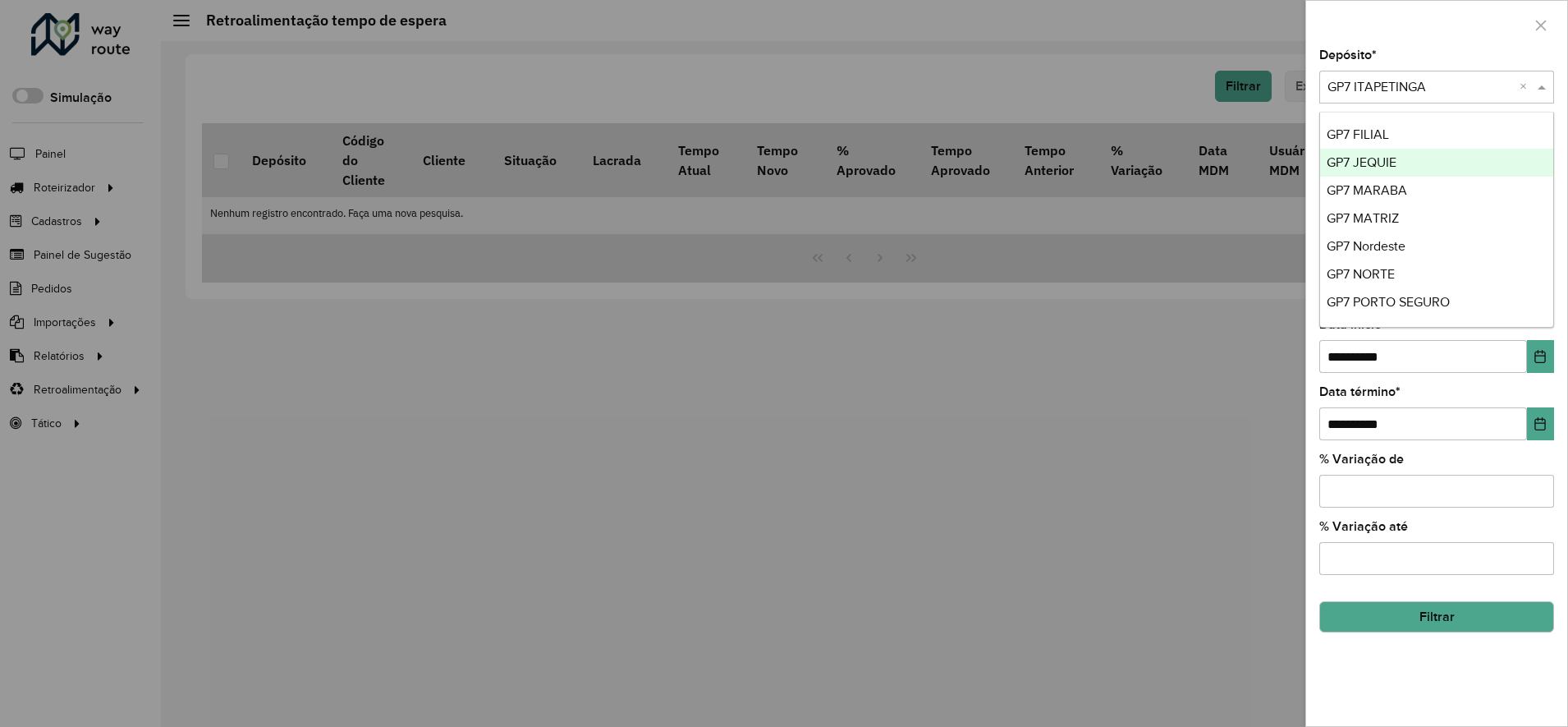
click at [1368, 160] on span "GP7 JEQUIE" at bounding box center [1361, 162] width 69 height 14
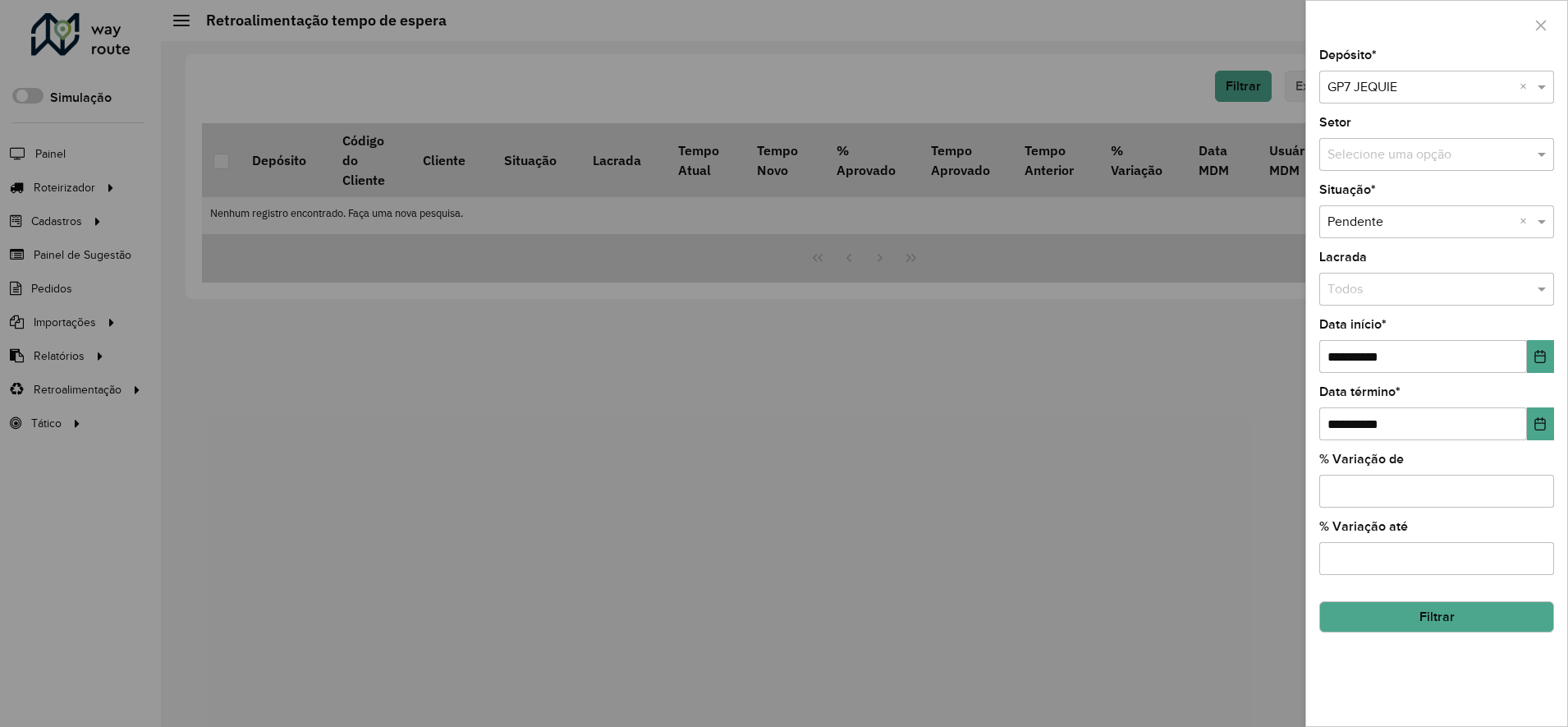
click at [1447, 615] on button "Filtrar" at bounding box center [1437, 616] width 235 height 31
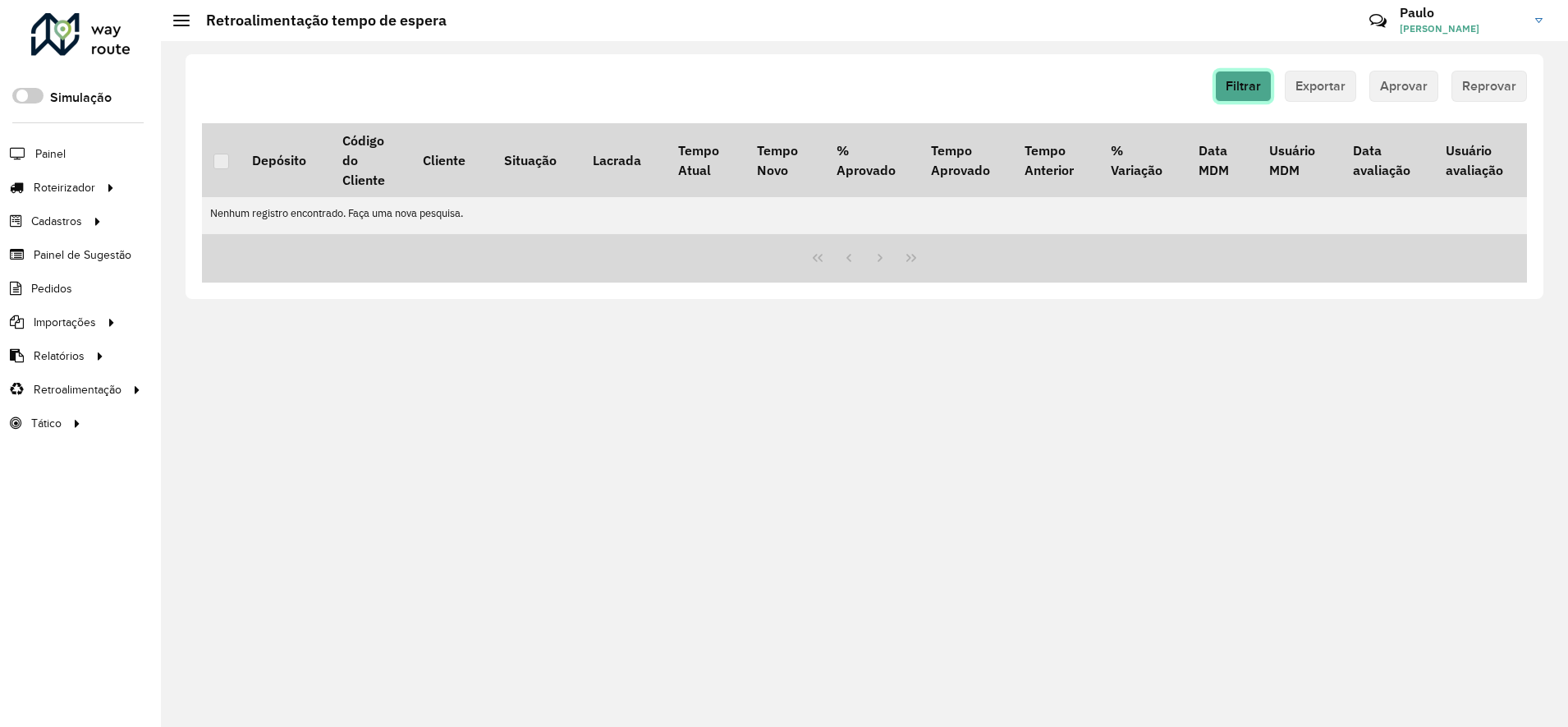
click at [1243, 91] on span "Filtrar" at bounding box center [1243, 86] width 35 height 14
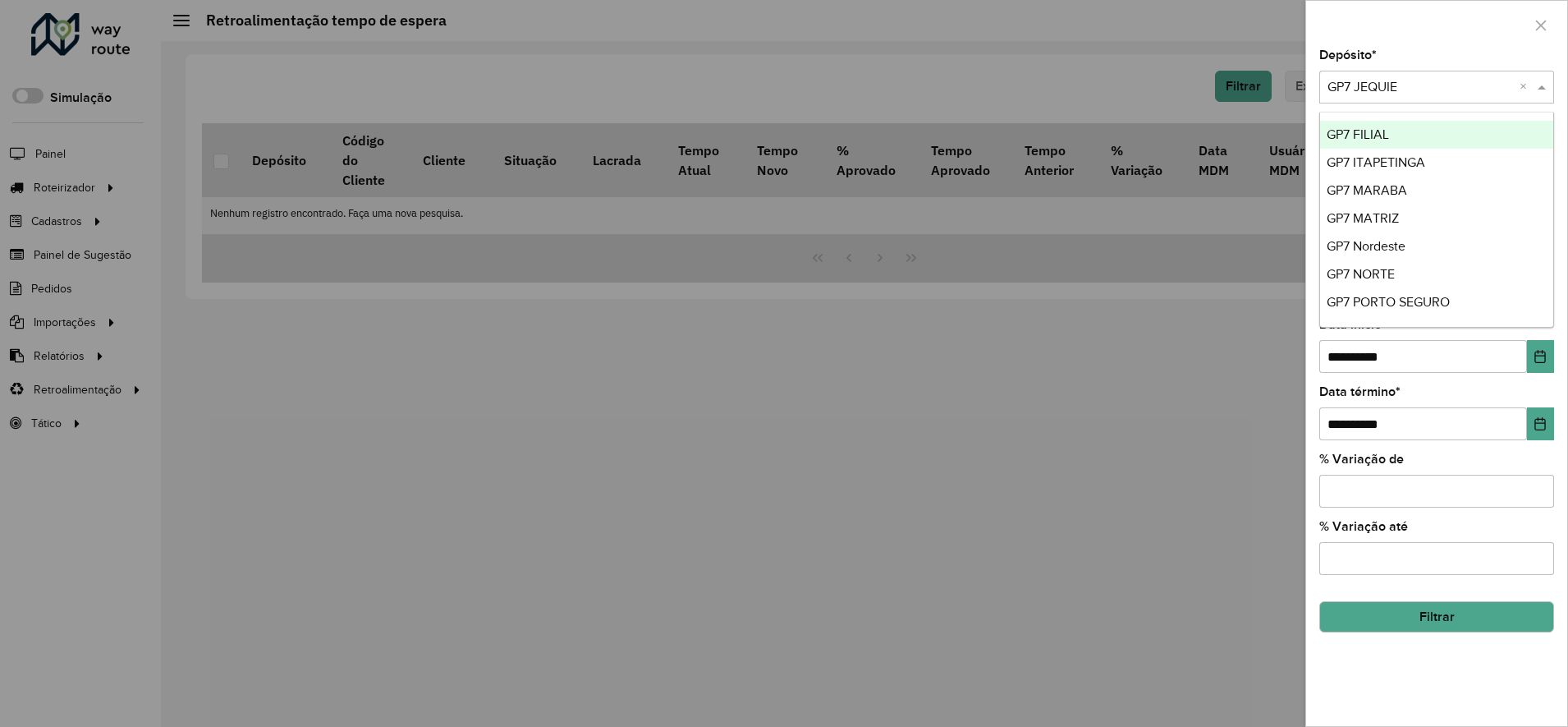
click at [1356, 82] on input "text" at bounding box center [1420, 88] width 186 height 20
click at [1366, 245] on span "GP7 Nordeste" at bounding box center [1366, 246] width 79 height 14
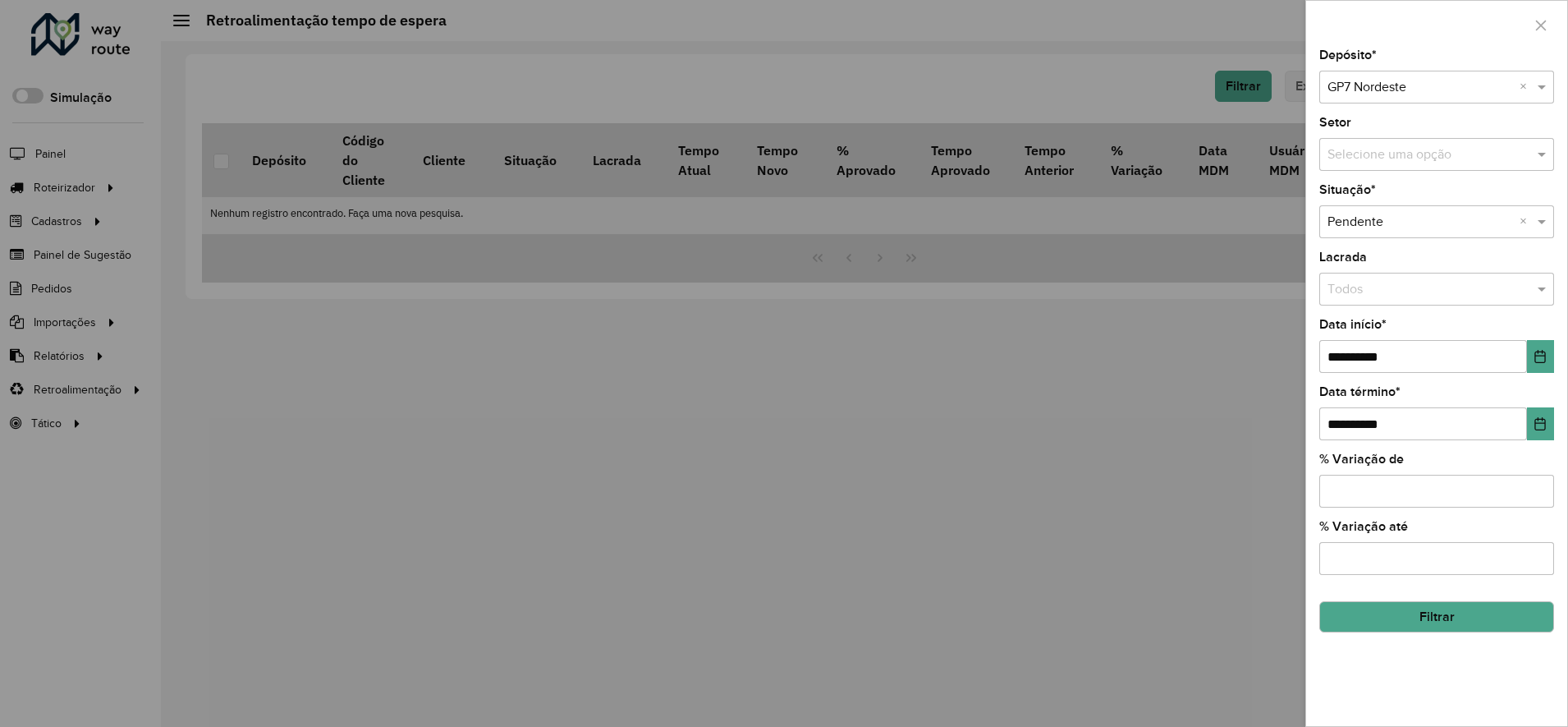
click at [1439, 623] on button "Filtrar" at bounding box center [1437, 616] width 235 height 31
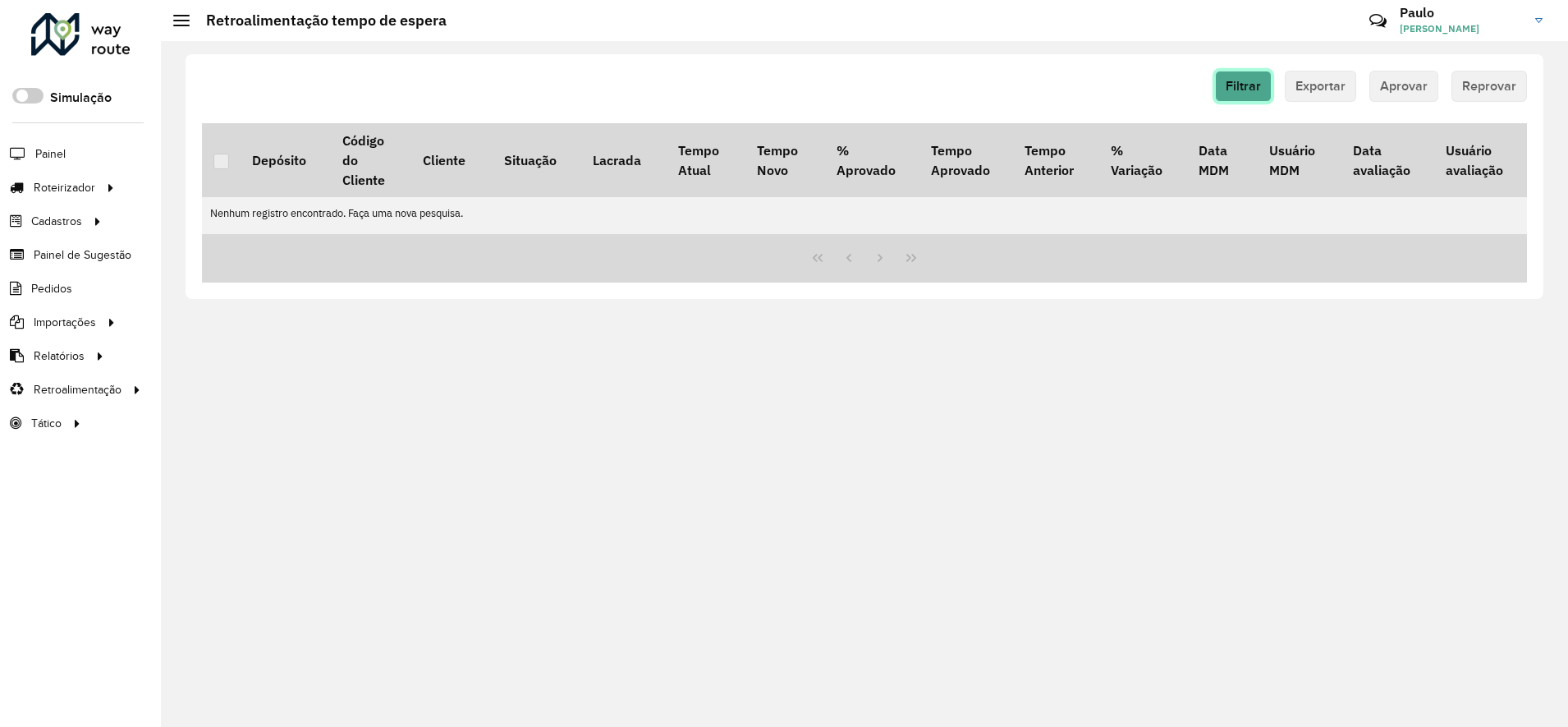
click at [1241, 87] on span "Filtrar" at bounding box center [1243, 86] width 35 height 14
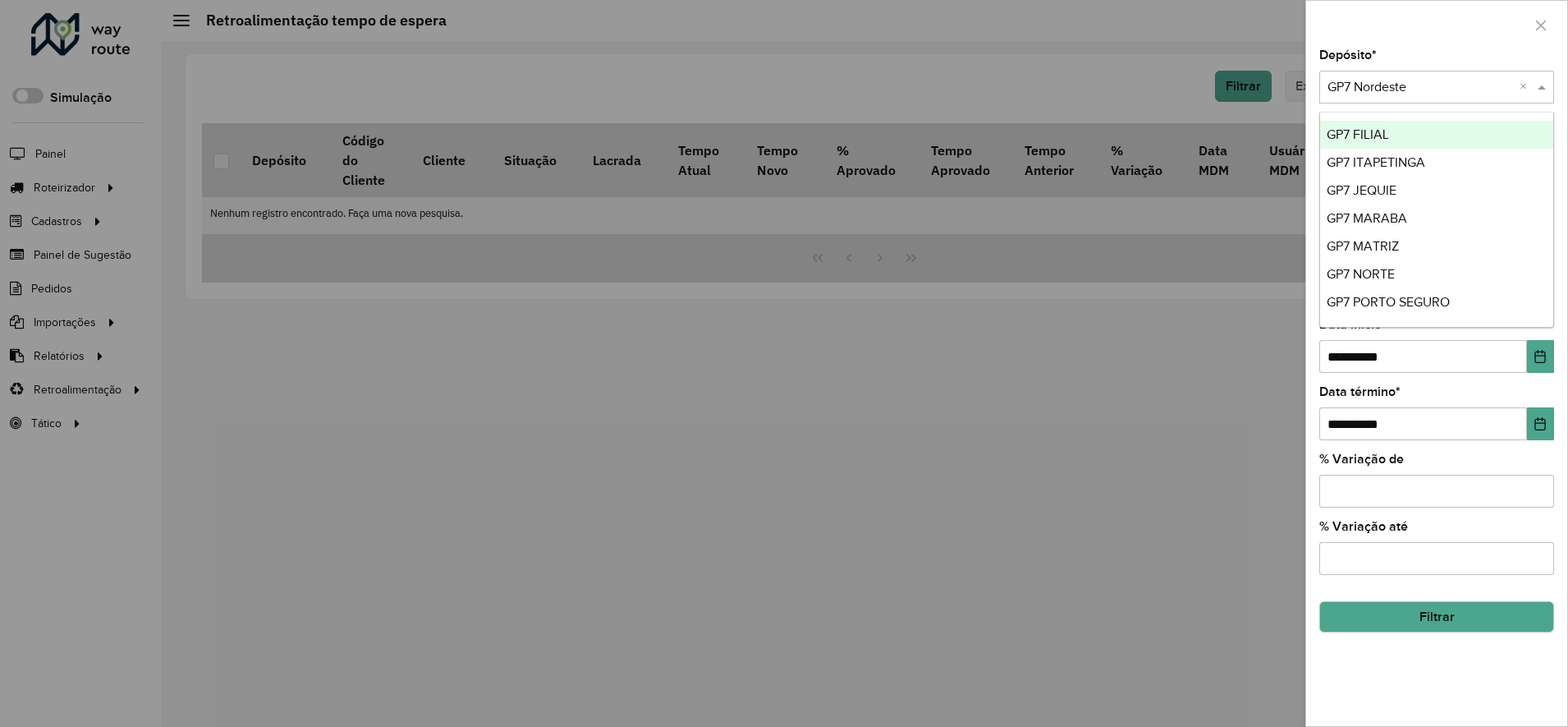
click at [1372, 89] on input "text" at bounding box center [1420, 88] width 186 height 20
click at [1417, 297] on span "GP7 PORTO SEGURO" at bounding box center [1388, 301] width 123 height 14
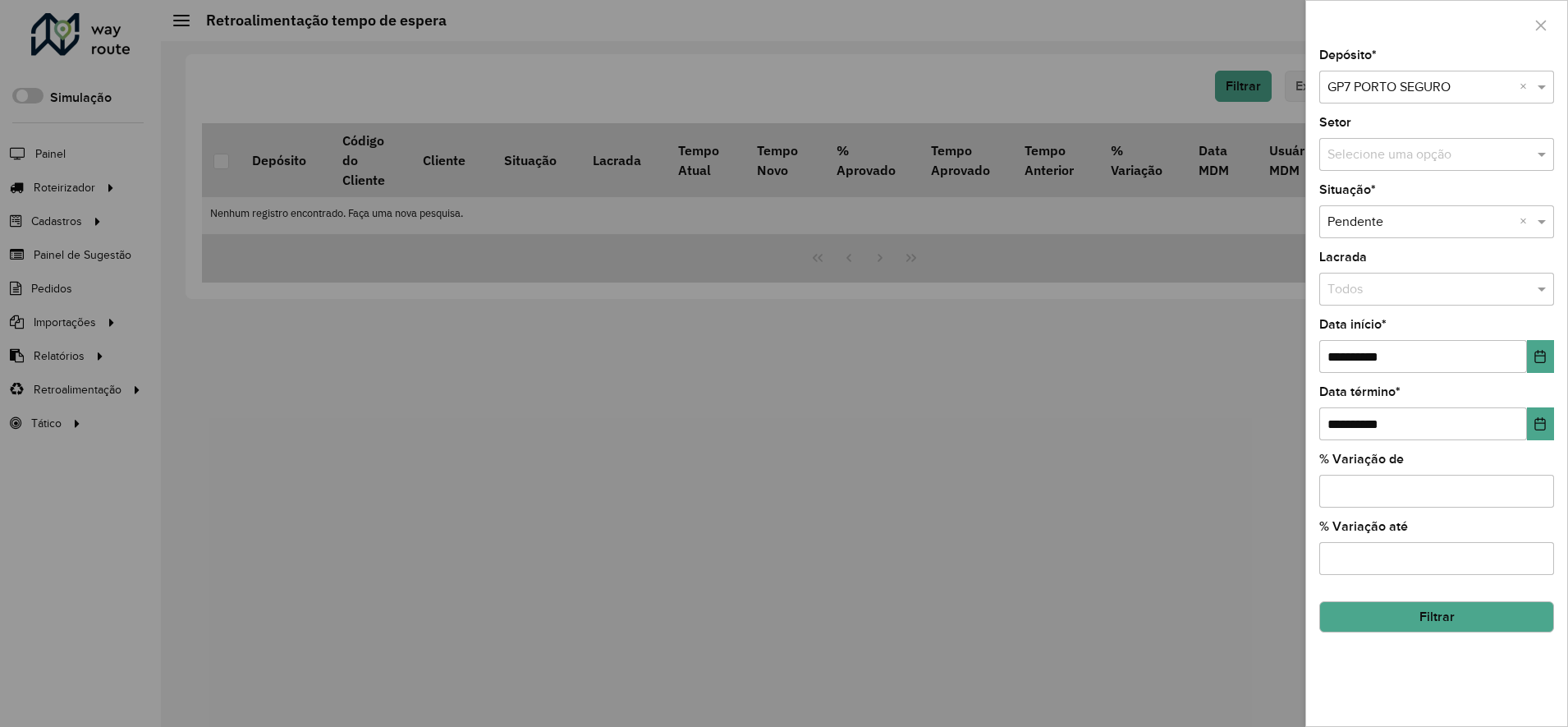
click at [1431, 613] on button "Filtrar" at bounding box center [1437, 616] width 235 height 31
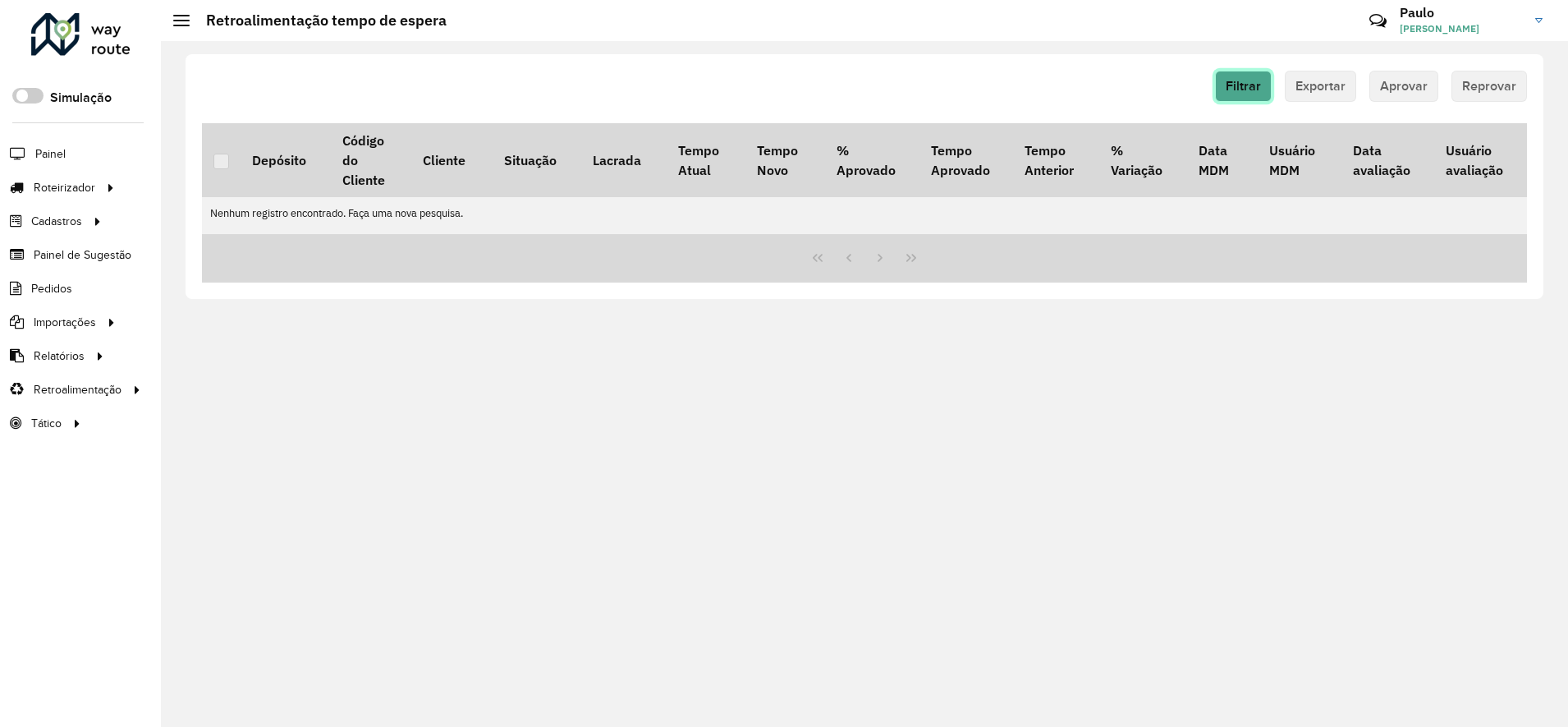
click at [1248, 77] on button "Filtrar" at bounding box center [1243, 86] width 57 height 31
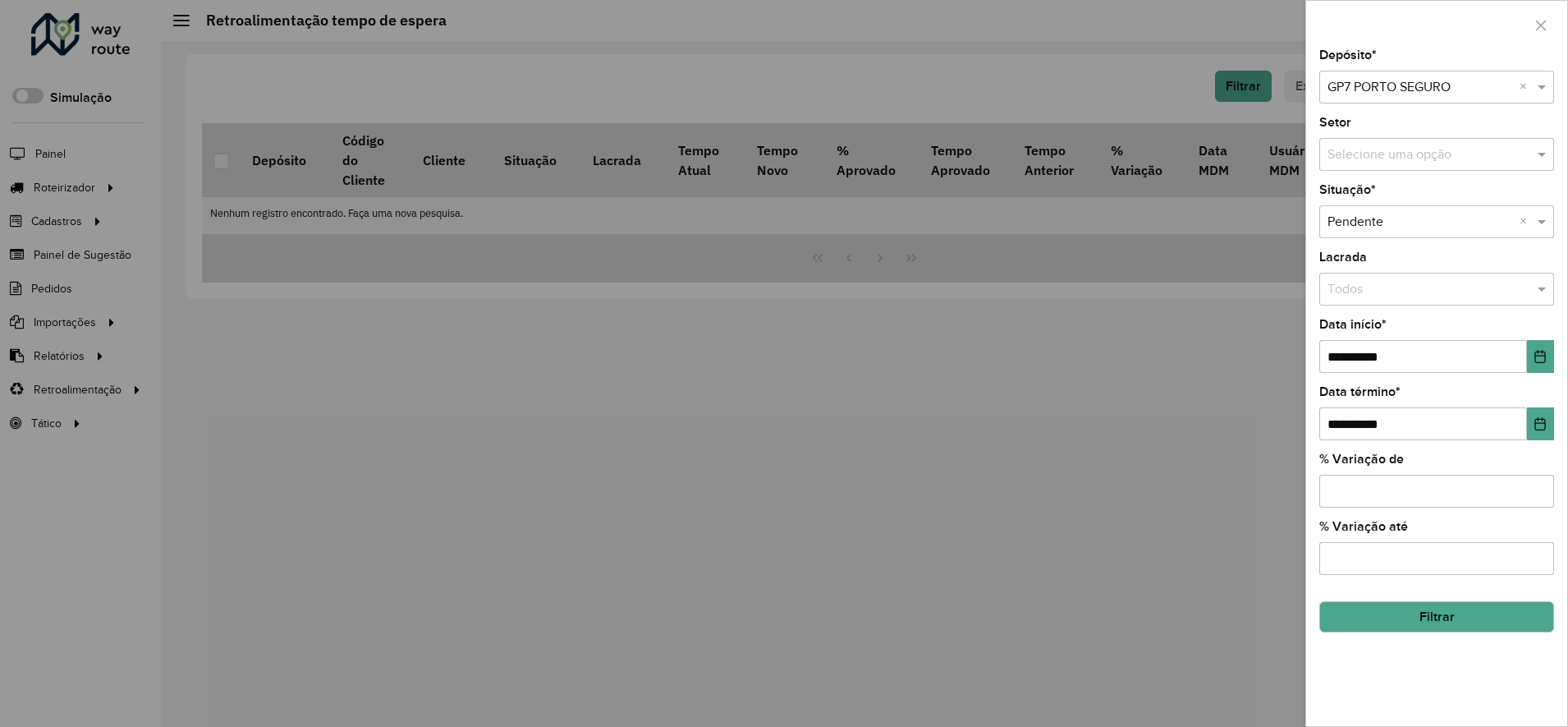
click at [1382, 72] on div "Selecione um depósito × GP7 PORTO SEGURO ×" at bounding box center [1437, 87] width 235 height 33
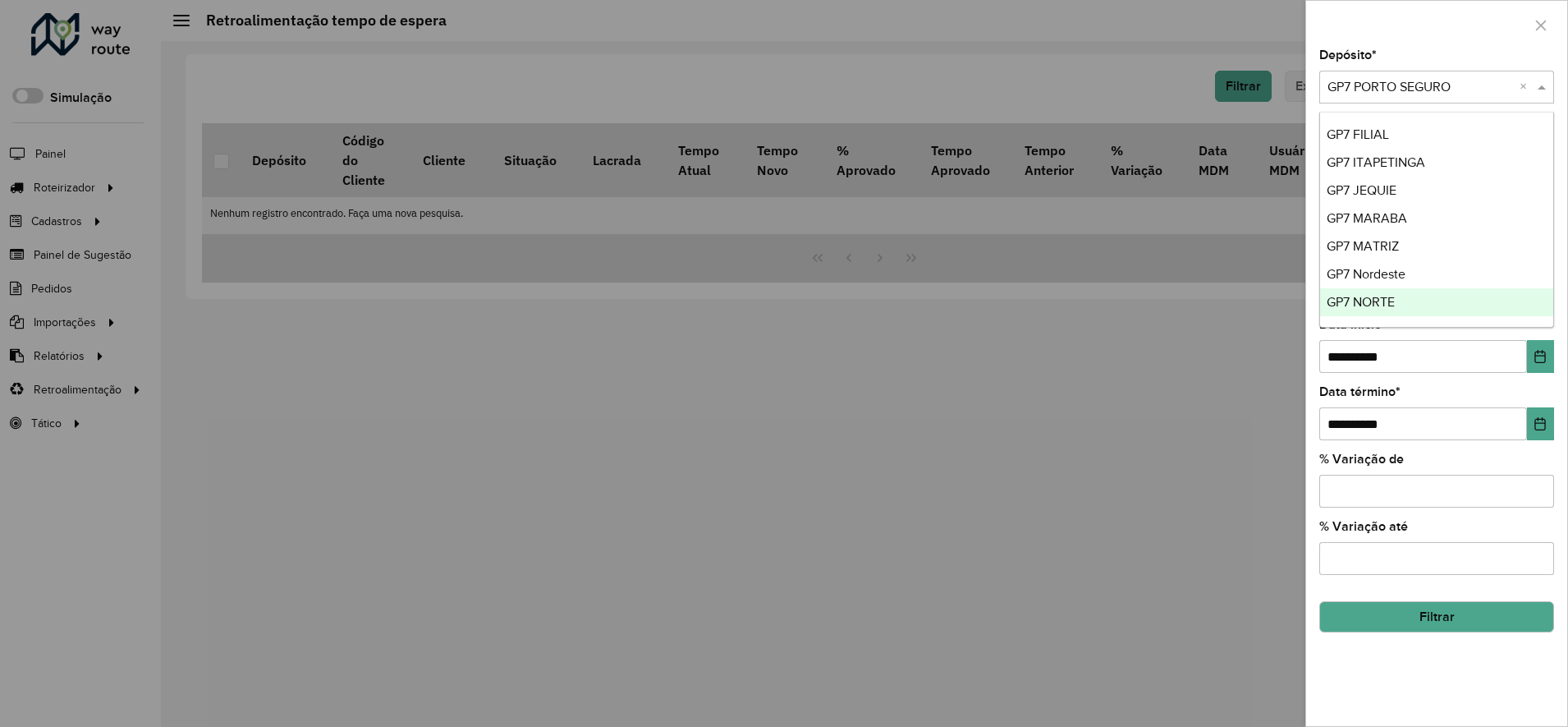
scroll to position [26, 0]
click at [1391, 307] on span "GP7 [PERSON_NAME]" at bounding box center [1389, 303] width 125 height 14
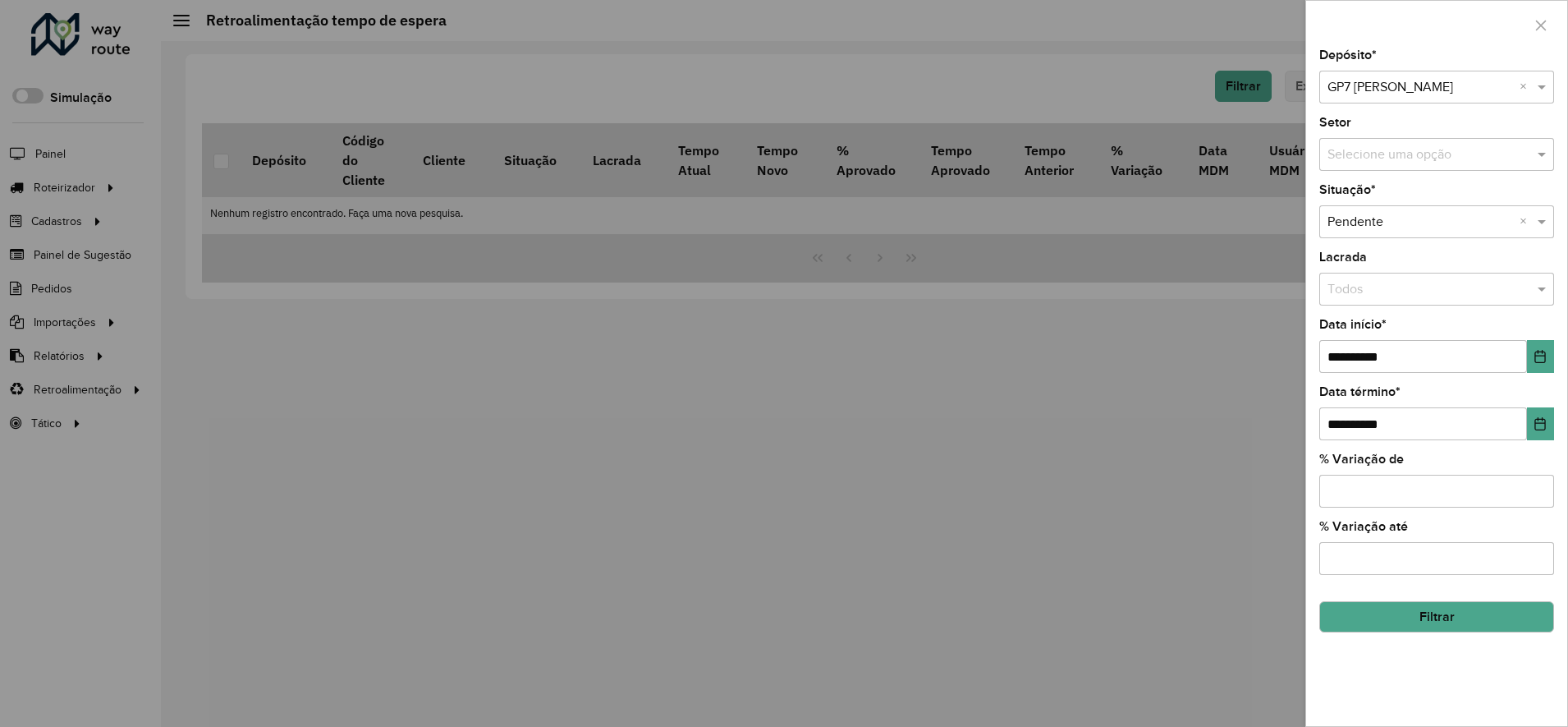
click at [1432, 616] on button "Filtrar" at bounding box center [1437, 616] width 235 height 31
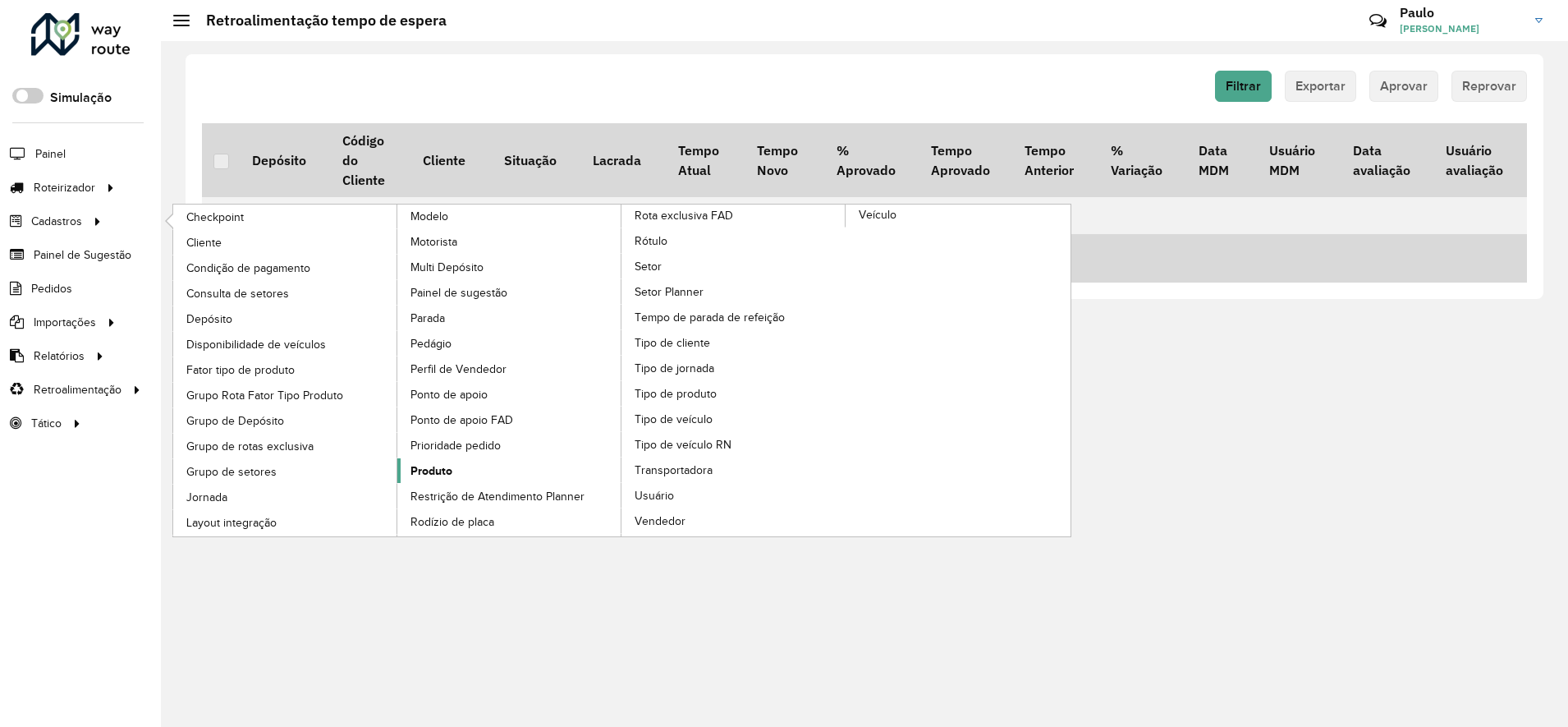
click at [431, 468] on span "Produto" at bounding box center [431, 472] width 42 height 18
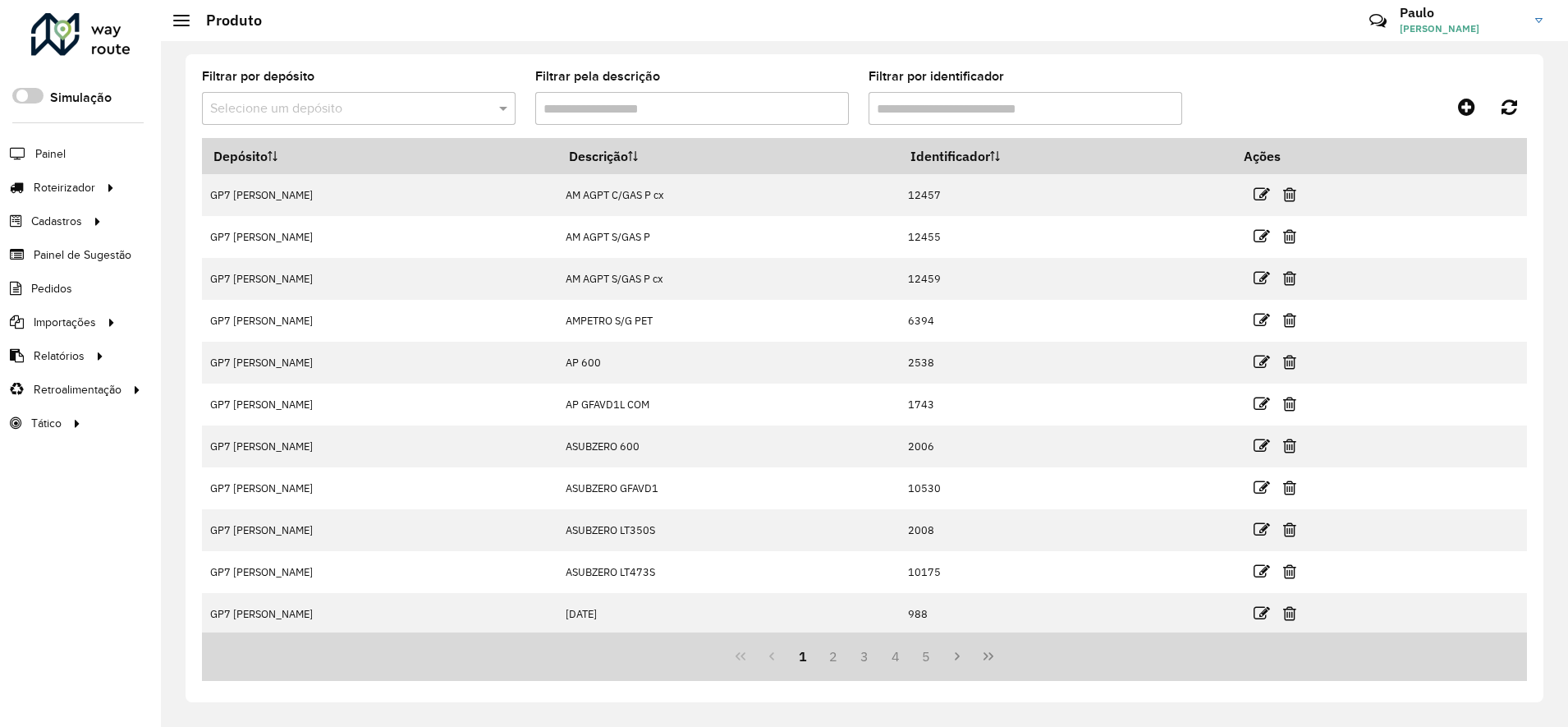
click at [339, 105] on input "text" at bounding box center [342, 110] width 264 height 20
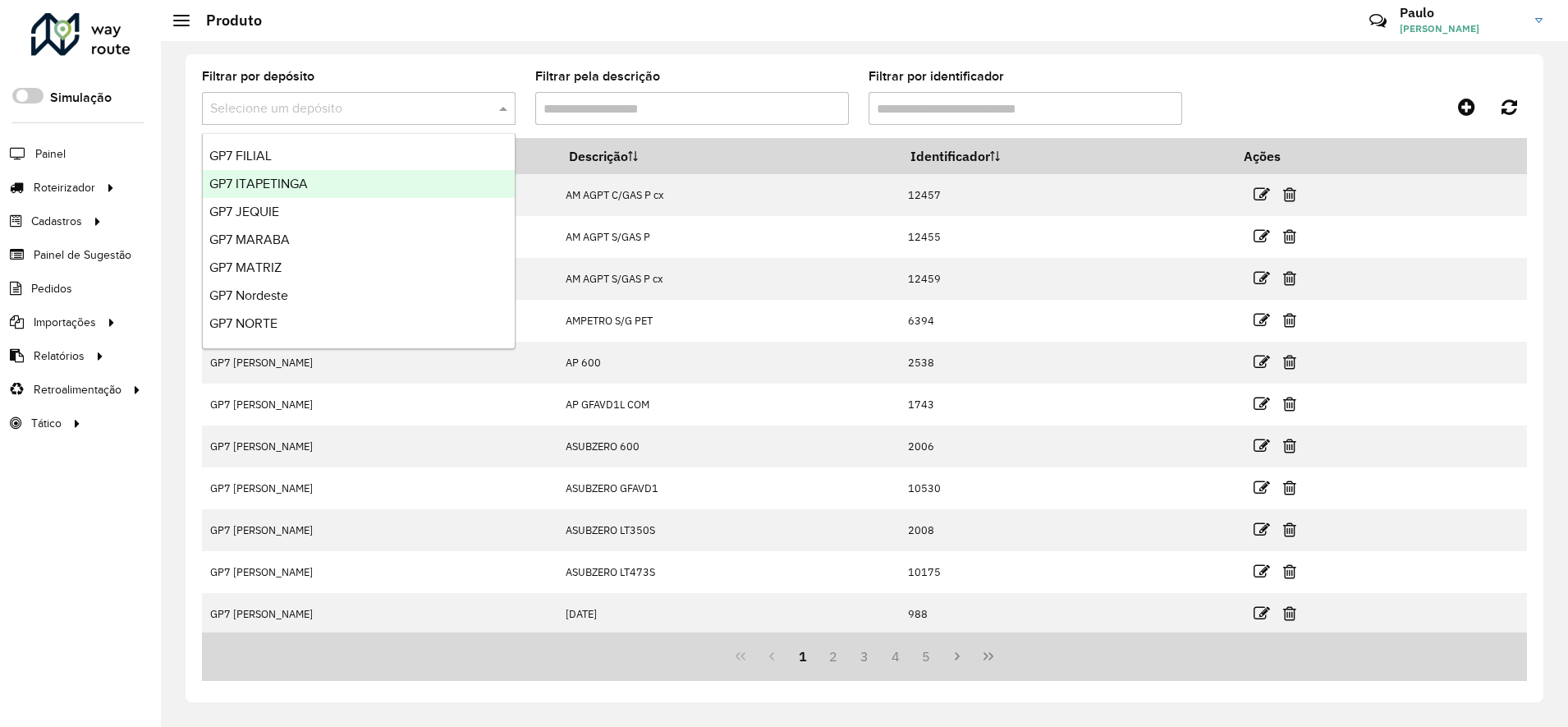
click at [1204, 82] on div "Filtrar por depósito Selecione um depósito Filtrar pela descrição Filtrar por i…" at bounding box center [864, 104] width 1325 height 68
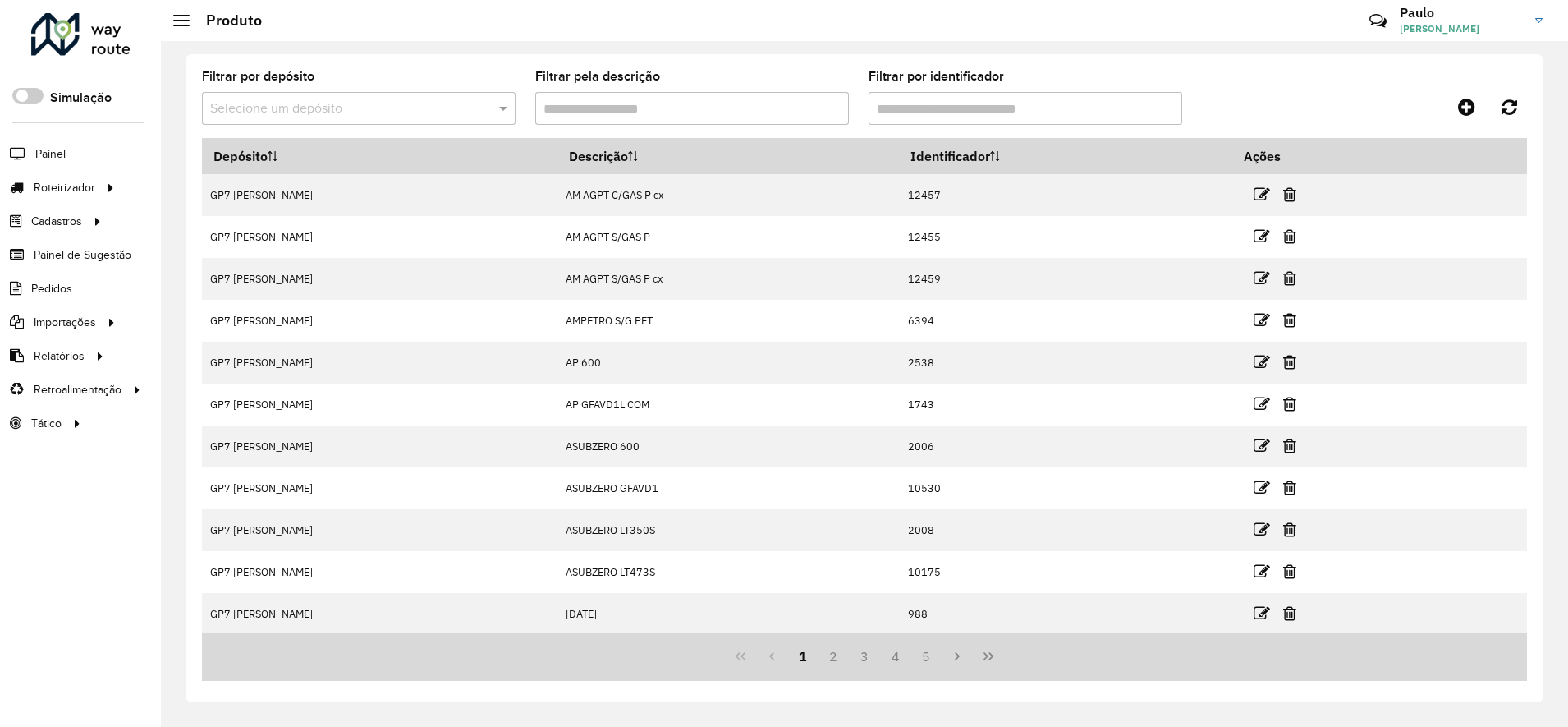
click at [319, 114] on input "text" at bounding box center [342, 110] width 264 height 20
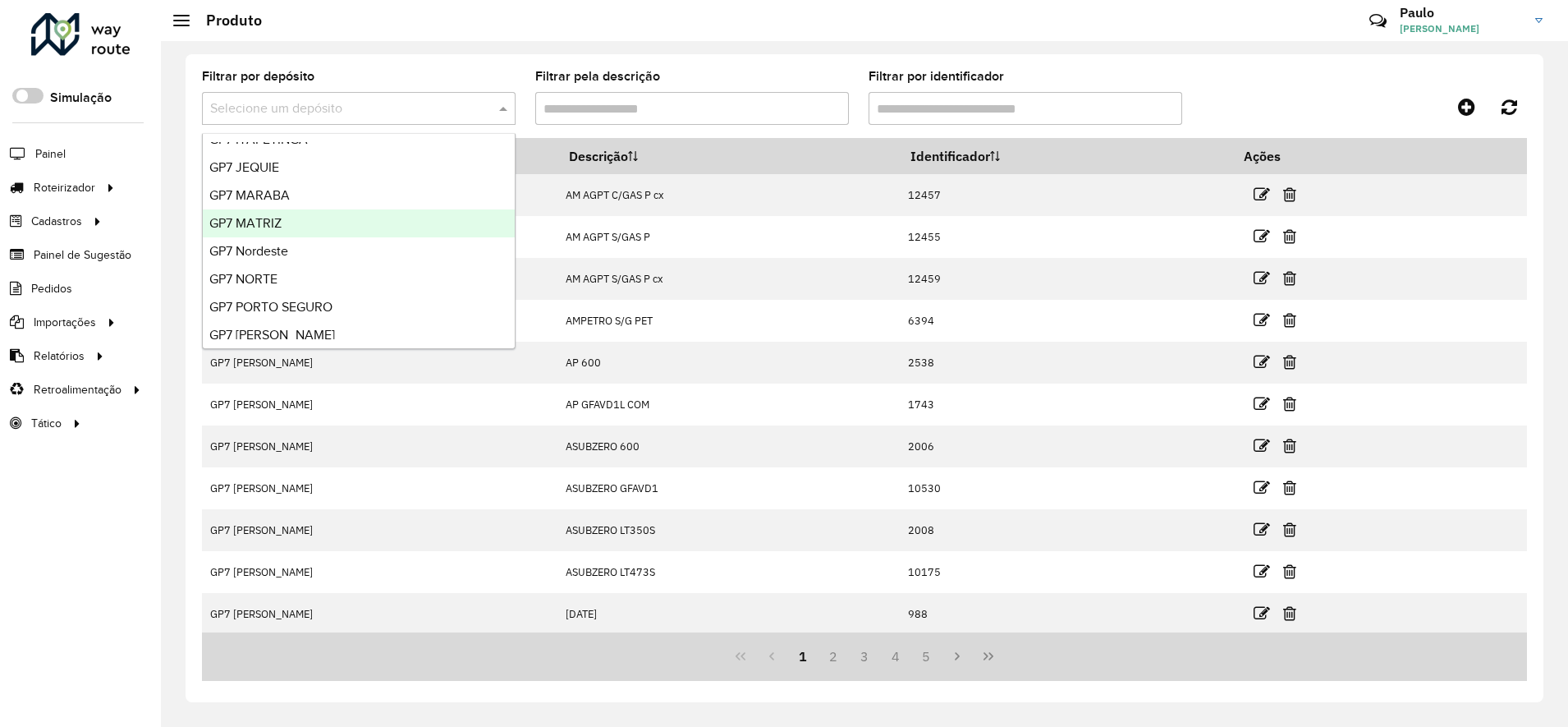
scroll to position [54, 0]
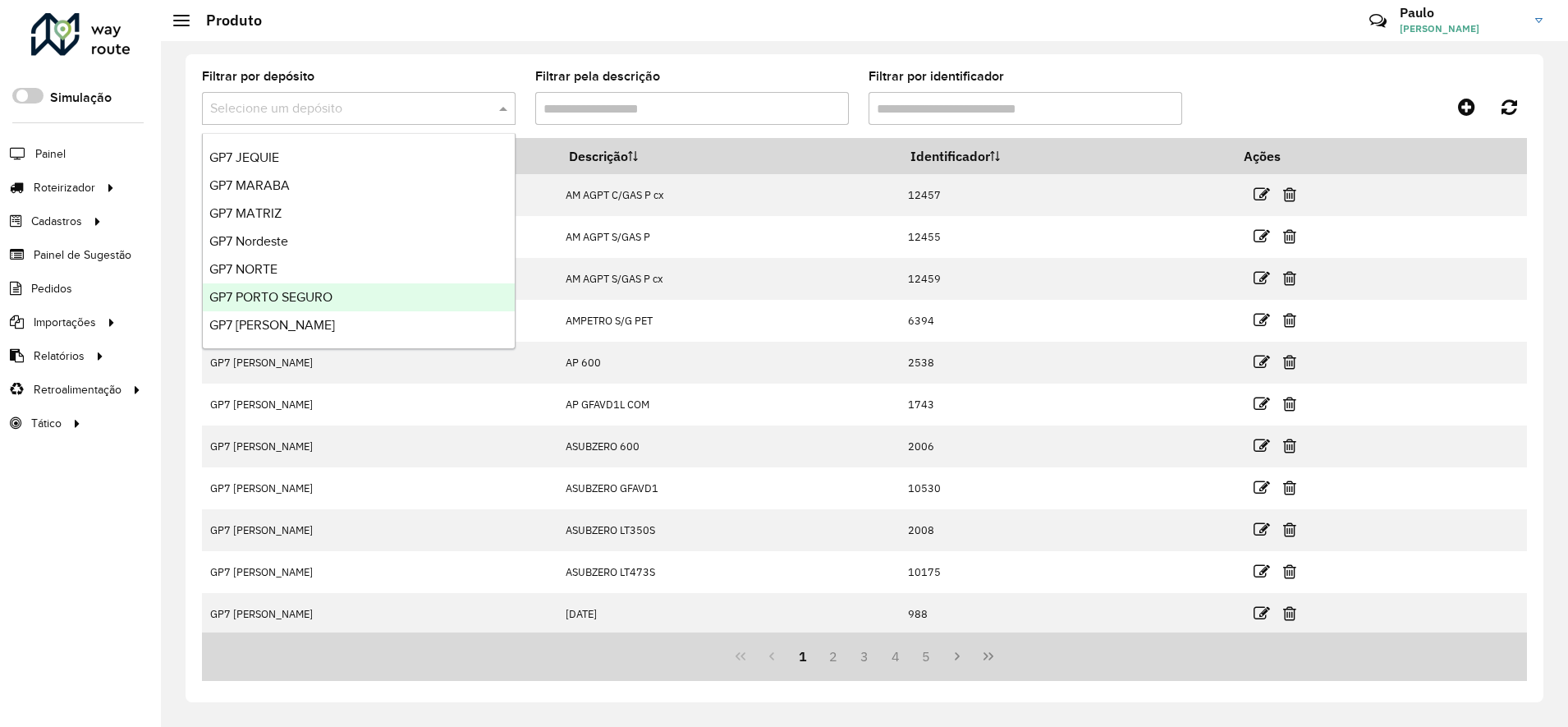
click at [282, 298] on span "GP7 PORTO SEGURO" at bounding box center [271, 296] width 123 height 14
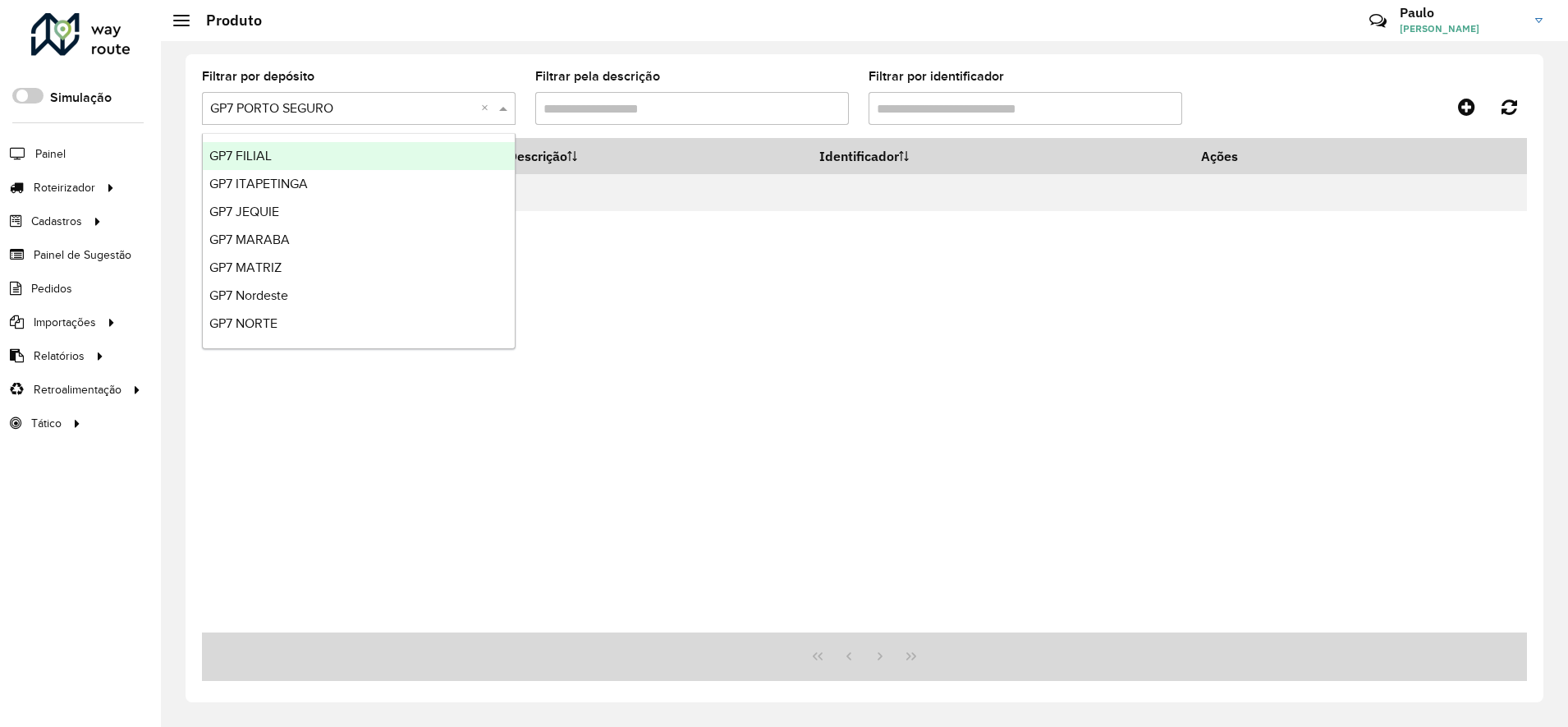
click at [298, 109] on input "text" at bounding box center [342, 110] width 264 height 20
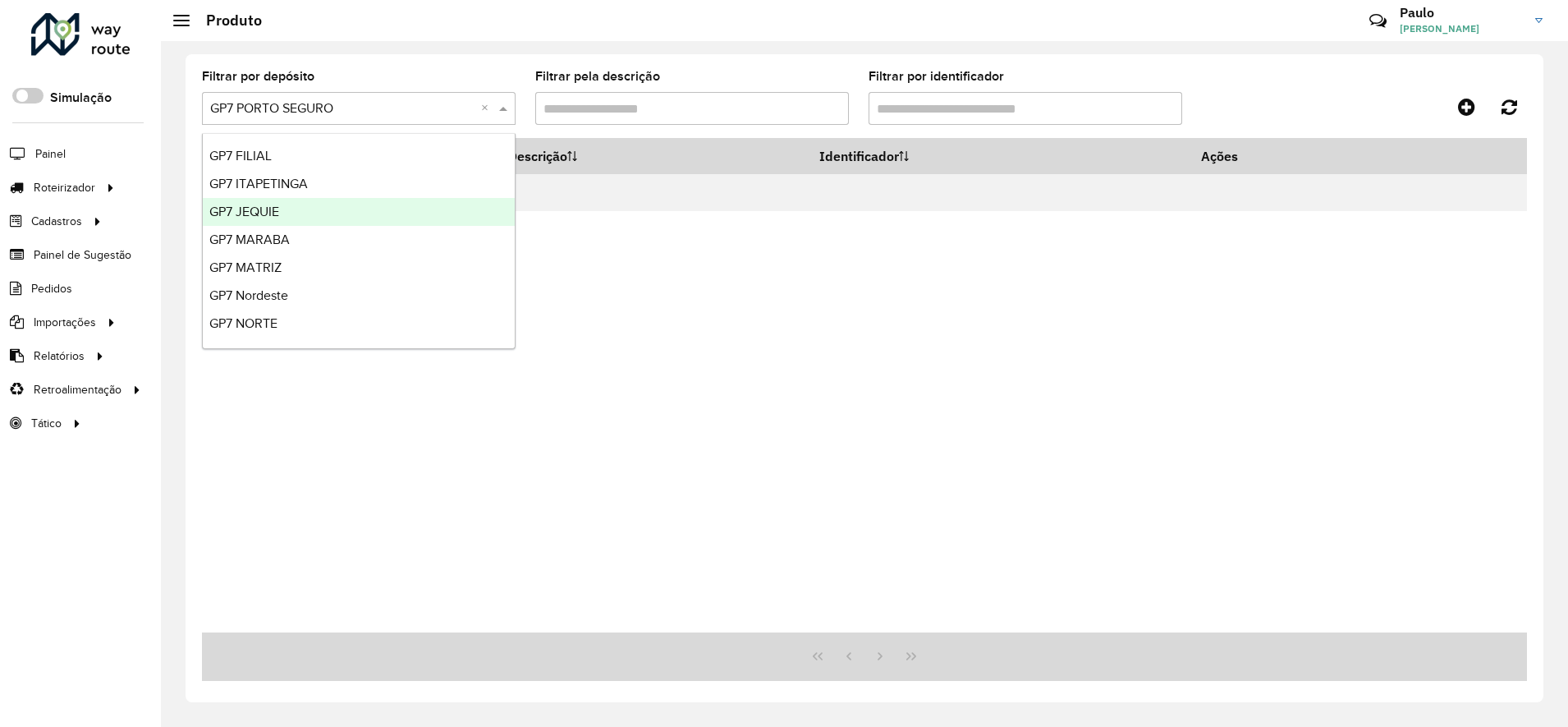
click at [265, 210] on span "GP7 JEQUIE" at bounding box center [244, 211] width 69 height 14
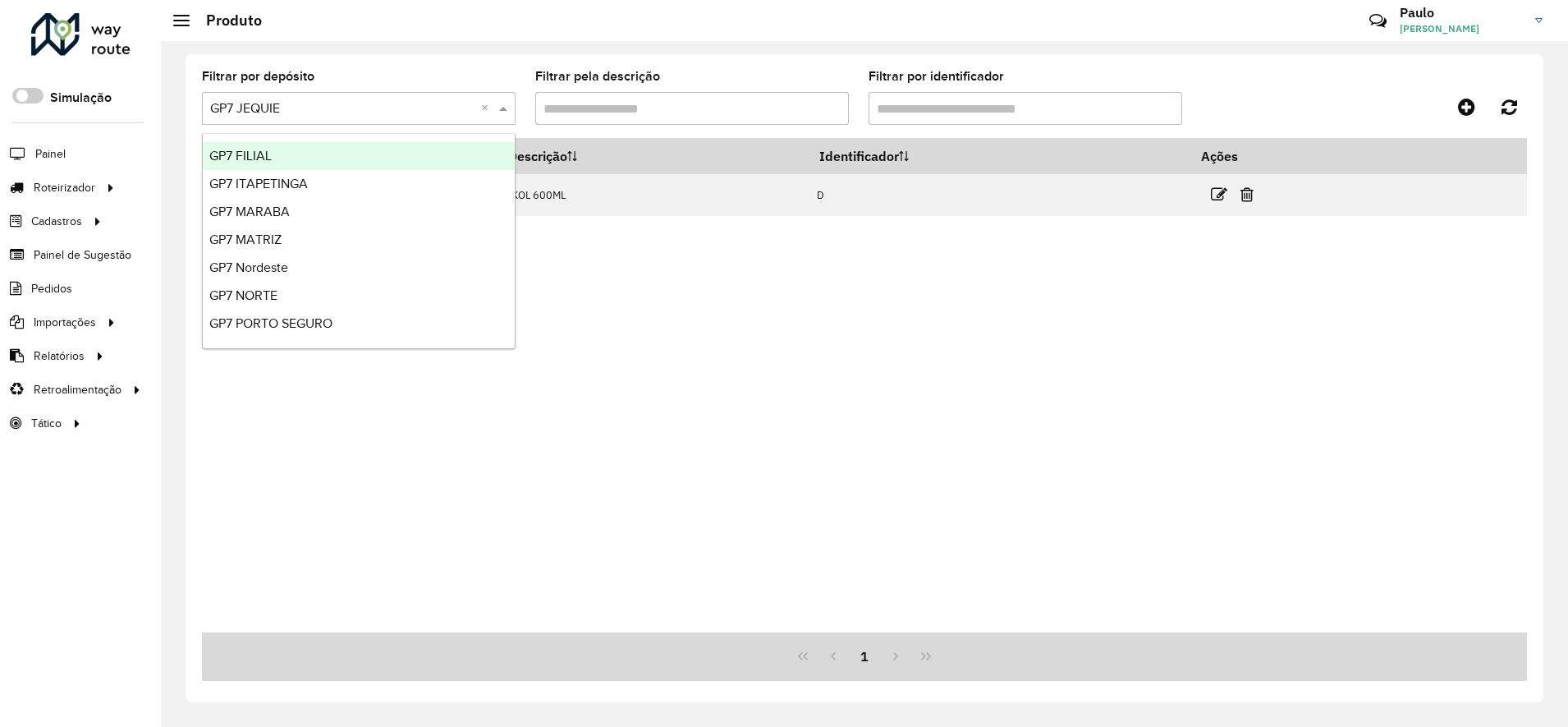
click at [301, 107] on input "text" at bounding box center [342, 110] width 264 height 20
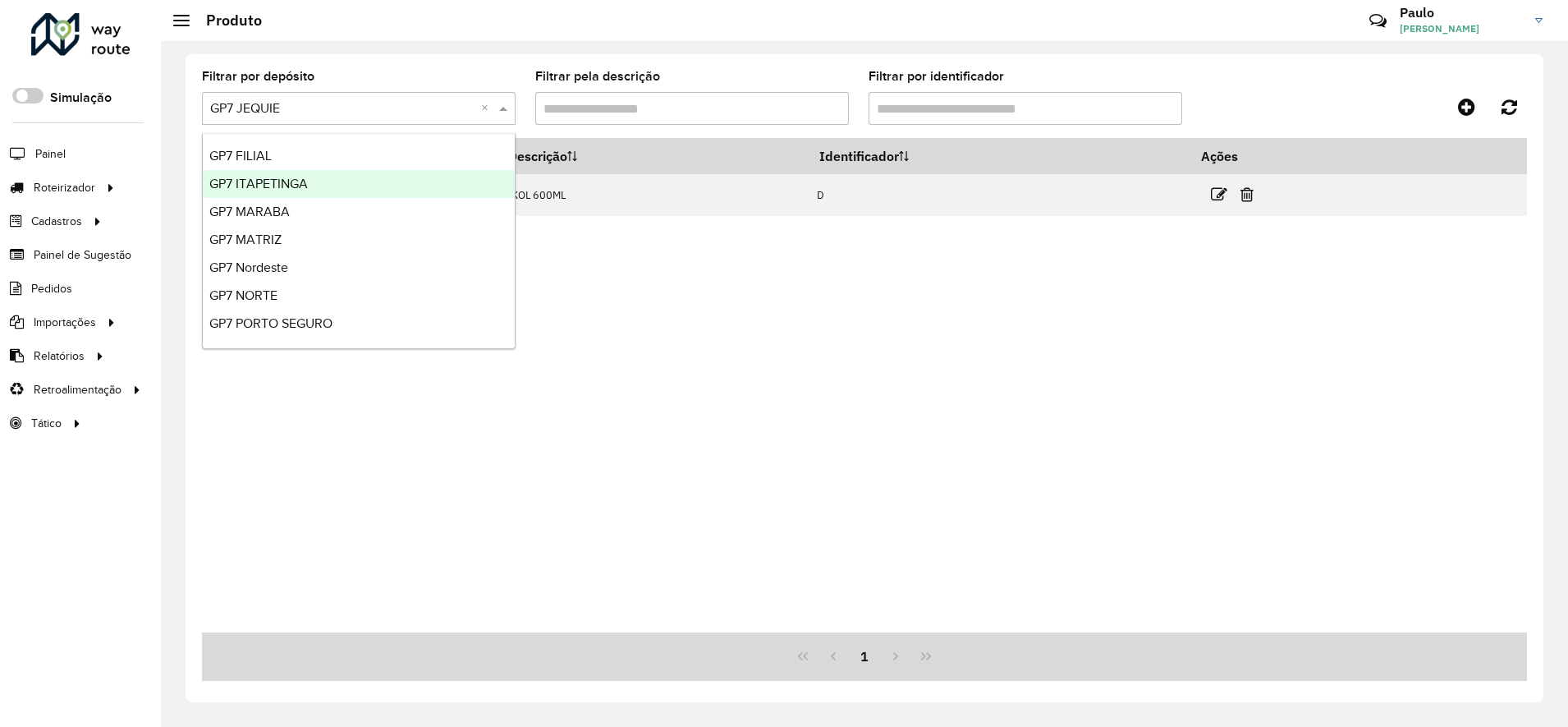
click at [259, 183] on span "GP7 ITAPETINGA" at bounding box center [258, 183] width 99 height 14
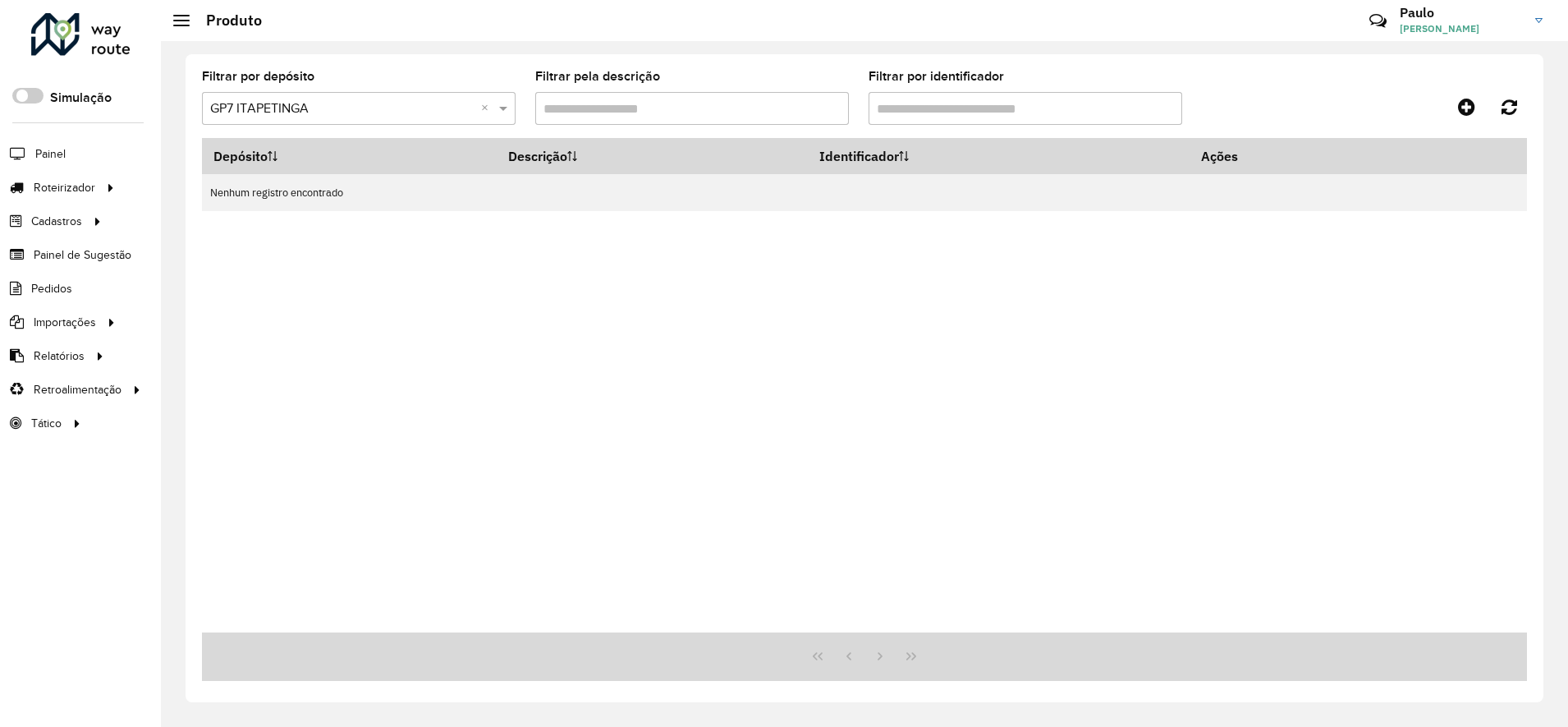
click at [279, 125] on formly-field "Filtrar por depósito Selecione um depósito × GP7 ITAPETINGA ×" at bounding box center [358, 104] width 334 height 68
click at [275, 116] on input "text" at bounding box center [342, 110] width 264 height 20
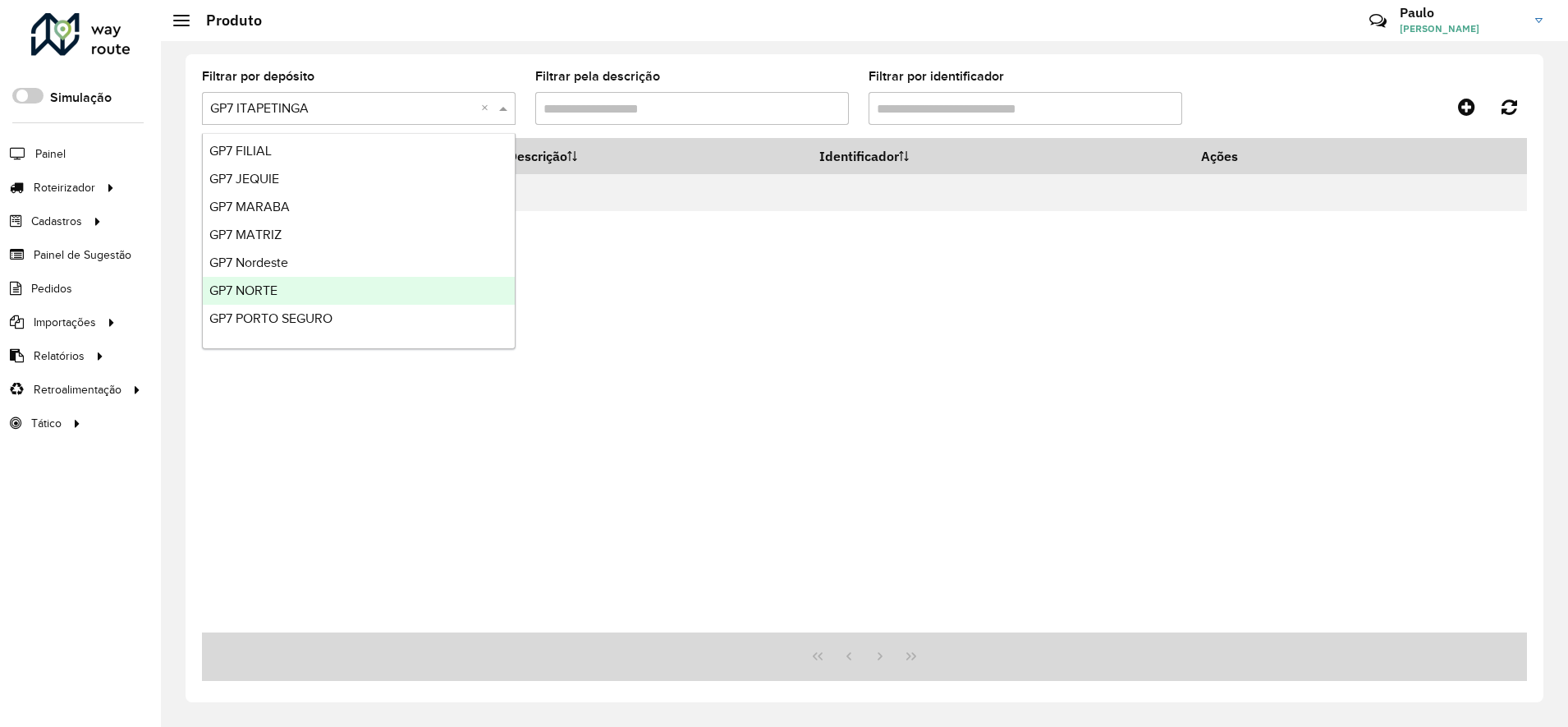
scroll to position [0, 0]
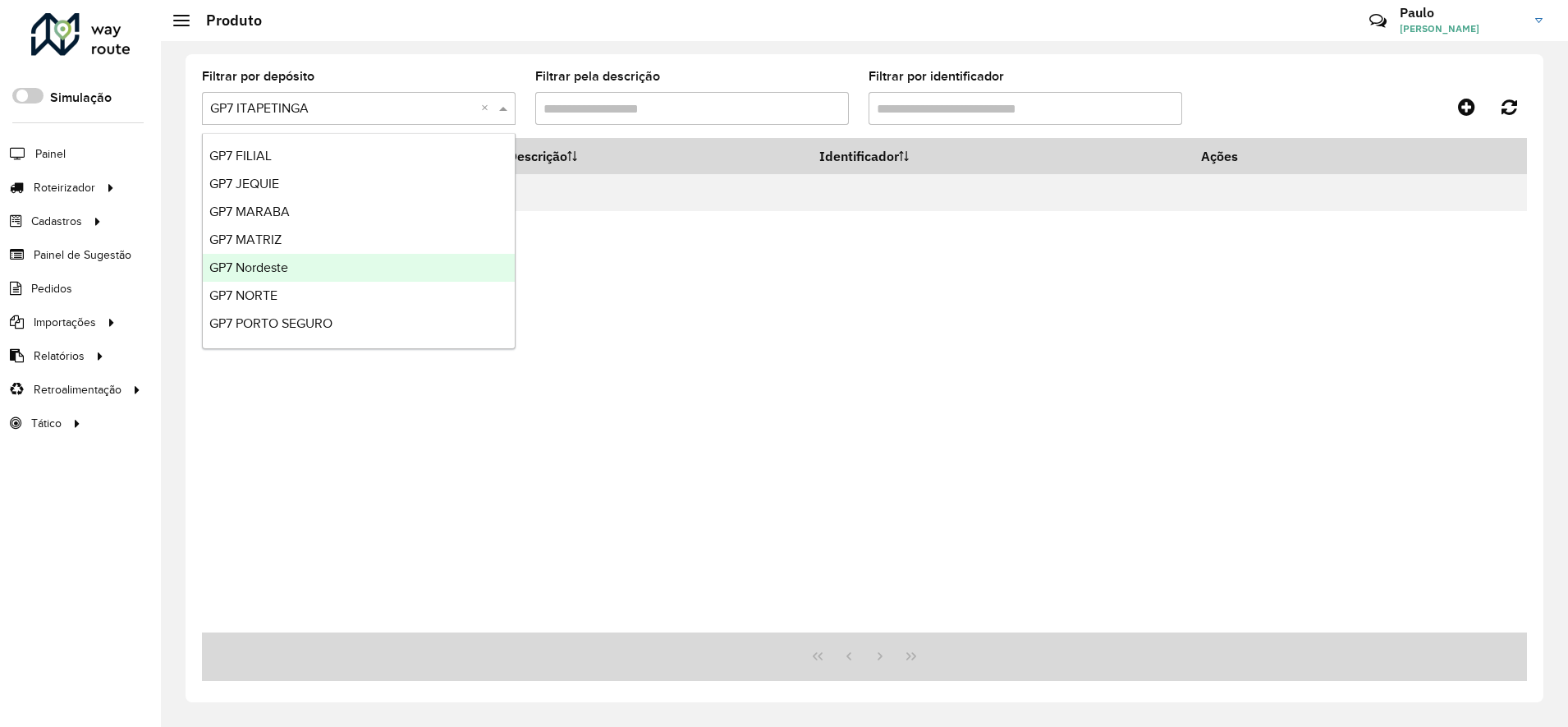
click at [274, 265] on span "GP7 Nordeste" at bounding box center [248, 267] width 79 height 14
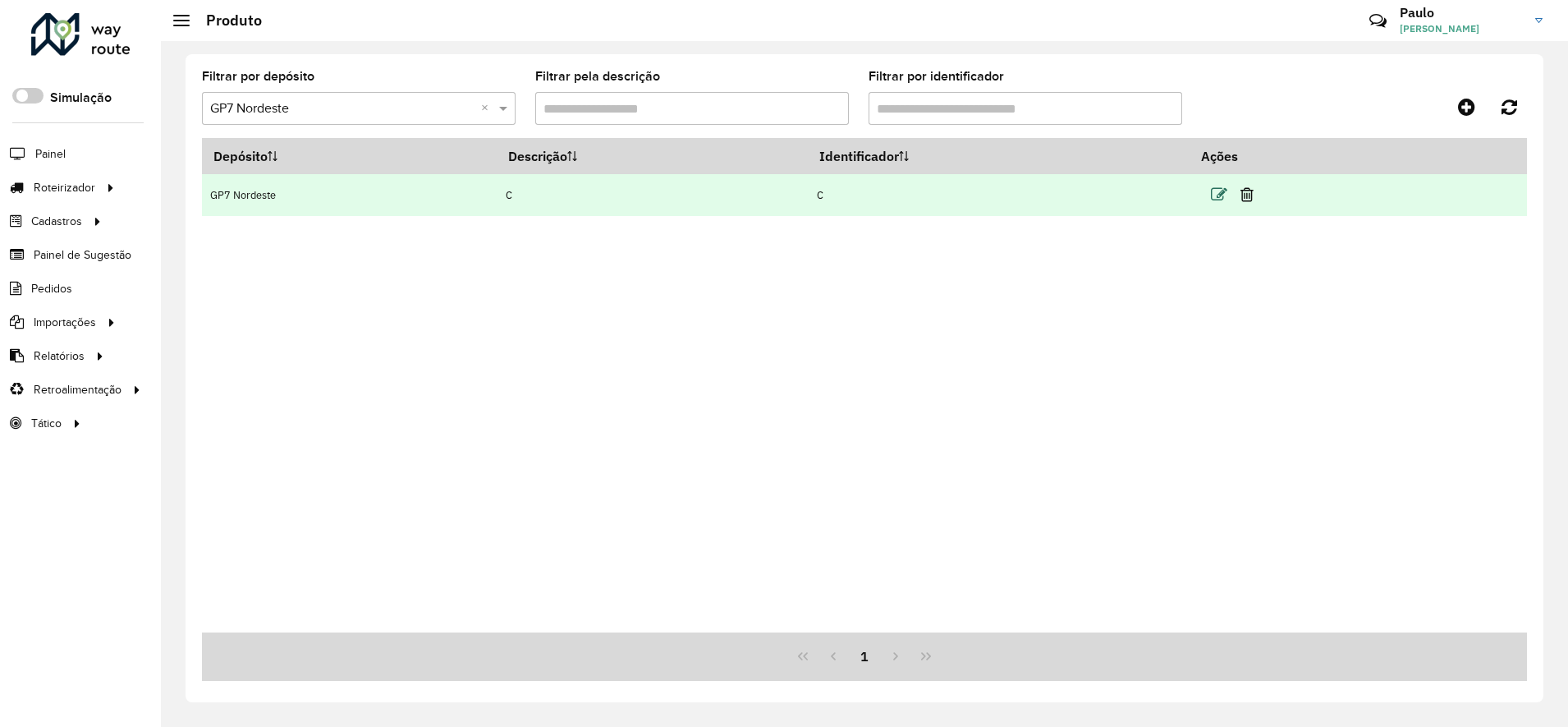
click at [1228, 194] on icon at bounding box center [1219, 195] width 17 height 17
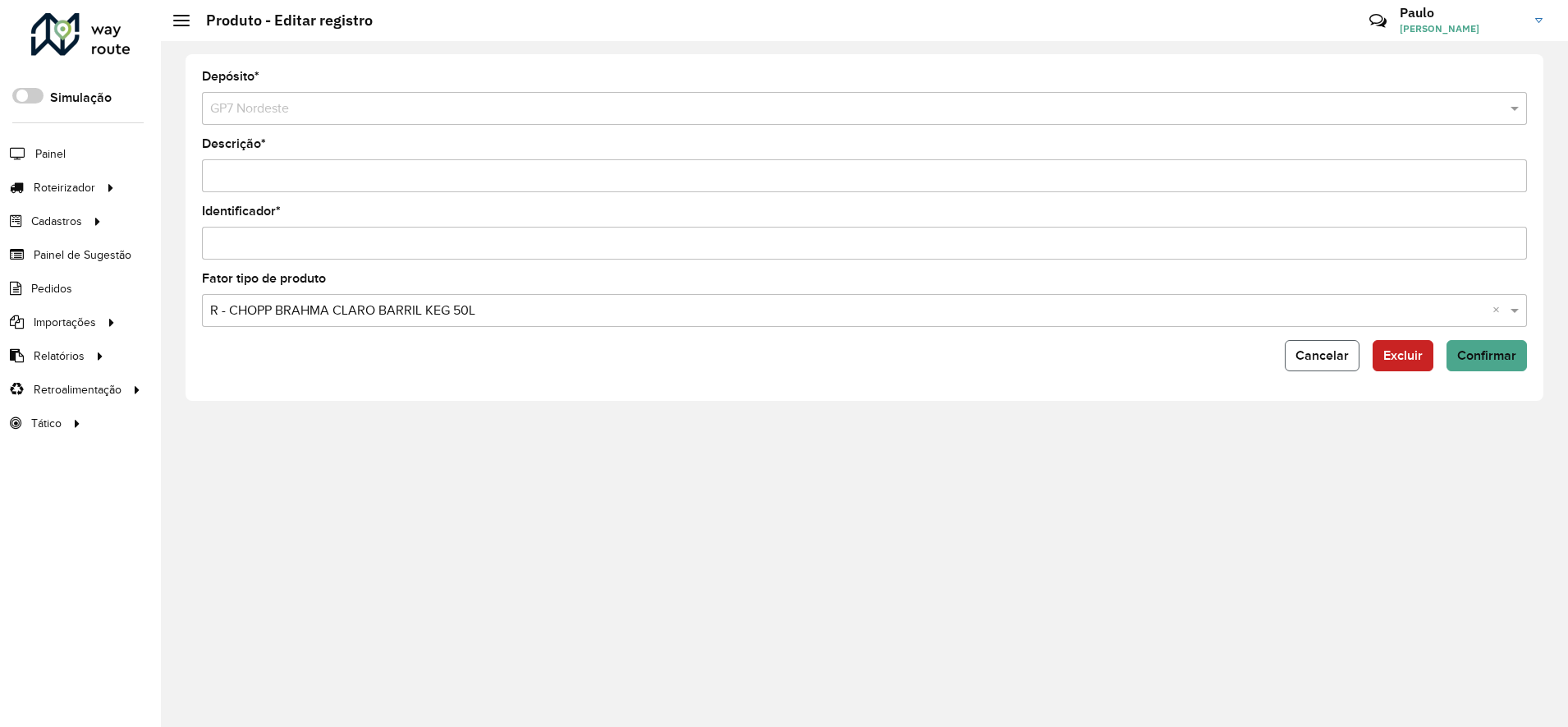
click at [1329, 360] on span "Cancelar" at bounding box center [1322, 355] width 54 height 14
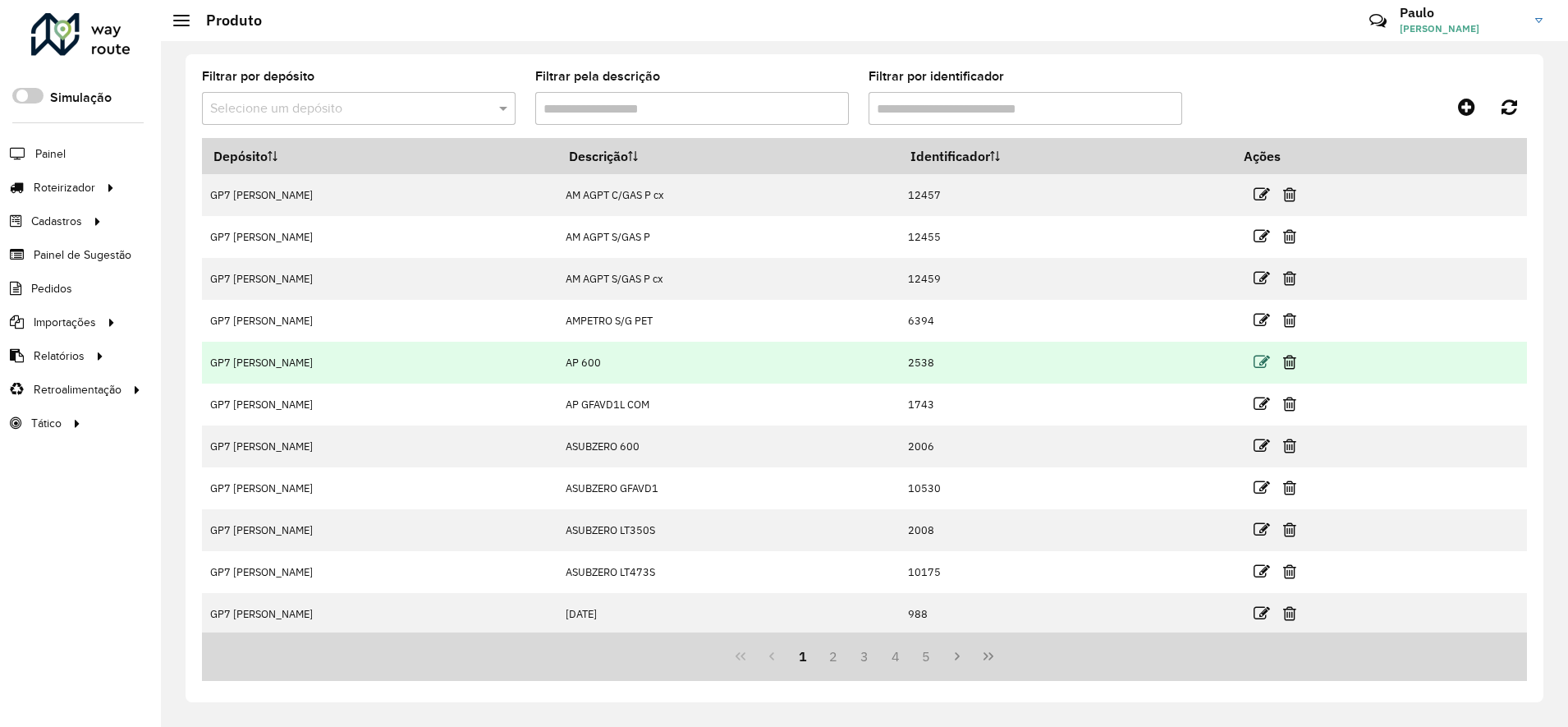
click at [1270, 359] on icon at bounding box center [1262, 362] width 17 height 17
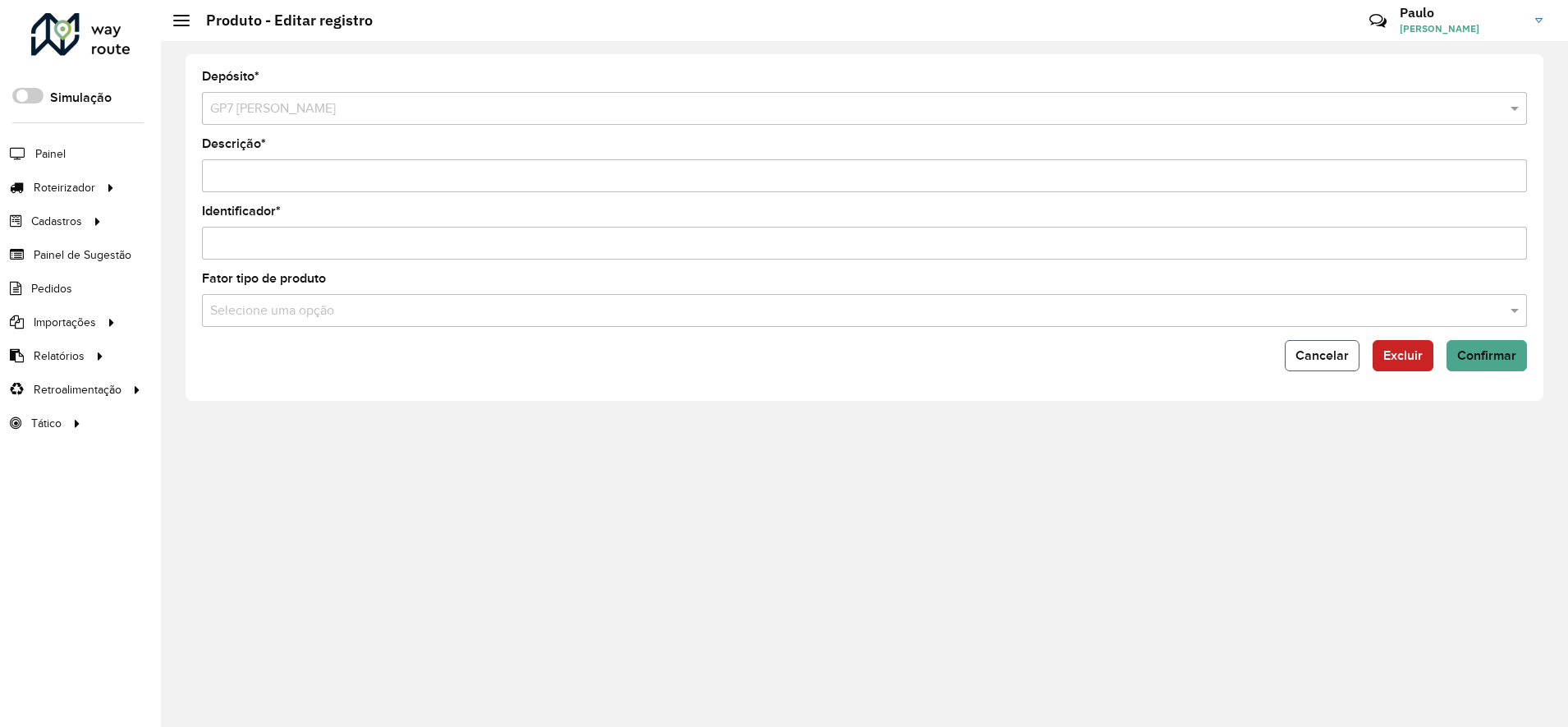
click at [1309, 363] on button "Cancelar" at bounding box center [1322, 355] width 74 height 31
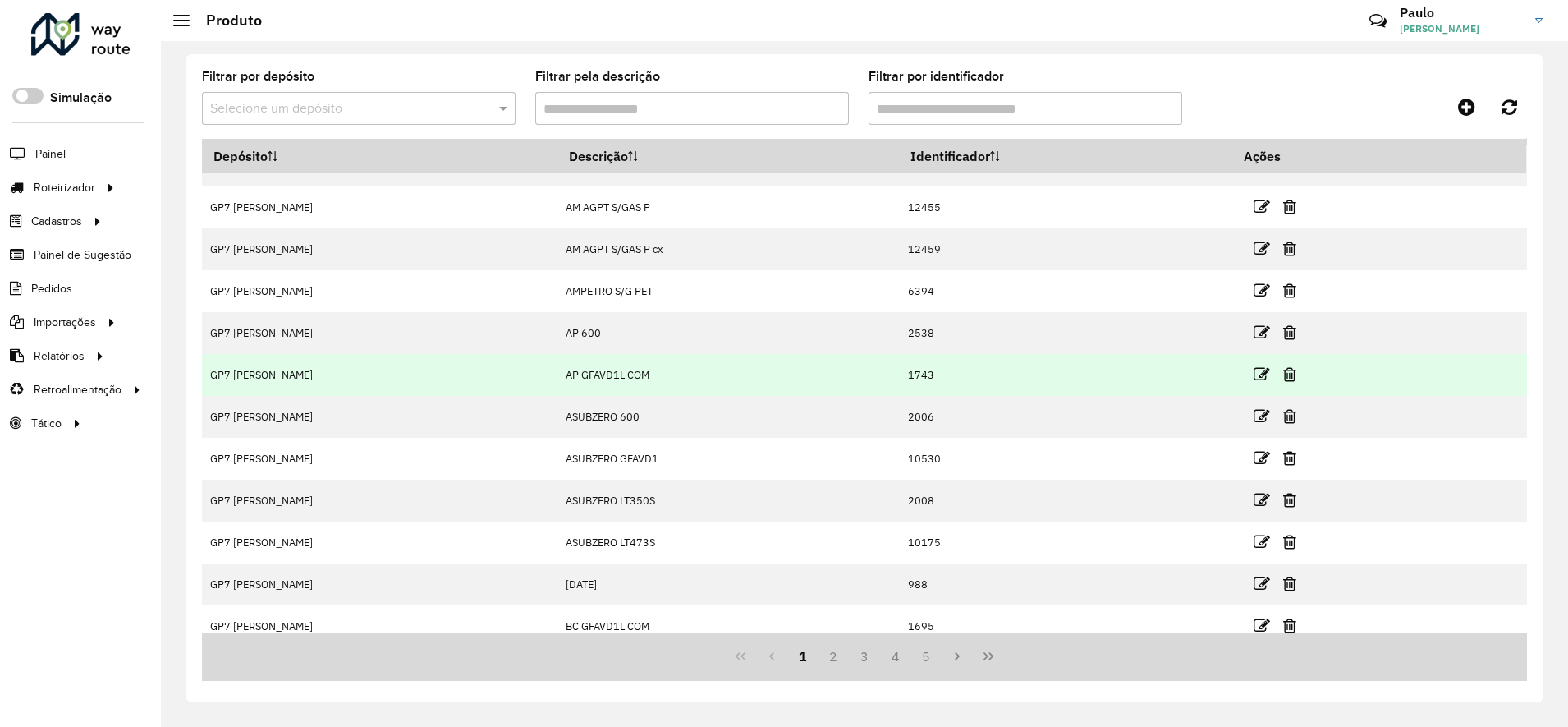
scroll to position [44, 0]
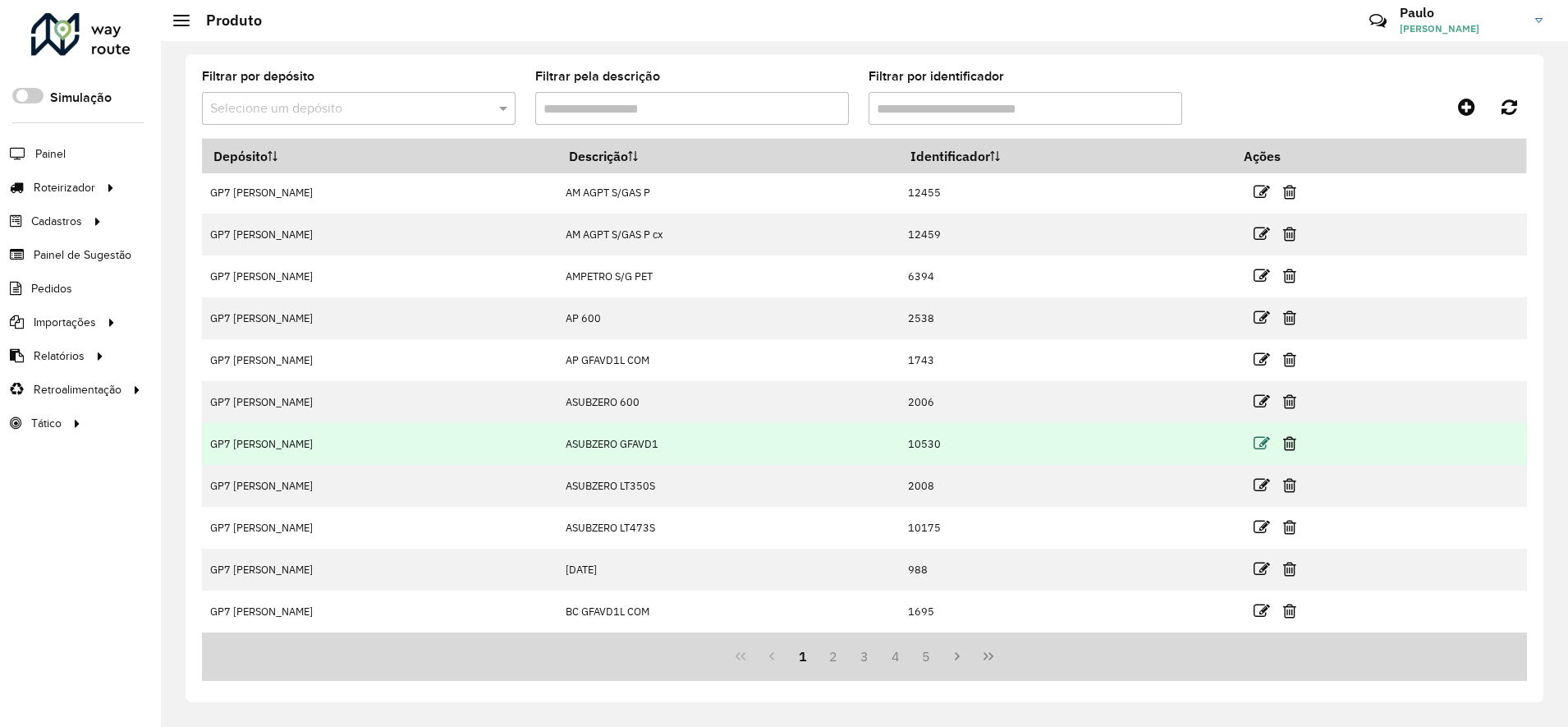
click at [1270, 443] on icon at bounding box center [1262, 443] width 17 height 17
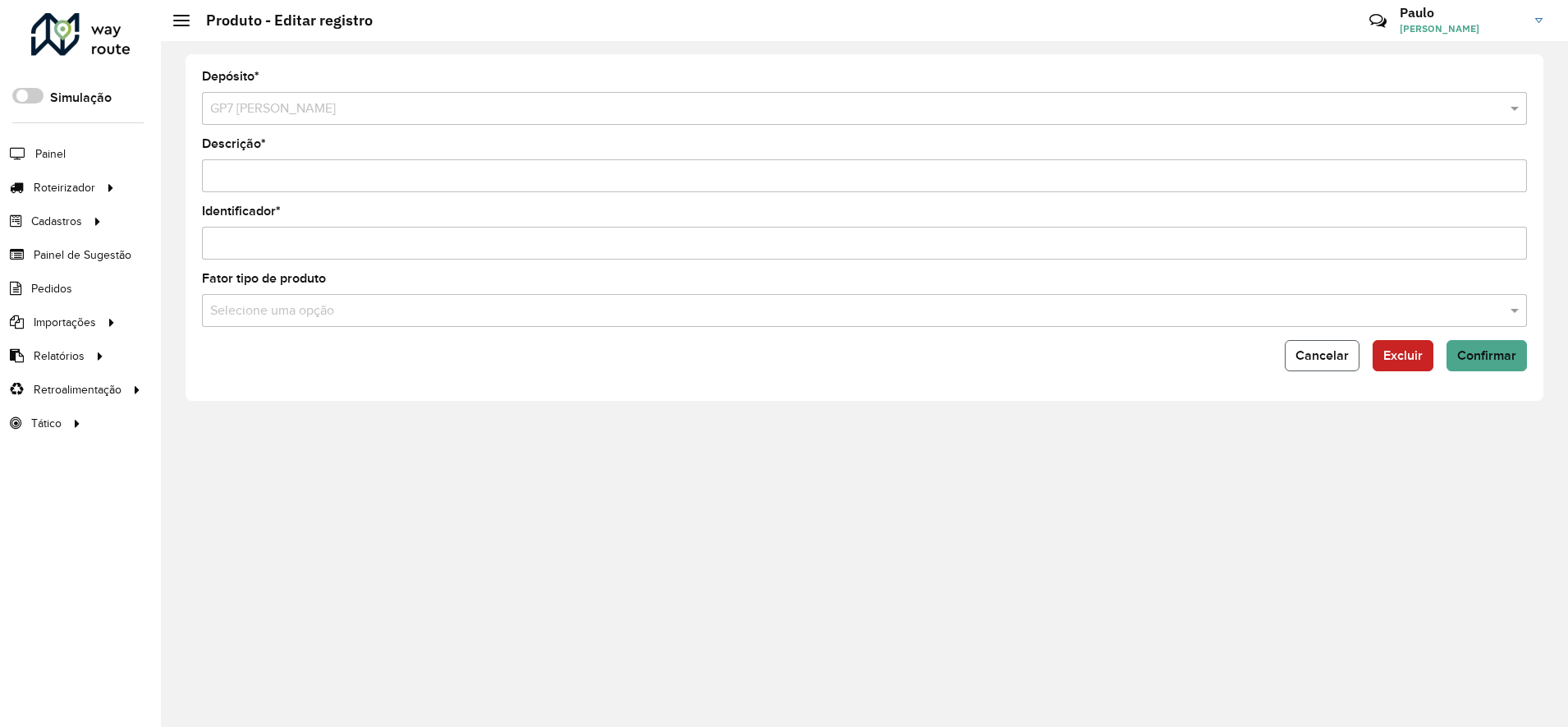
click at [1329, 355] on span "Cancelar" at bounding box center [1322, 355] width 54 height 14
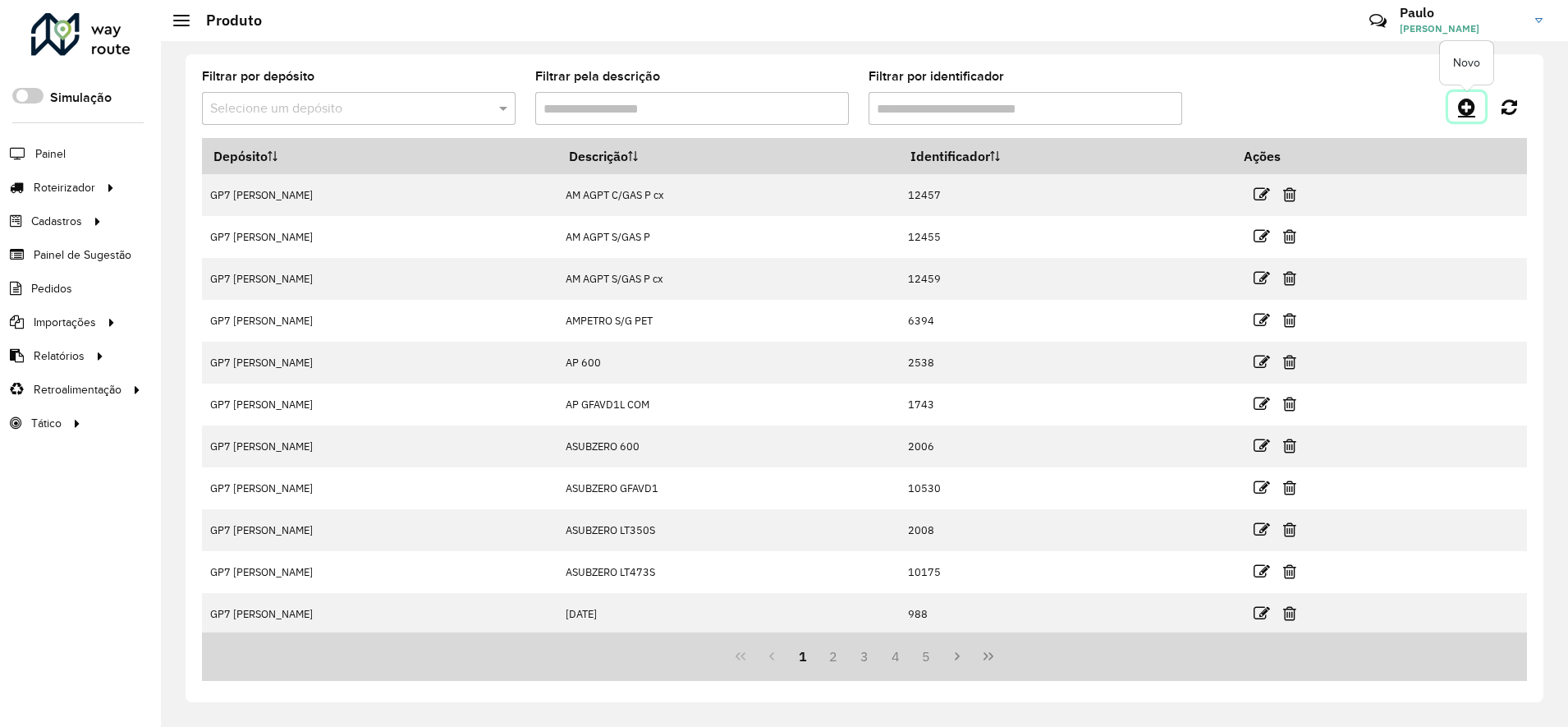
click at [1464, 110] on icon at bounding box center [1467, 107] width 18 height 20
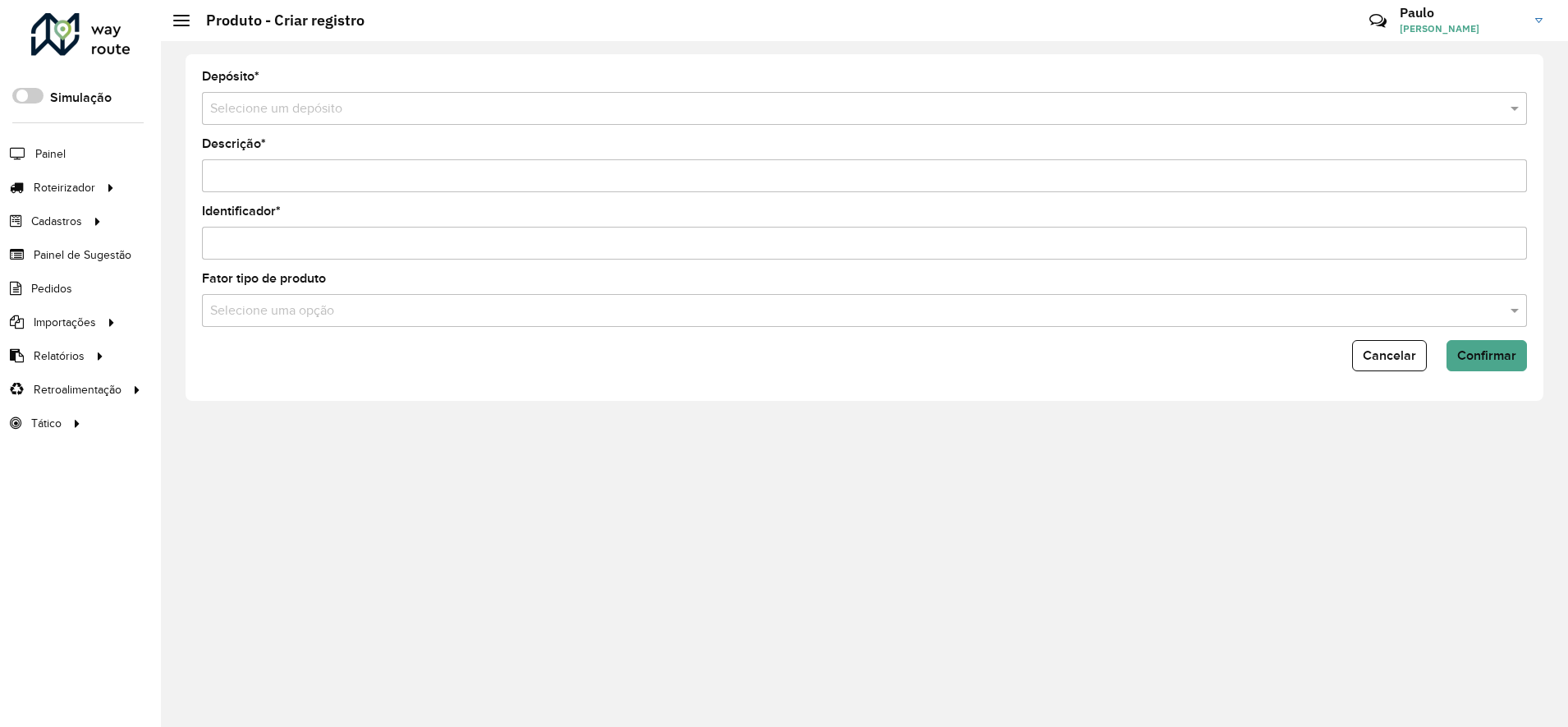
click at [243, 254] on input "Identificador *" at bounding box center [864, 244] width 1325 height 33
click at [262, 317] on div "Selecione uma opção" at bounding box center [864, 310] width 1325 height 33
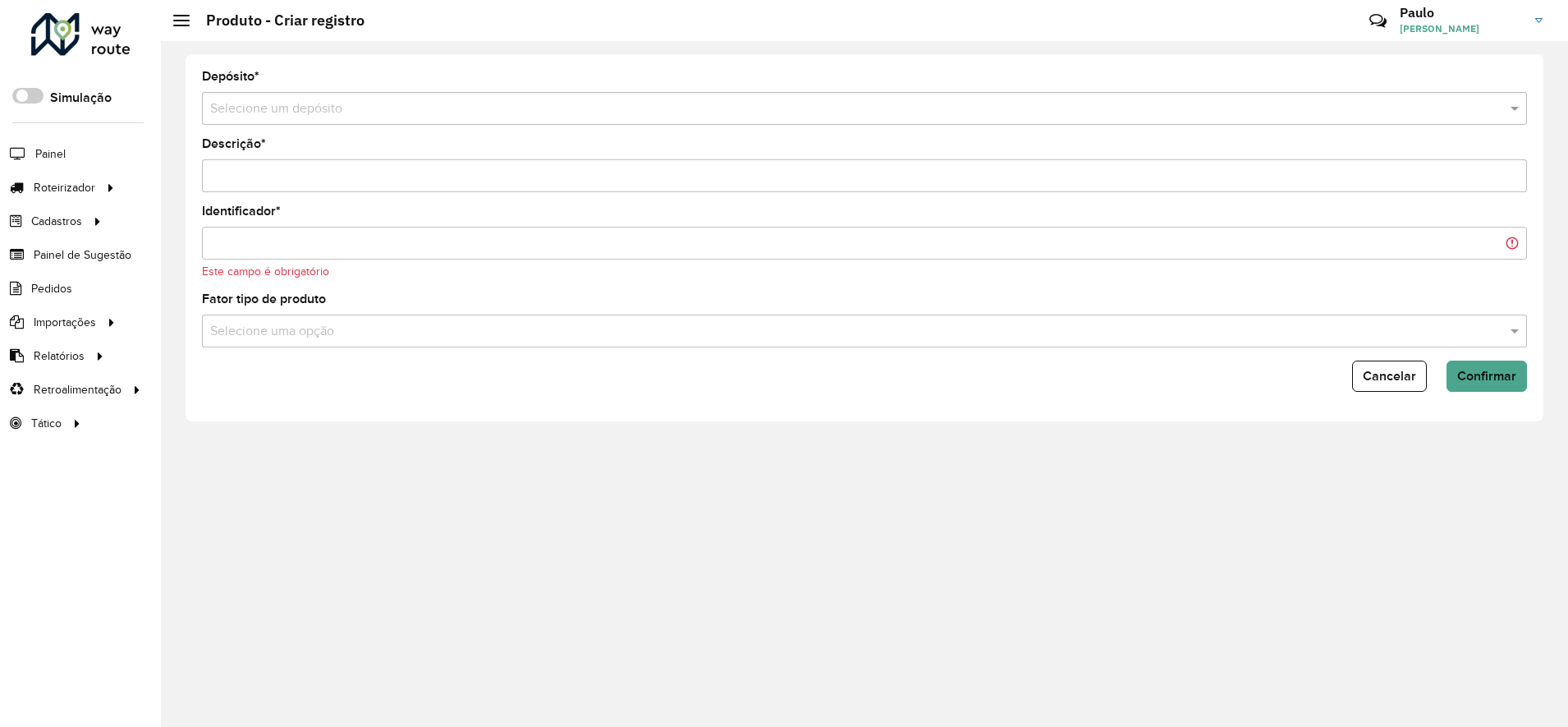
click at [265, 100] on input "text" at bounding box center [848, 110] width 1276 height 20
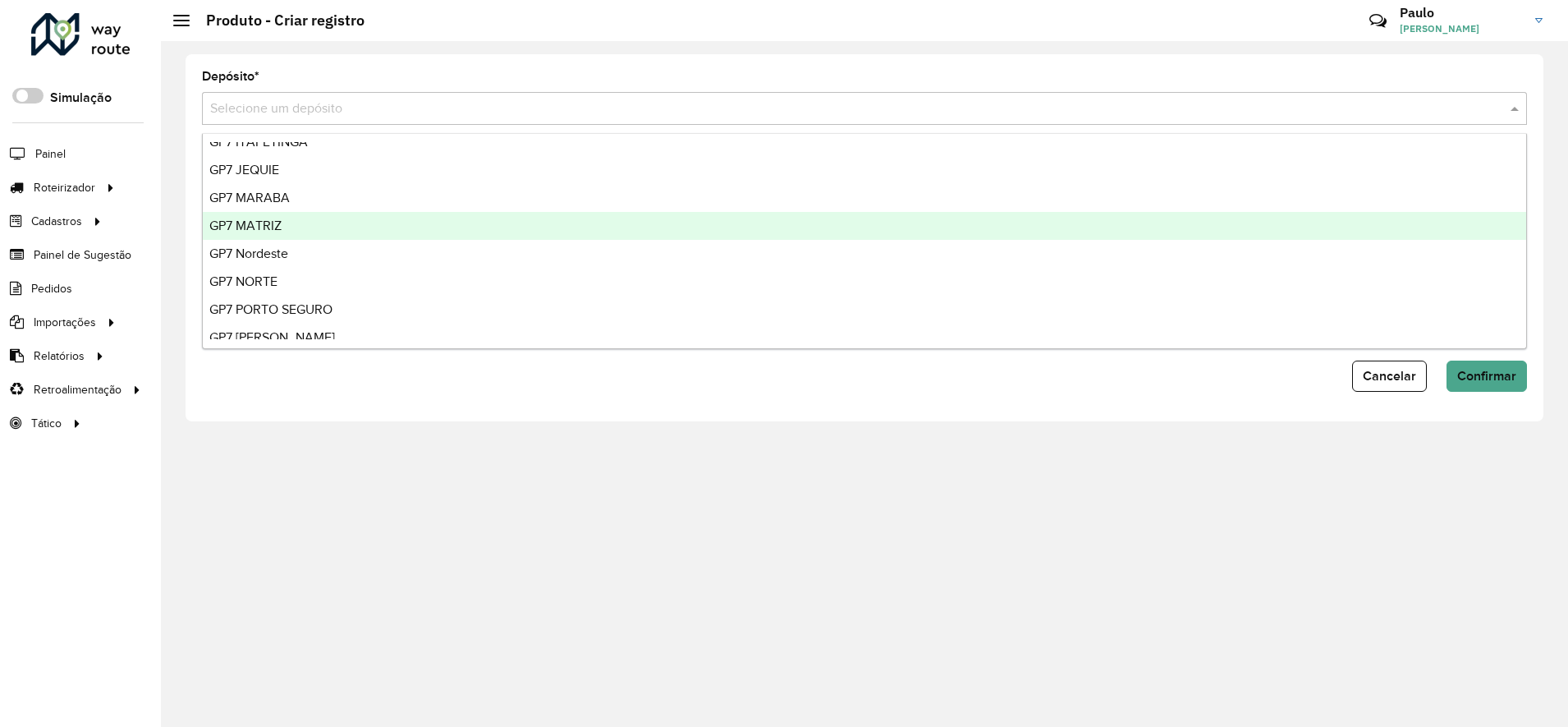
scroll to position [54, 0]
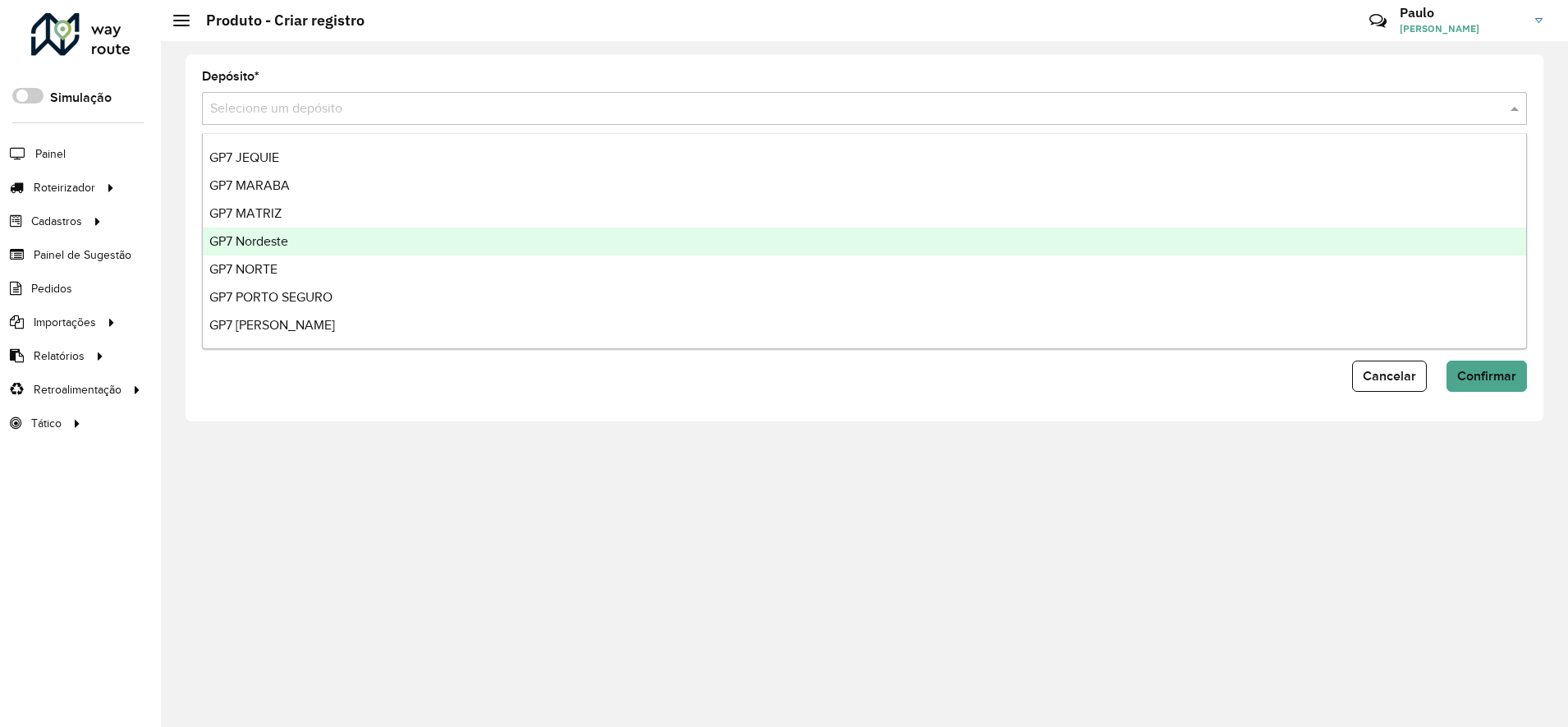
click at [246, 240] on span "GP7 Nordeste" at bounding box center [248, 241] width 79 height 14
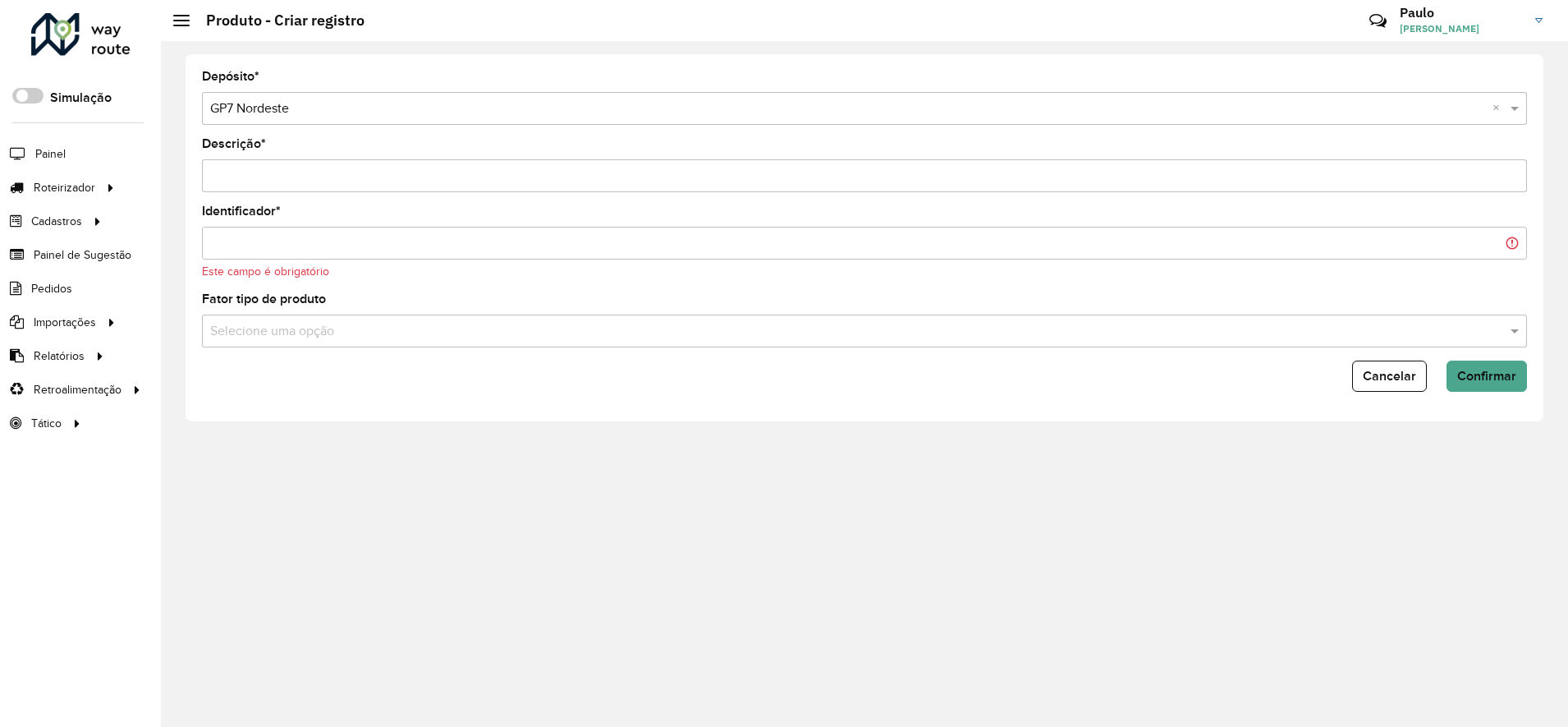
click at [298, 189] on input "Descrição *" at bounding box center [864, 176] width 1325 height 33
click at [292, 181] on input "Descrição *" at bounding box center [864, 176] width 1325 height 33
click at [1396, 388] on button "Cancelar" at bounding box center [1389, 376] width 74 height 31
